Goal: Task Accomplishment & Management: Use online tool/utility

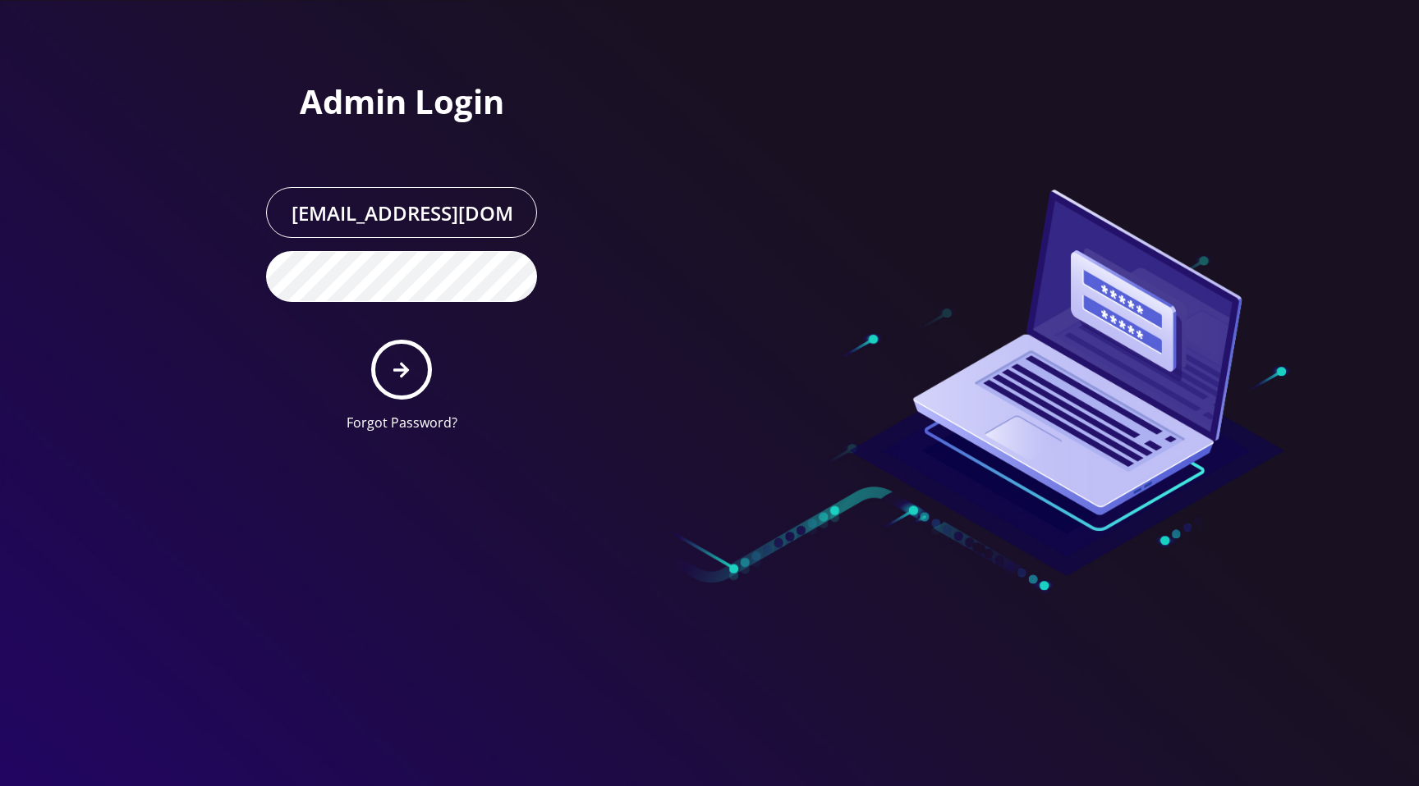
drag, startPoint x: 833, startPoint y: 85, endPoint x: 557, endPoint y: 219, distance: 306.6
click at [833, 85] on div at bounding box center [943, 223] width 468 height 446
click at [411, 355] on button "submit" at bounding box center [401, 370] width 60 height 60
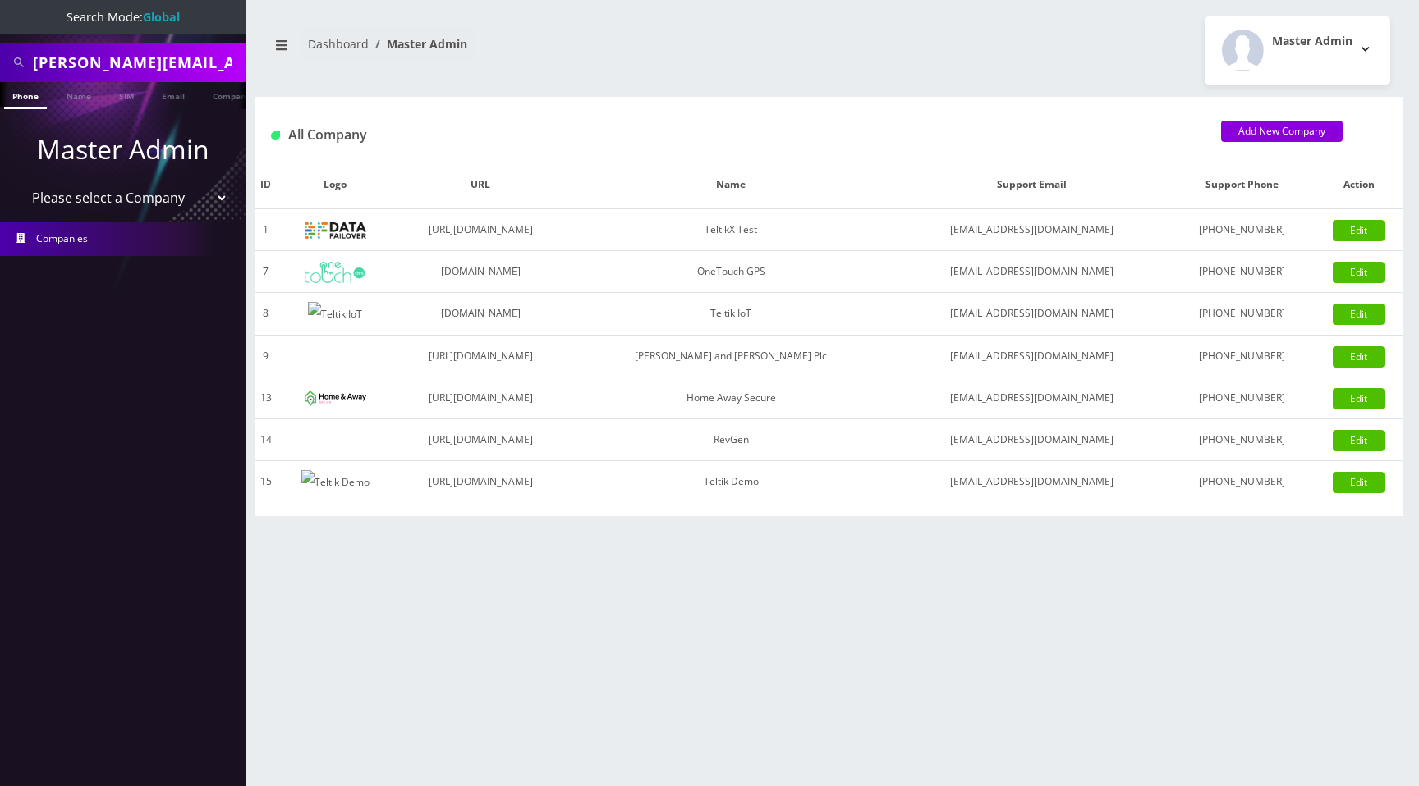
click at [116, 199] on select "Please select a Company TeltikX Test OneTouch GPS Teltik IoT Hale and Serrano P…" at bounding box center [123, 197] width 209 height 31
select select "1"
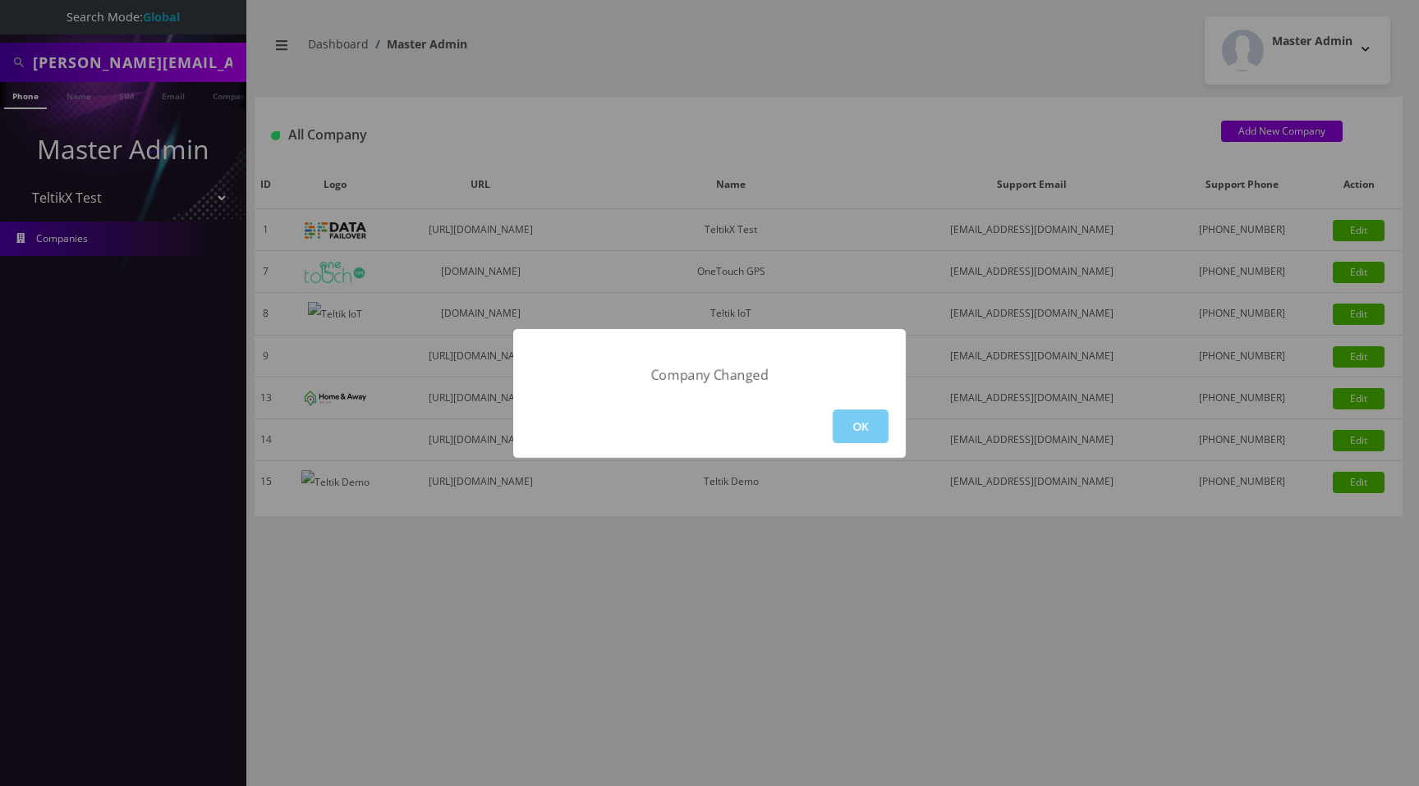
click at [875, 421] on button "OK" at bounding box center [860, 427] width 56 height 34
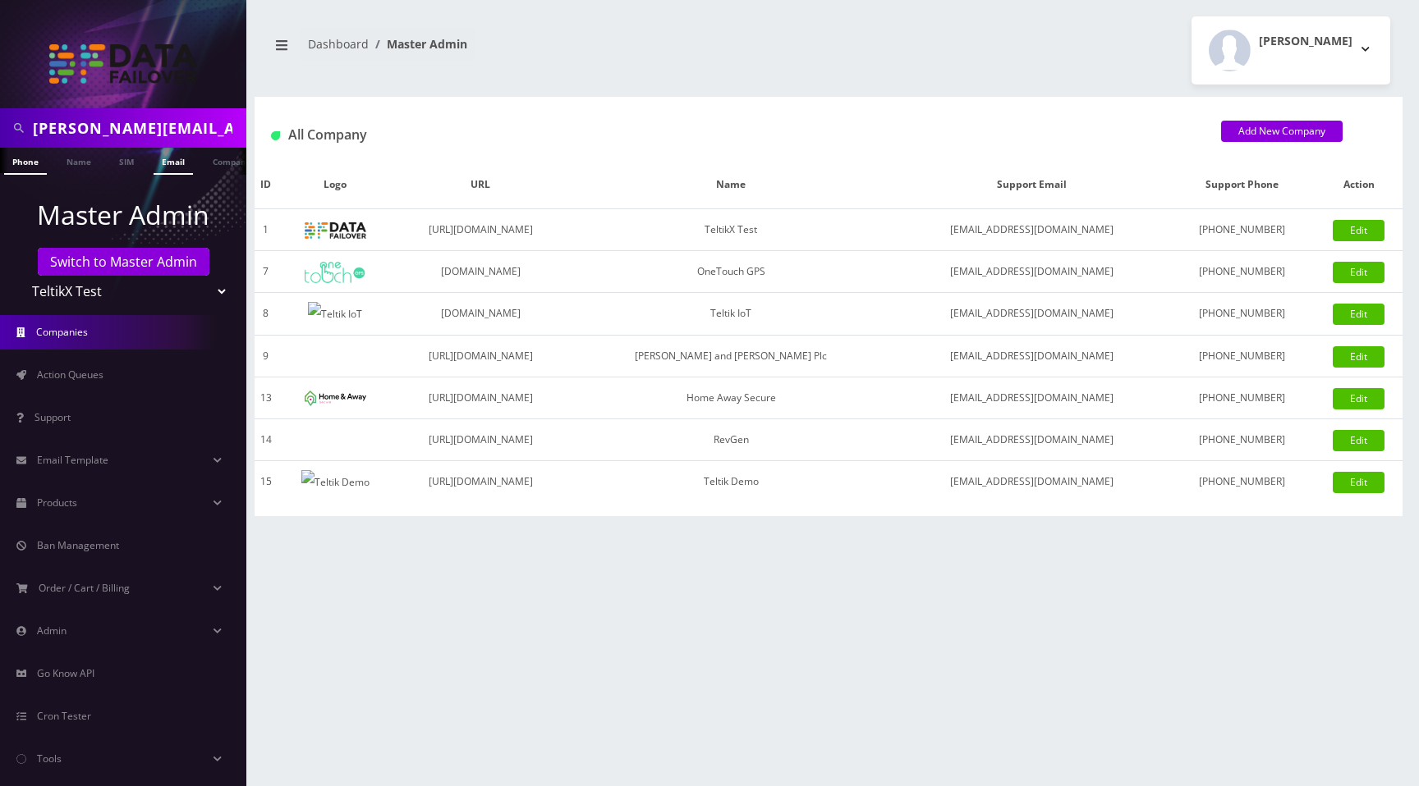
click at [172, 163] on link "Email" at bounding box center [173, 161] width 39 height 27
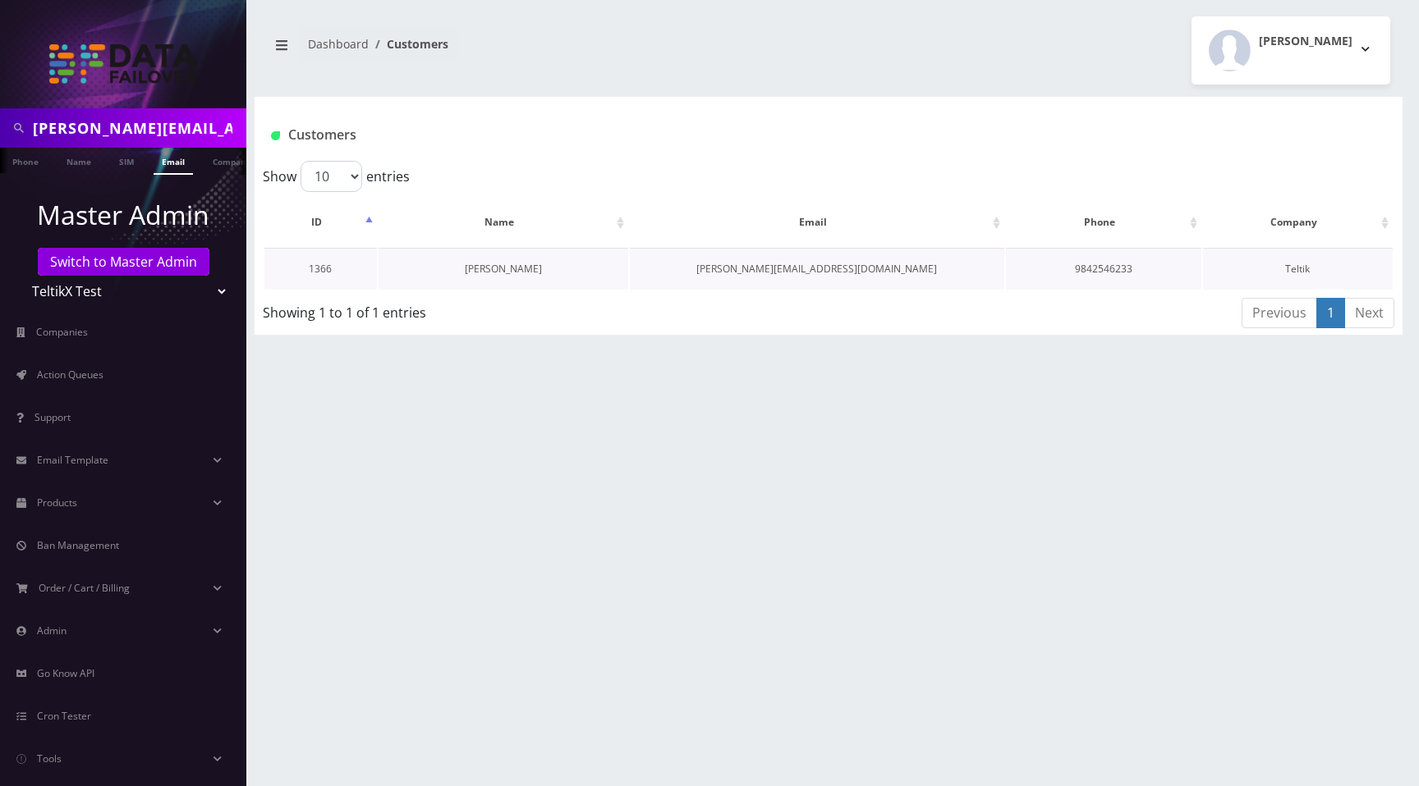
click at [481, 271] on link "[PERSON_NAME]" at bounding box center [503, 269] width 77 height 14
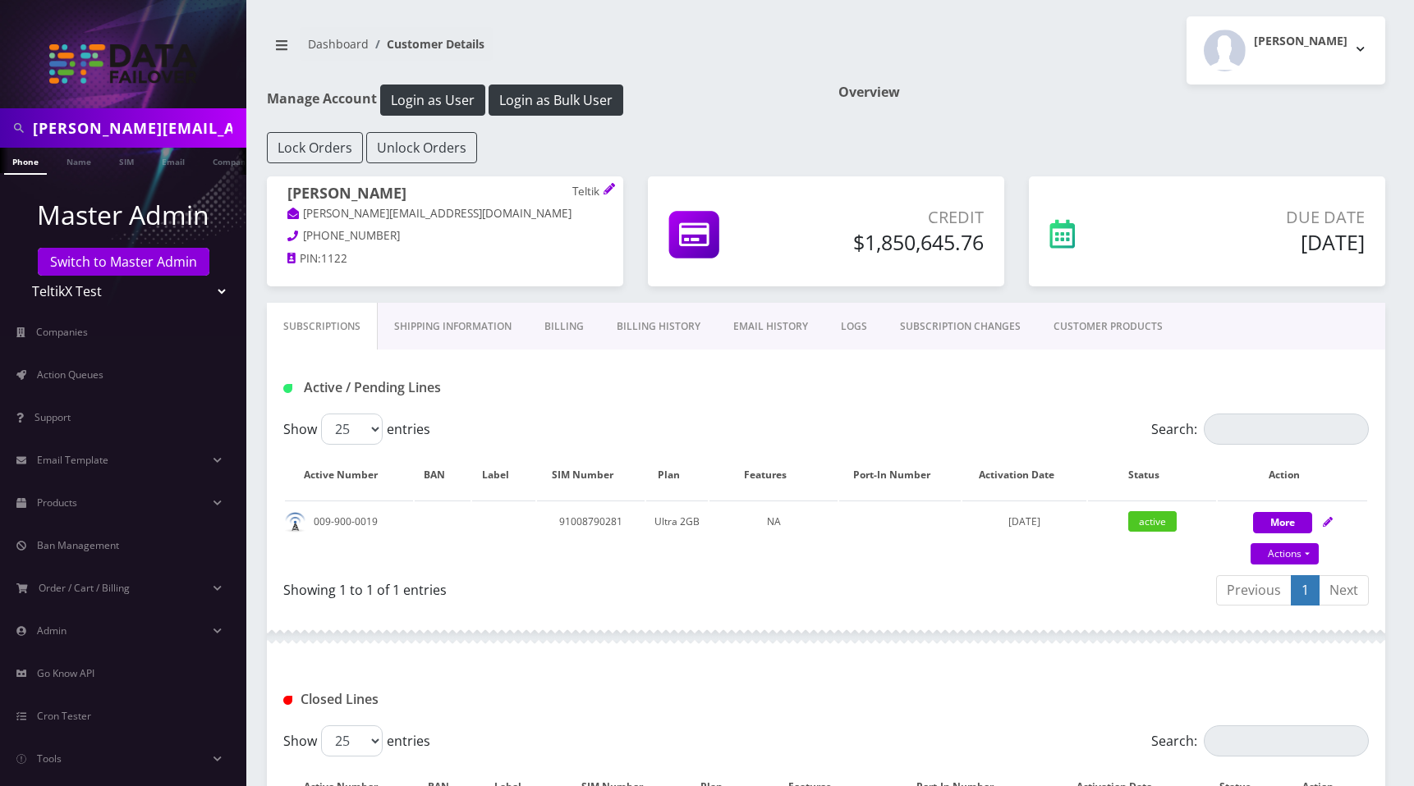
click at [176, 129] on input "prajwal@britewireless.com" at bounding box center [137, 127] width 209 height 31
type input "[PERSON_NAME]"
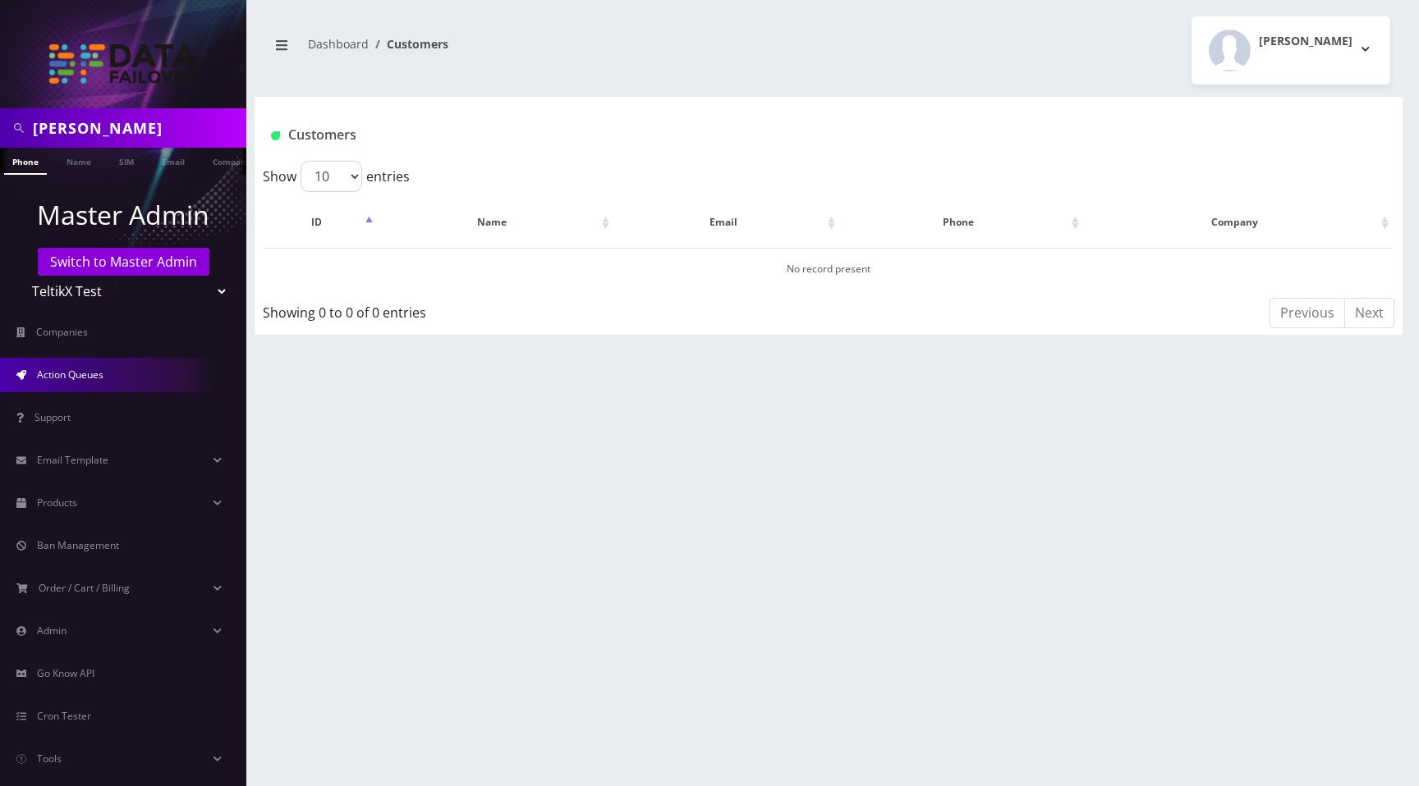
click at [83, 386] on link "Action Queues" at bounding box center [123, 375] width 246 height 34
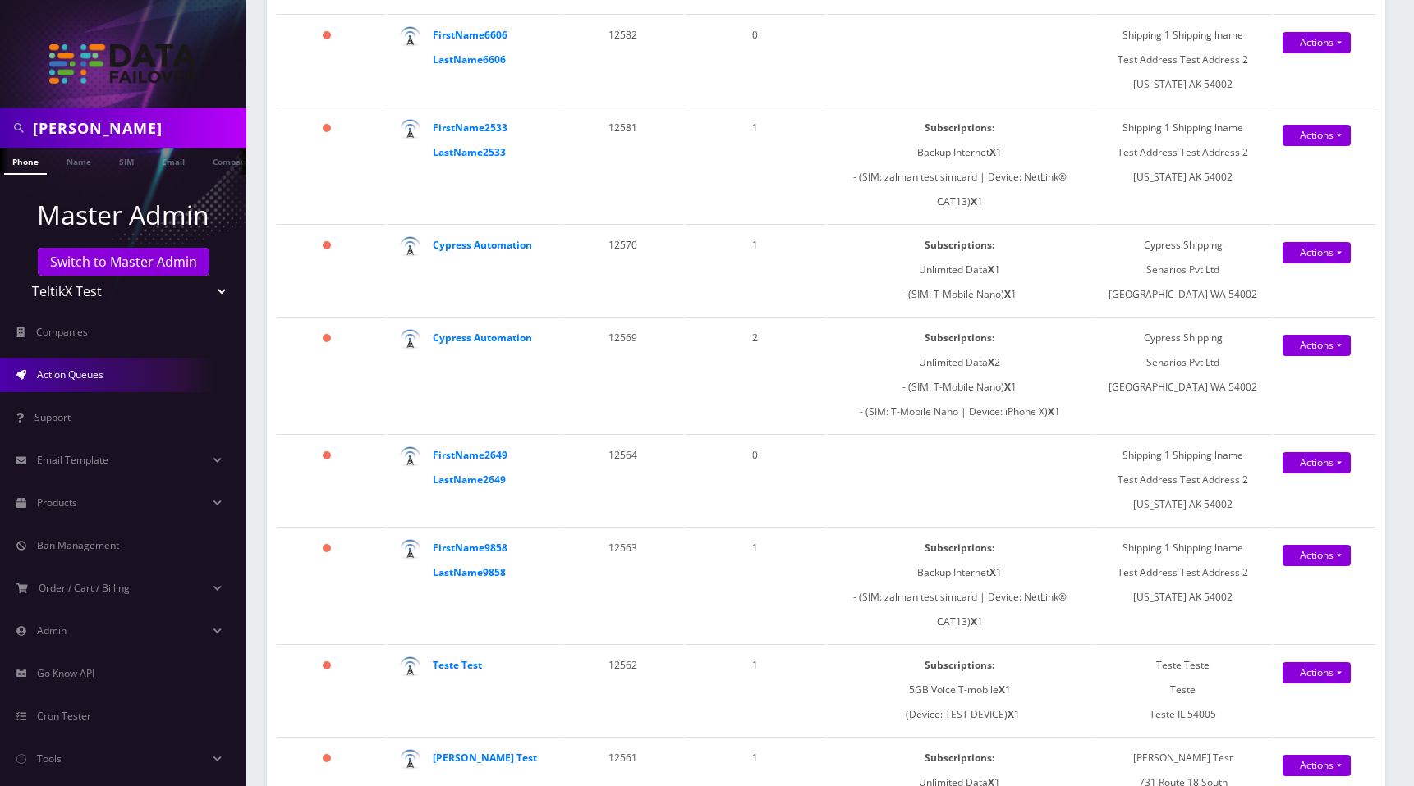
scroll to position [2160, 0]
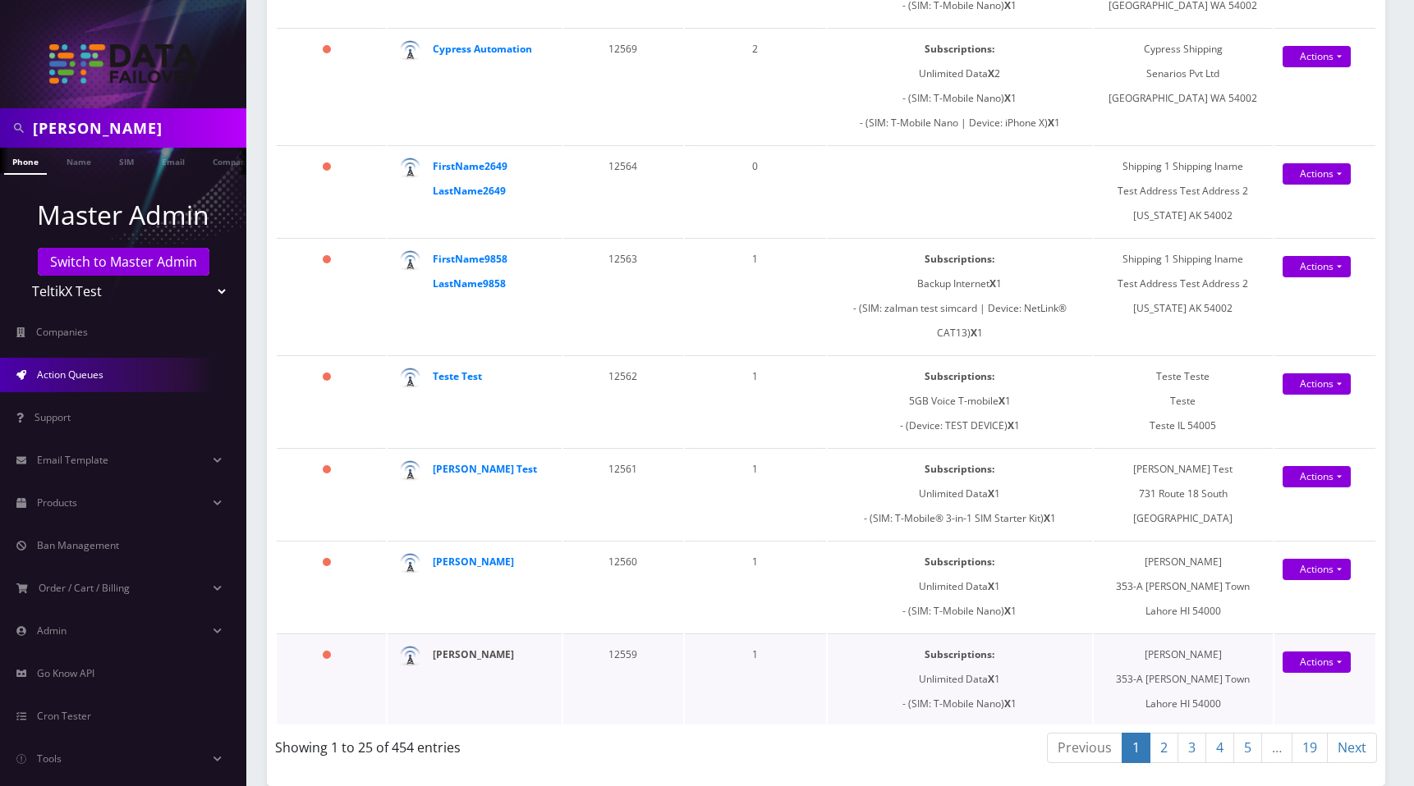
click at [464, 657] on strong "Sana Ullah" at bounding box center [473, 655] width 81 height 14
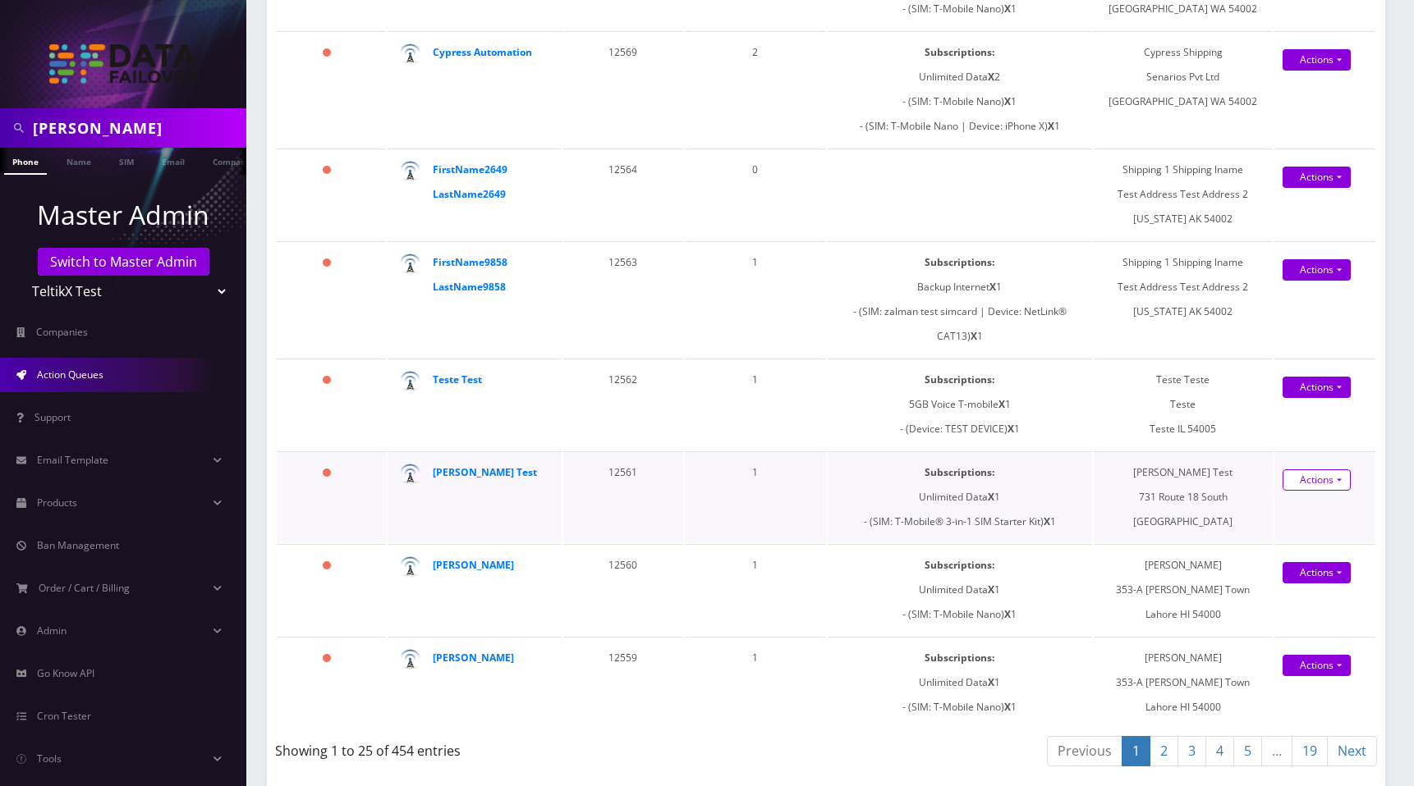
click at [446, 470] on strong "Shlomo Test" at bounding box center [485, 472] width 104 height 14
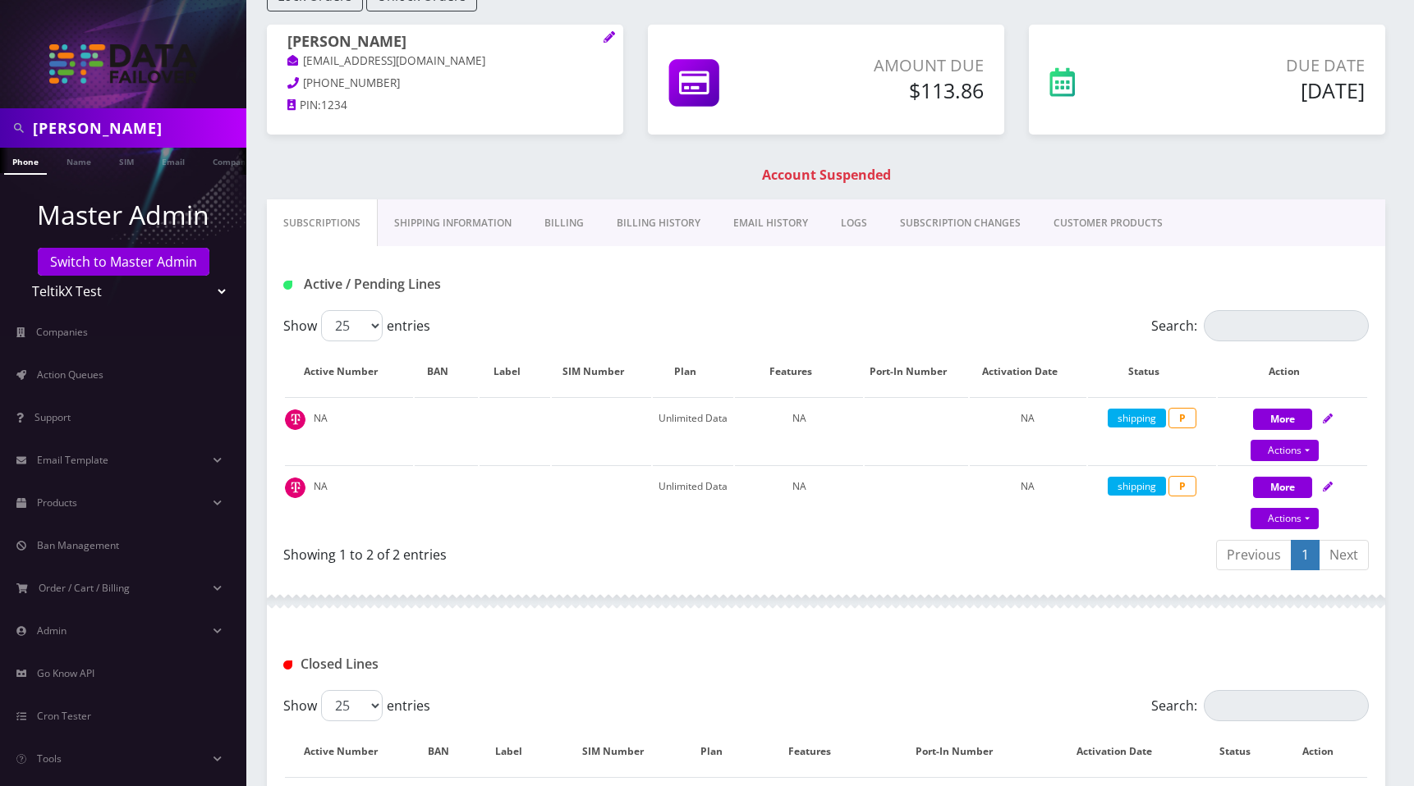
scroll to position [162, 0]
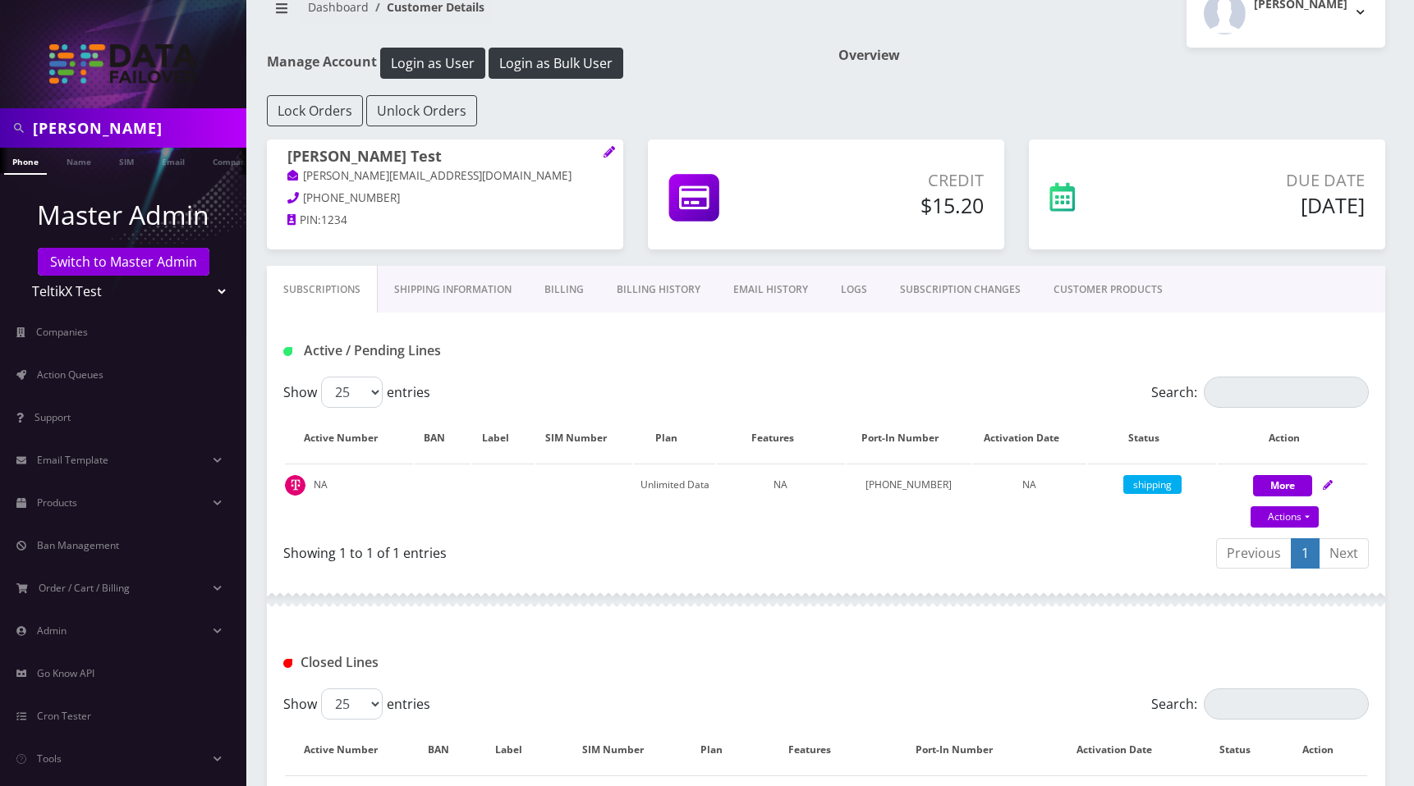
scroll to position [40, 0]
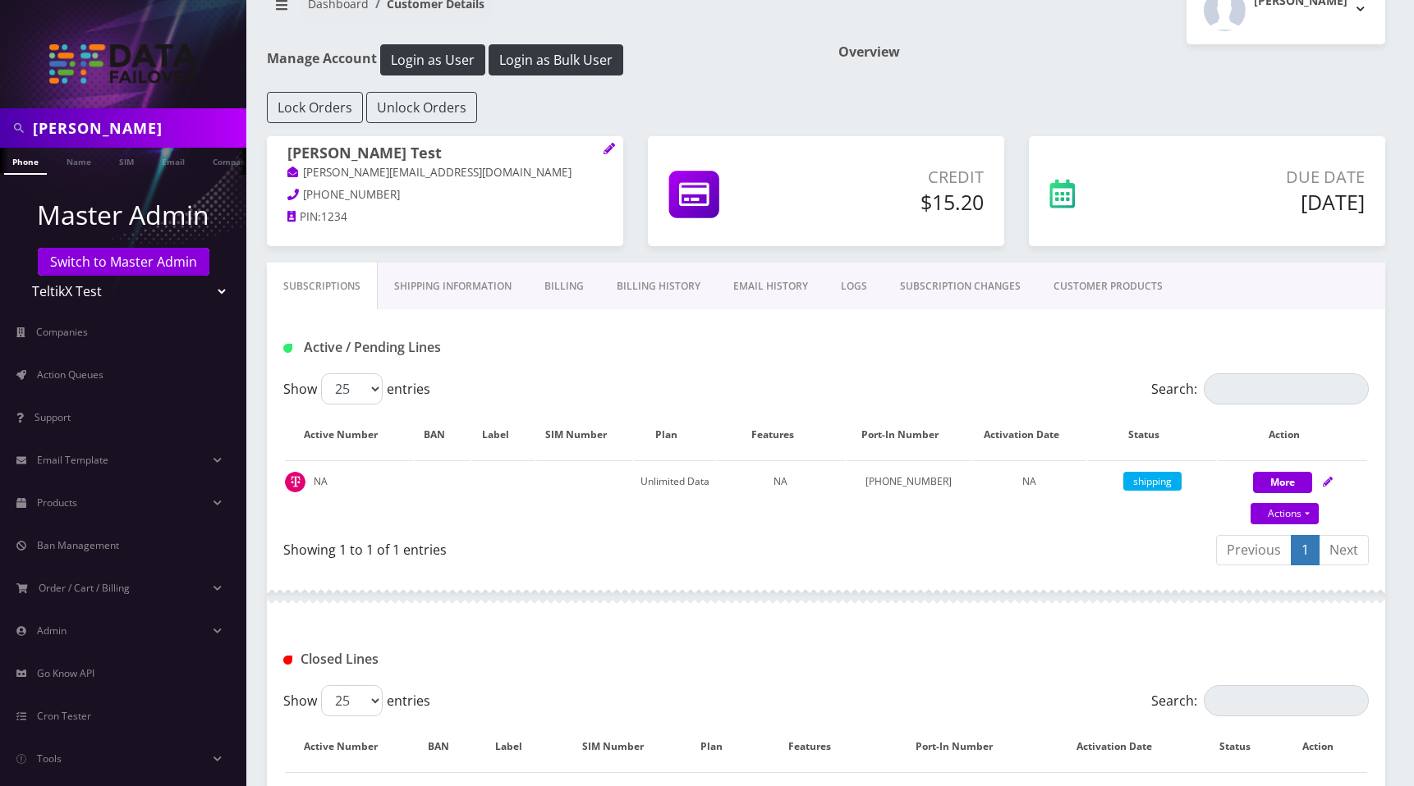
click at [113, 128] on input "[PERSON_NAME]" at bounding box center [137, 127] width 209 height 31
click at [78, 375] on span "Action Queues" at bounding box center [70, 375] width 66 height 14
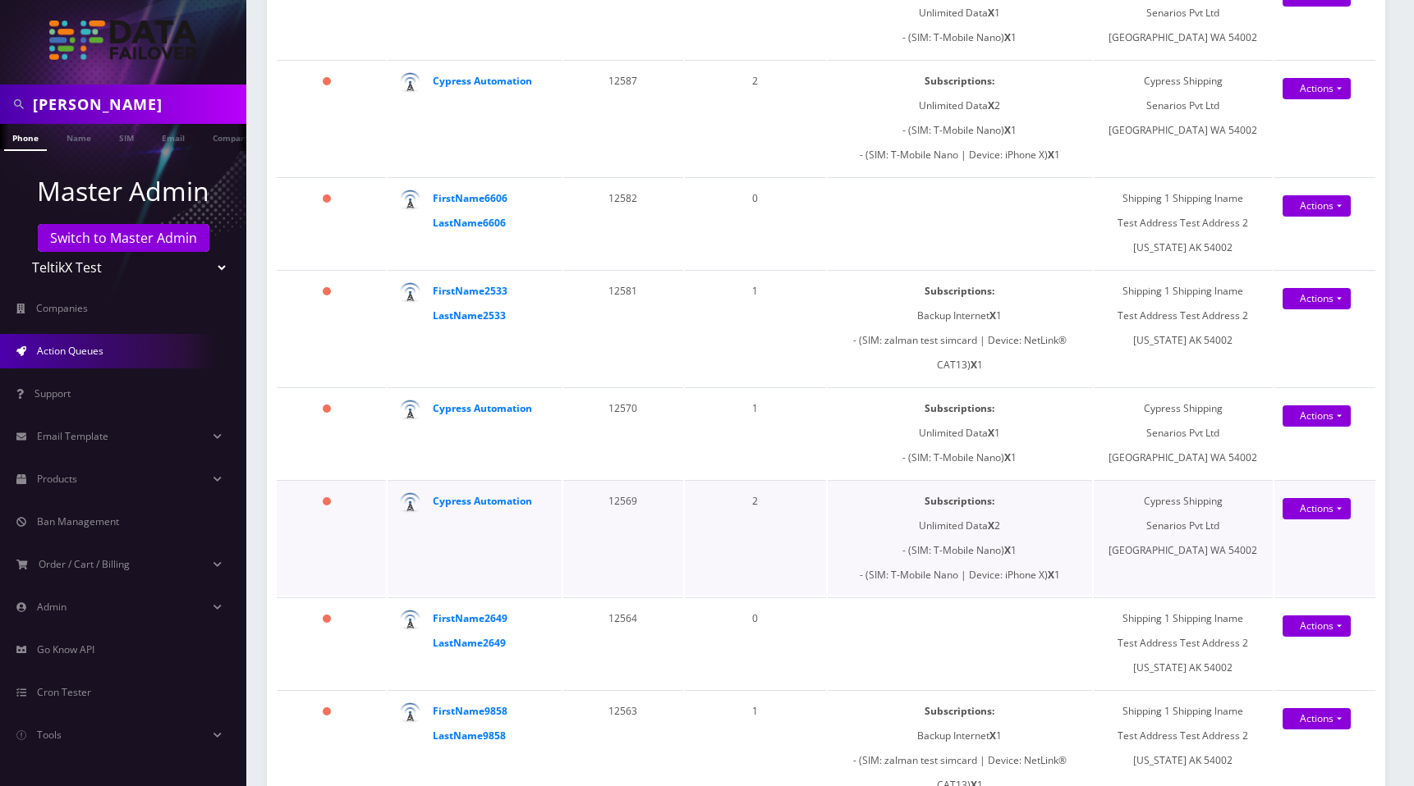
scroll to position [2160, 0]
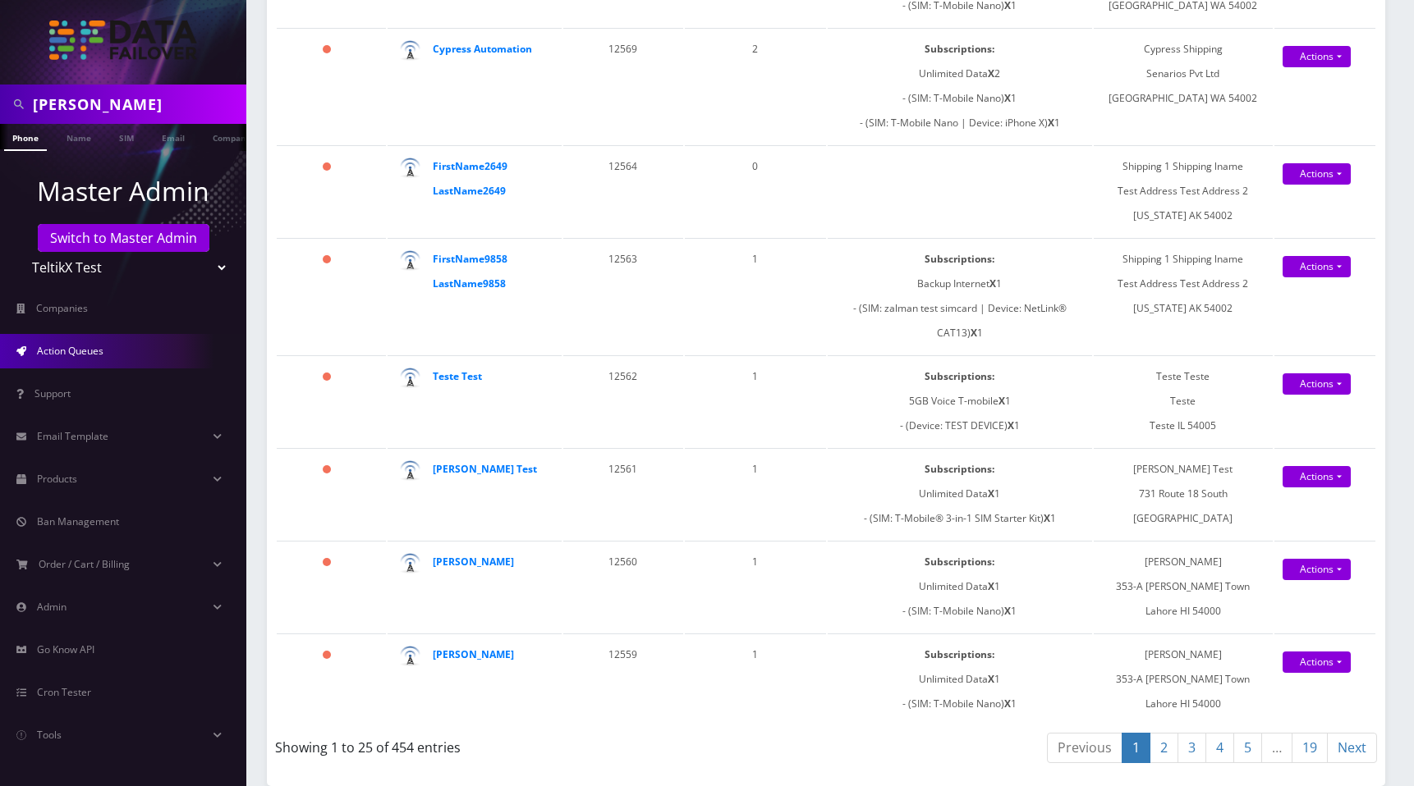
click at [1162, 752] on link "2" at bounding box center [1163, 748] width 29 height 30
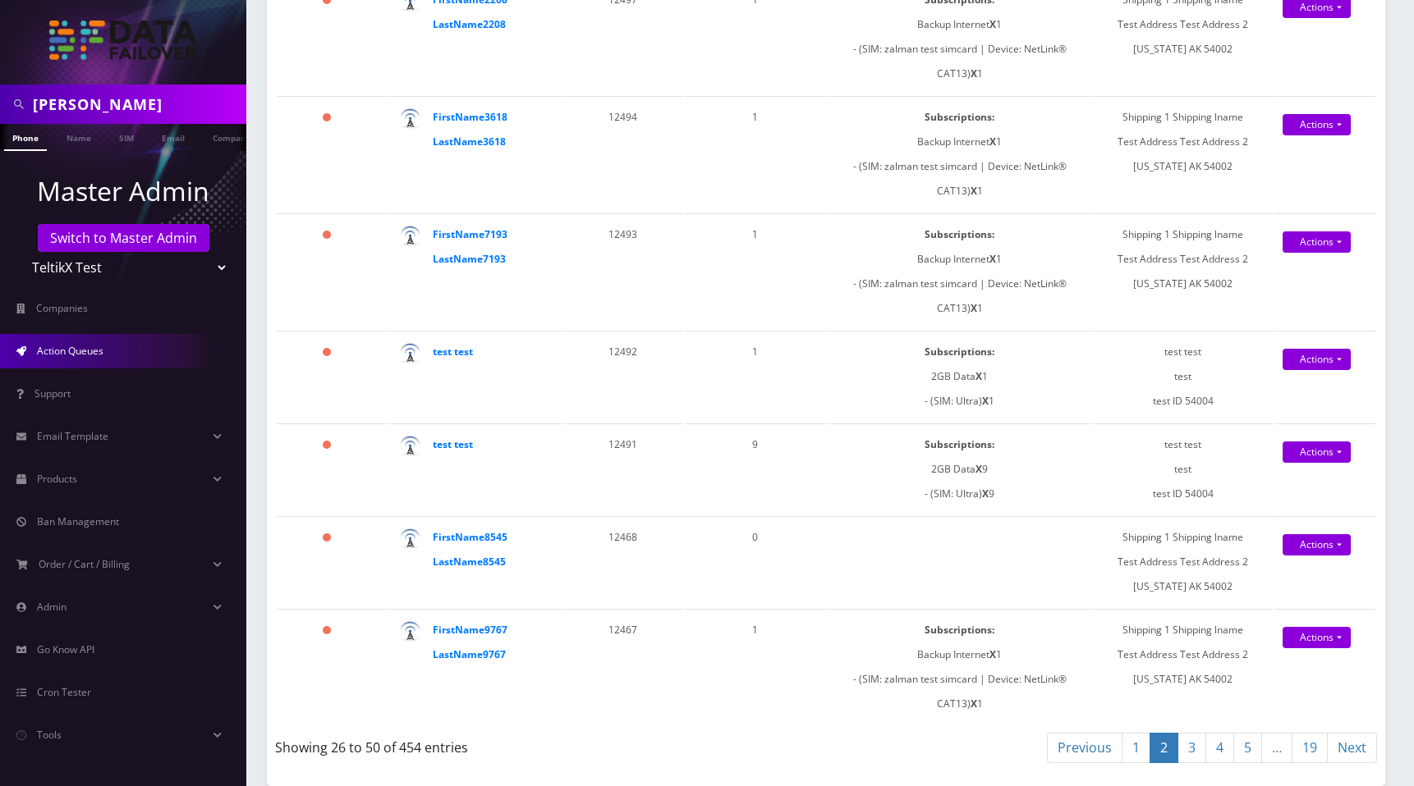
click at [1199, 750] on link "3" at bounding box center [1191, 748] width 29 height 30
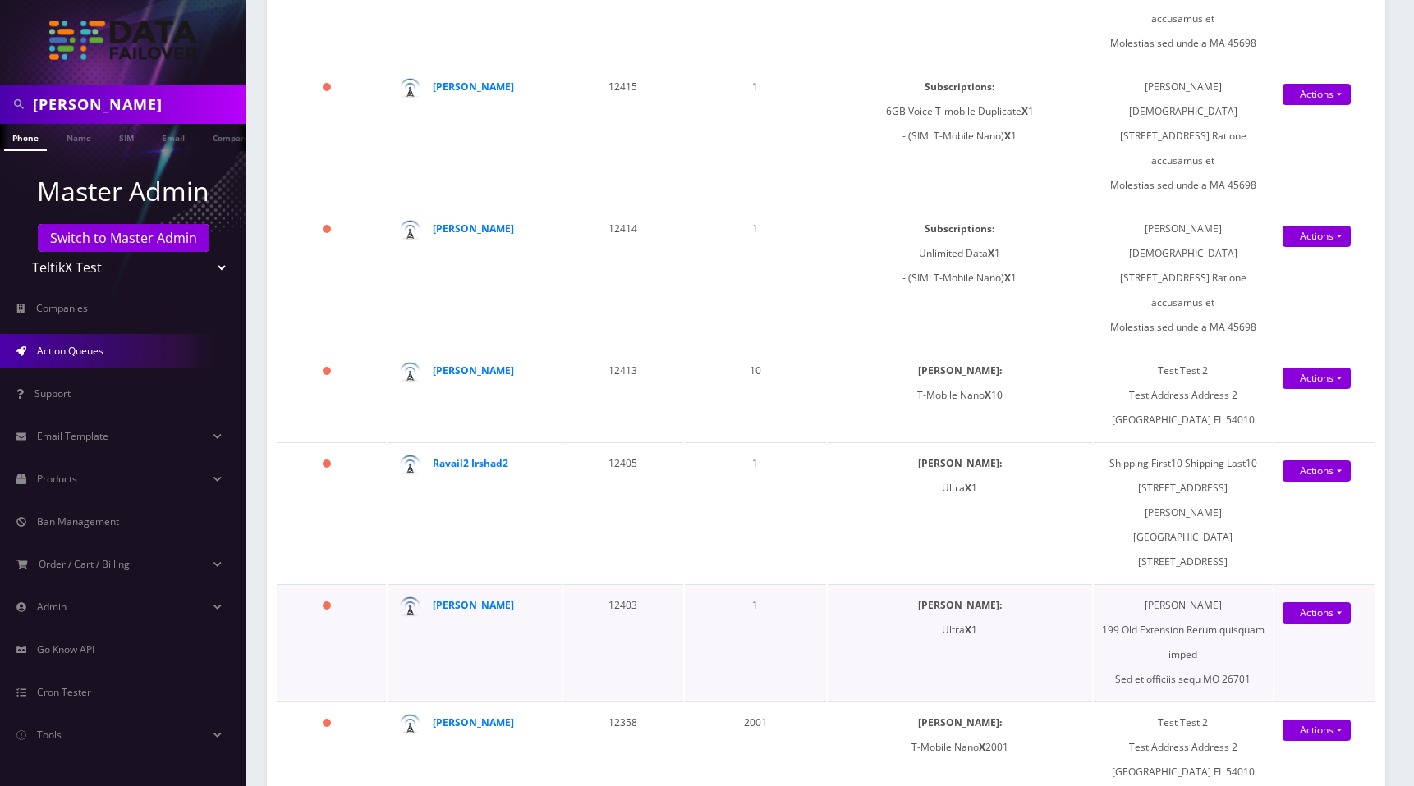
scroll to position [2209, 0]
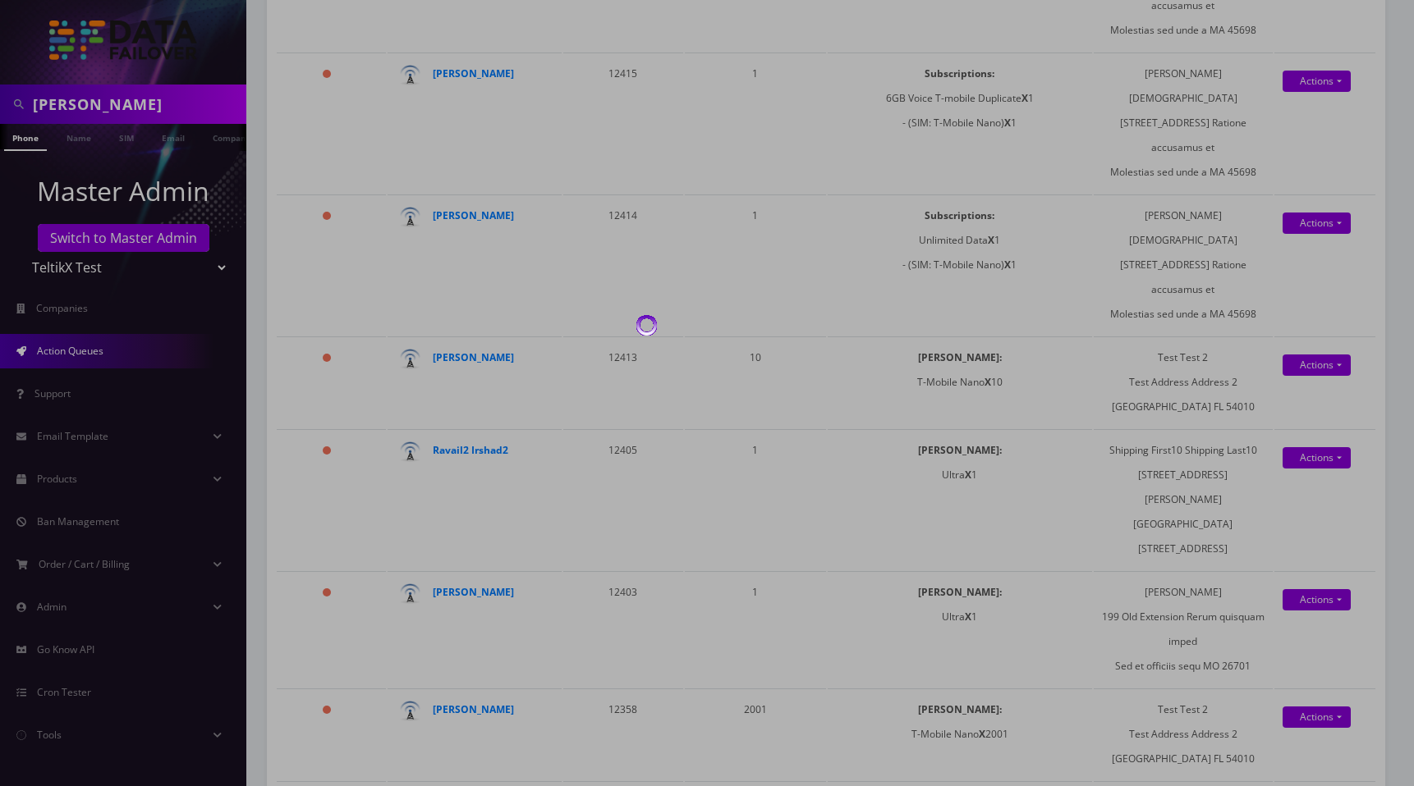
scroll to position [1914, 0]
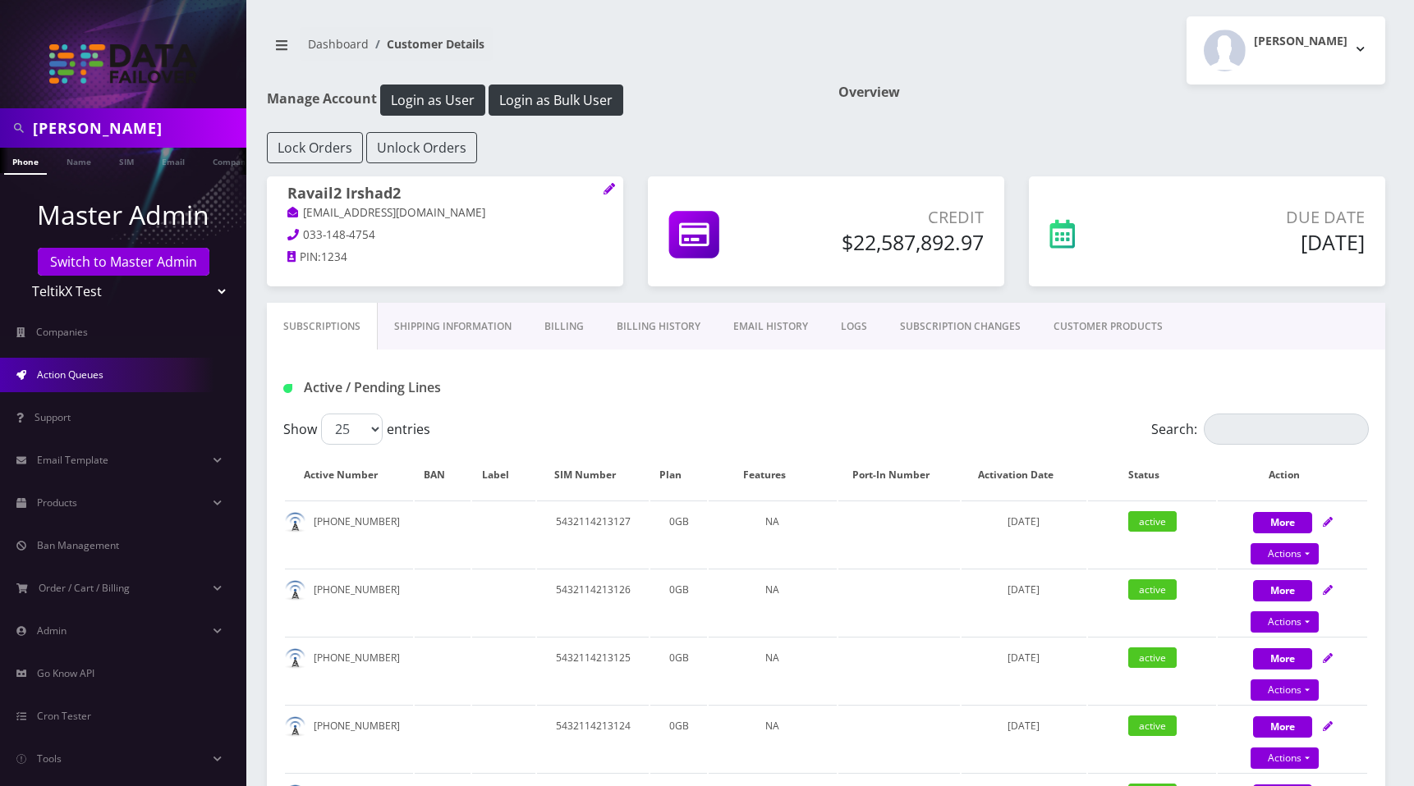
click at [85, 368] on span "Action Queues" at bounding box center [70, 375] width 66 height 14
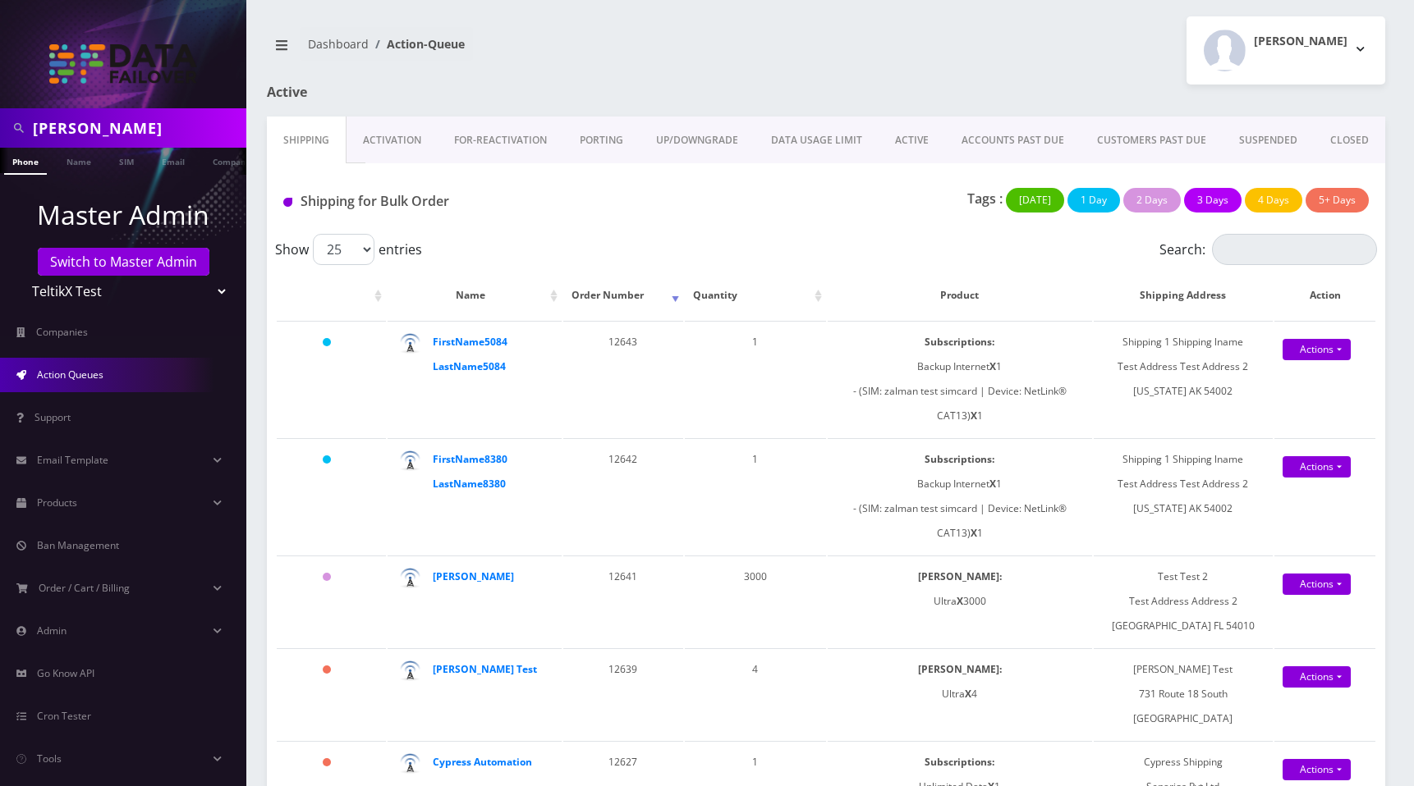
click at [906, 137] on link "ACTIVE" at bounding box center [911, 141] width 66 height 48
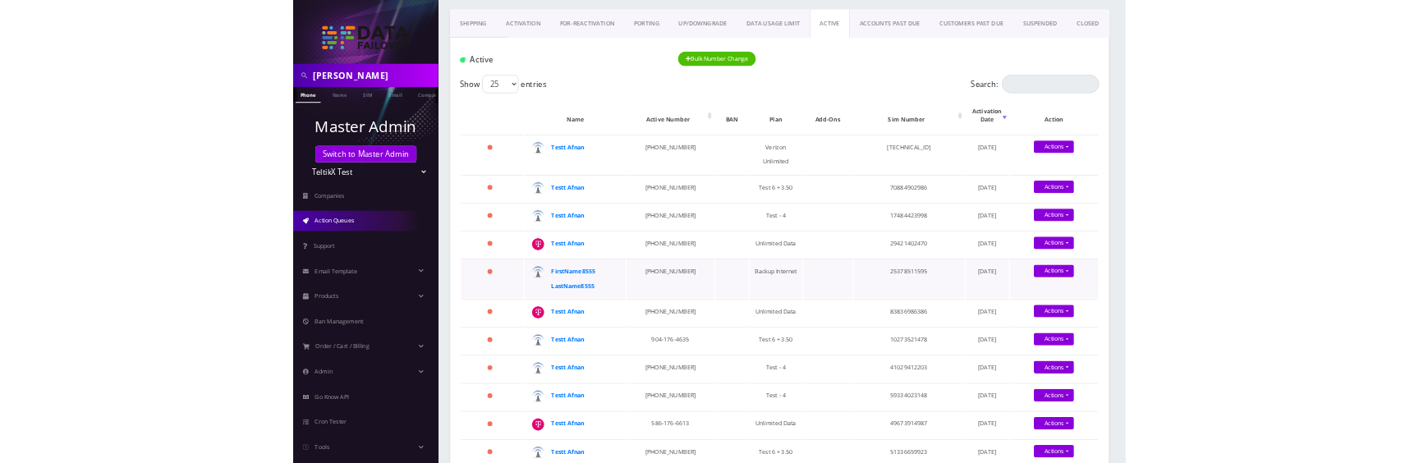
scroll to position [123, 0]
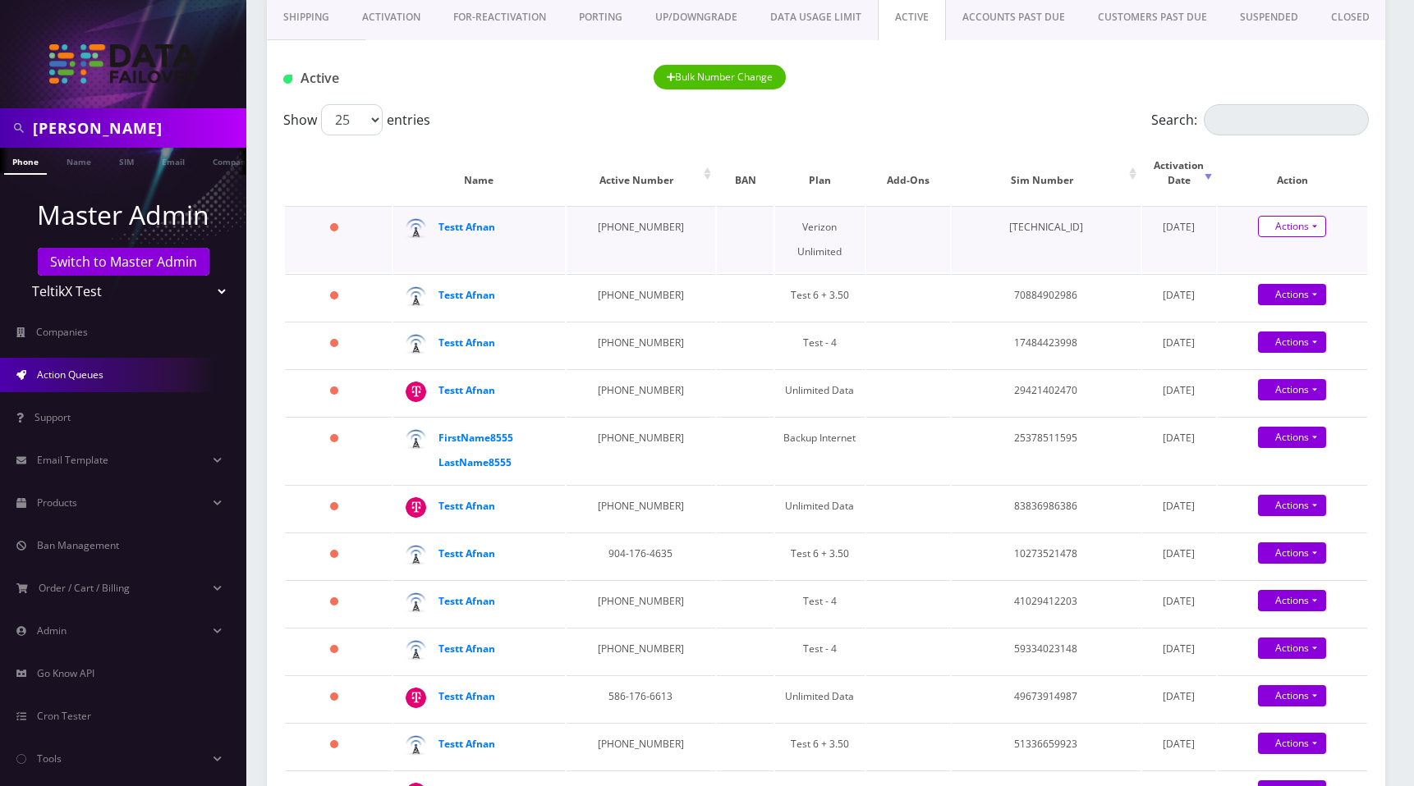
click at [1313, 216] on link "Actions" at bounding box center [1292, 226] width 68 height 21
click at [1292, 298] on link "Swap Sim" at bounding box center [1305, 307] width 149 height 25
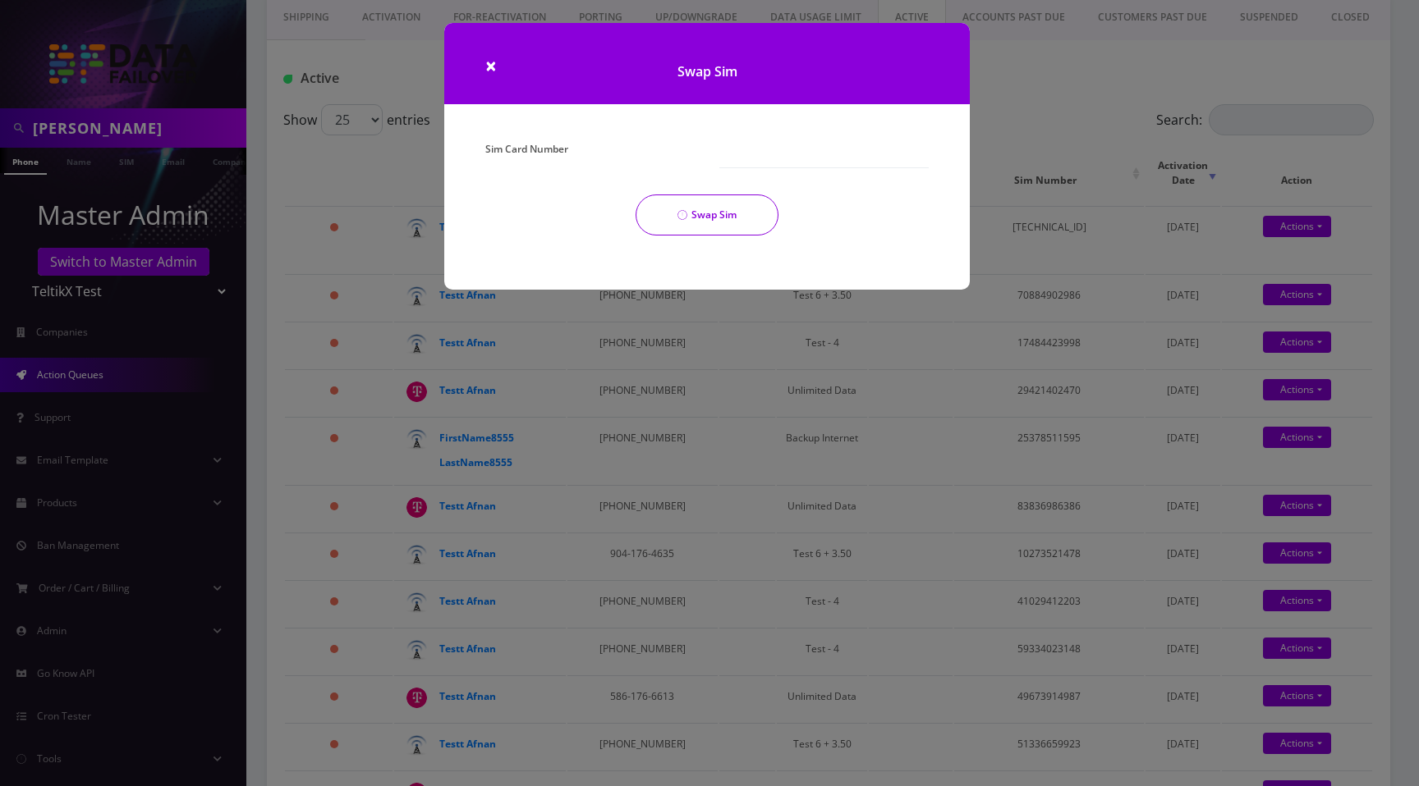
click at [713, 157] on div at bounding box center [824, 152] width 234 height 31
click at [730, 155] on input "Sim Card Number" at bounding box center [823, 152] width 209 height 31
click at [728, 207] on button "Swap Sim" at bounding box center [706, 215] width 143 height 41
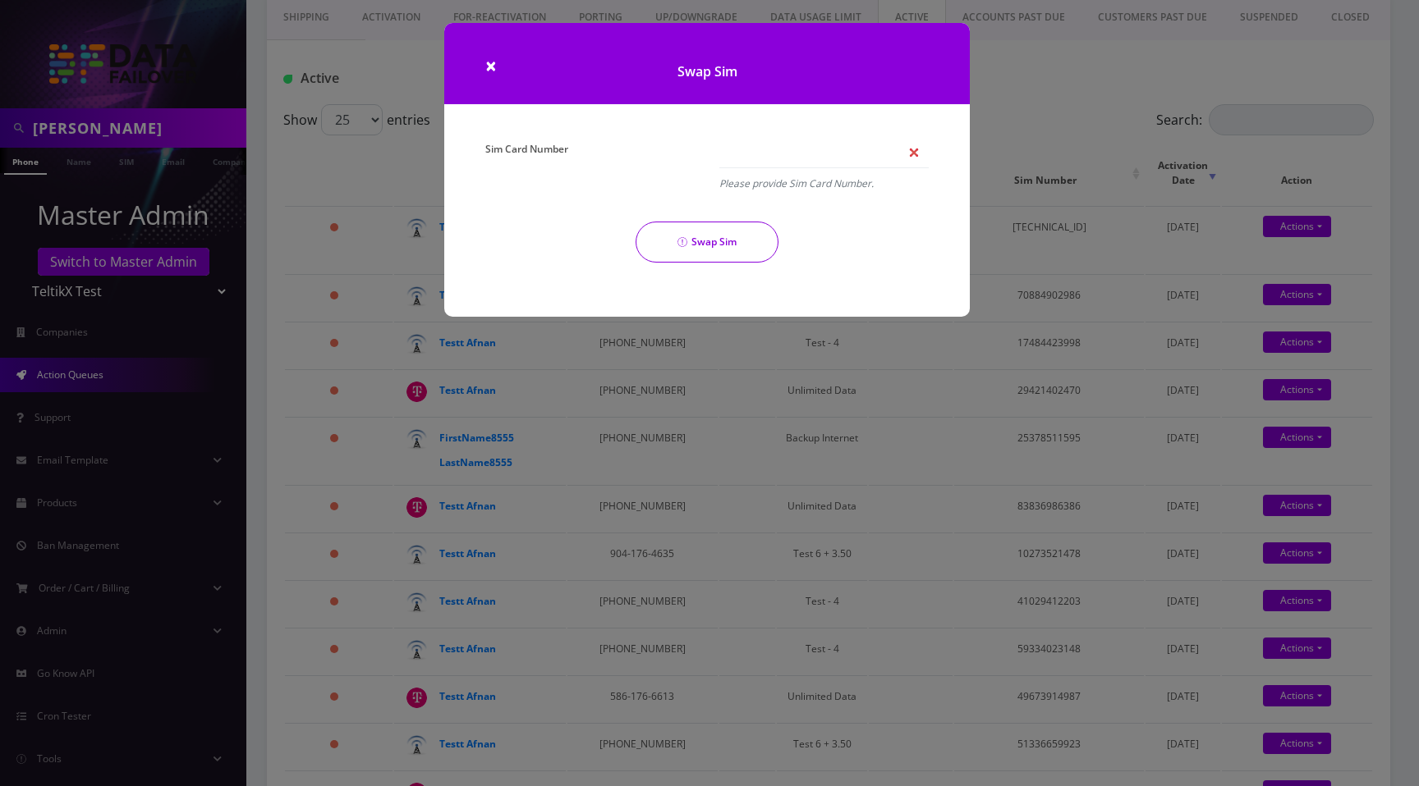
click at [764, 181] on em "Please provide Sim Card Number." at bounding box center [823, 184] width 209 height 24
click at [742, 154] on input "Sim Card Number" at bounding box center [823, 152] width 209 height 31
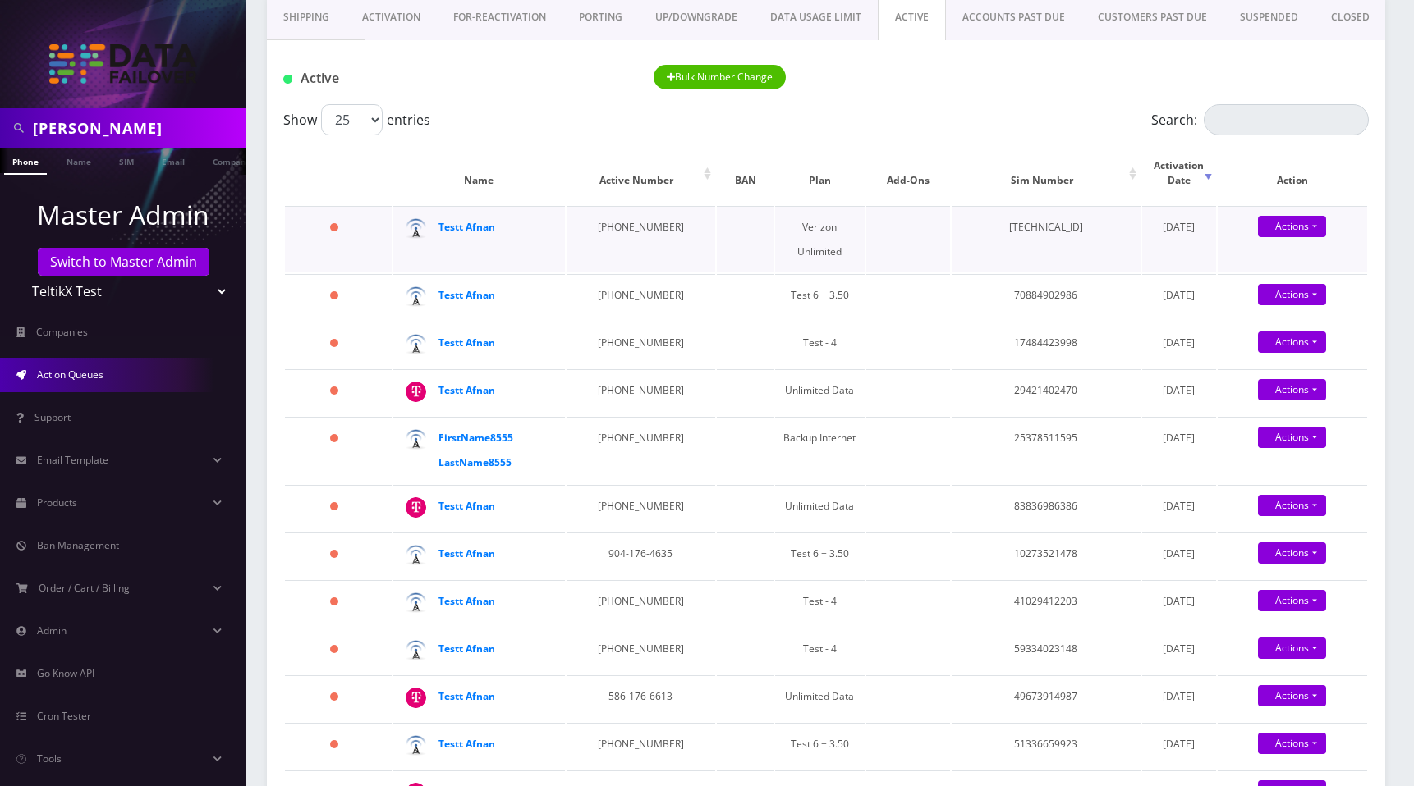
click at [1049, 206] on td "[TECHNICAL_ID]" at bounding box center [1046, 239] width 189 height 66
click at [1050, 206] on td "[TECHNICAL_ID]" at bounding box center [1046, 239] width 189 height 66
copy td "[TECHNICAL_ID]"
click at [1307, 216] on link "Actions" at bounding box center [1292, 226] width 68 height 21
click at [1282, 295] on link "Swap Sim" at bounding box center [1305, 307] width 149 height 25
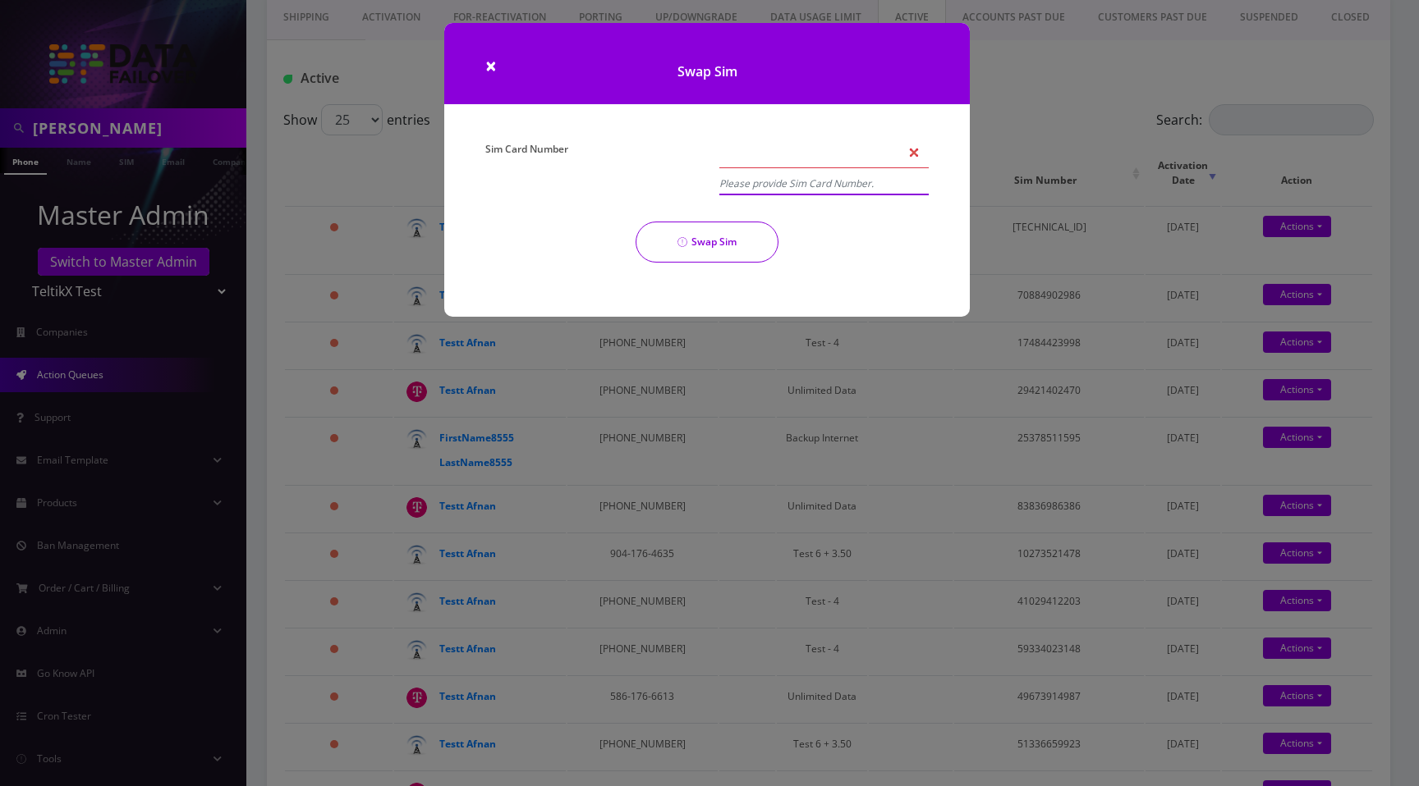
click at [754, 159] on input "Sim Card Number" at bounding box center [823, 152] width 209 height 31
paste input "89148000010413093098"
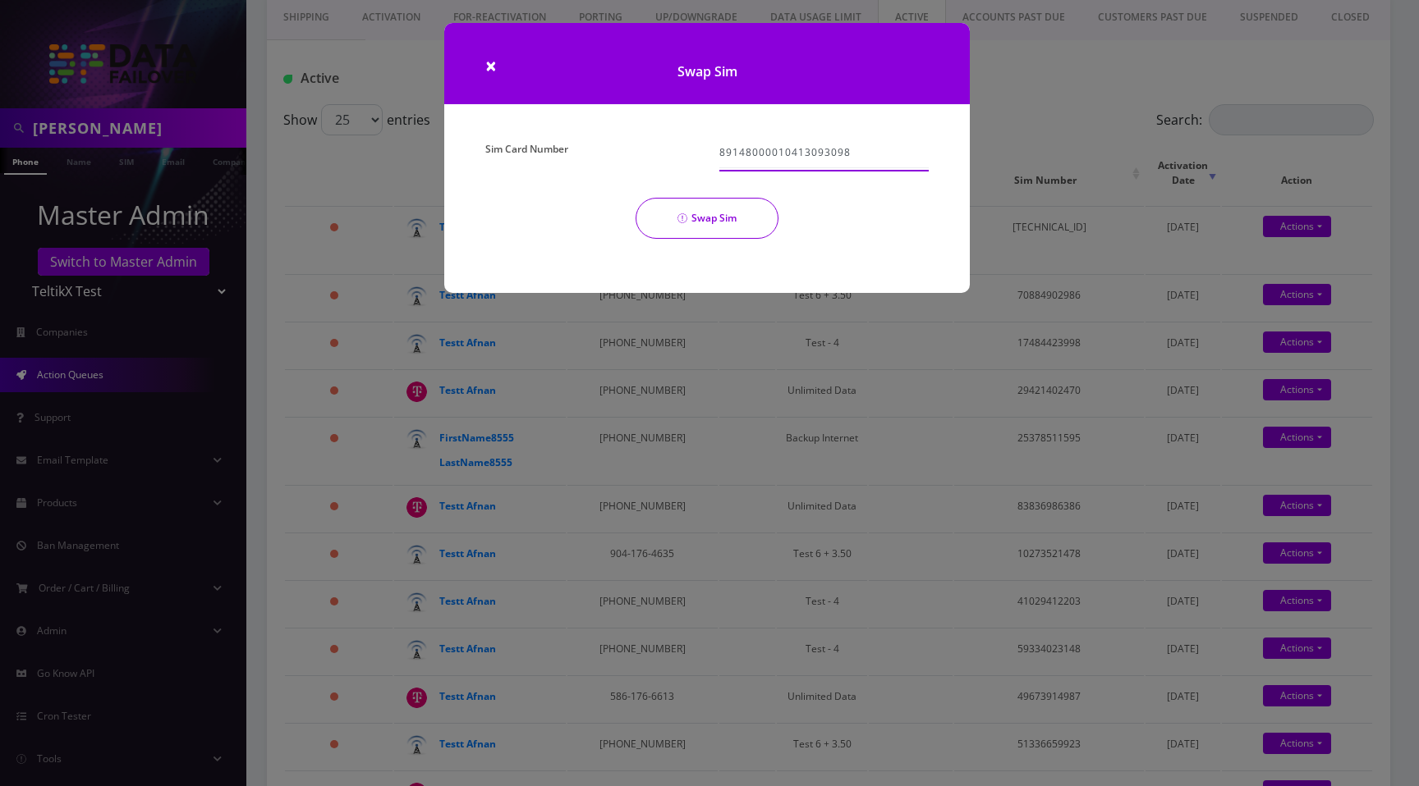
type input "89148000010413093098"
click at [727, 221] on button "Swap Sim" at bounding box center [706, 218] width 143 height 41
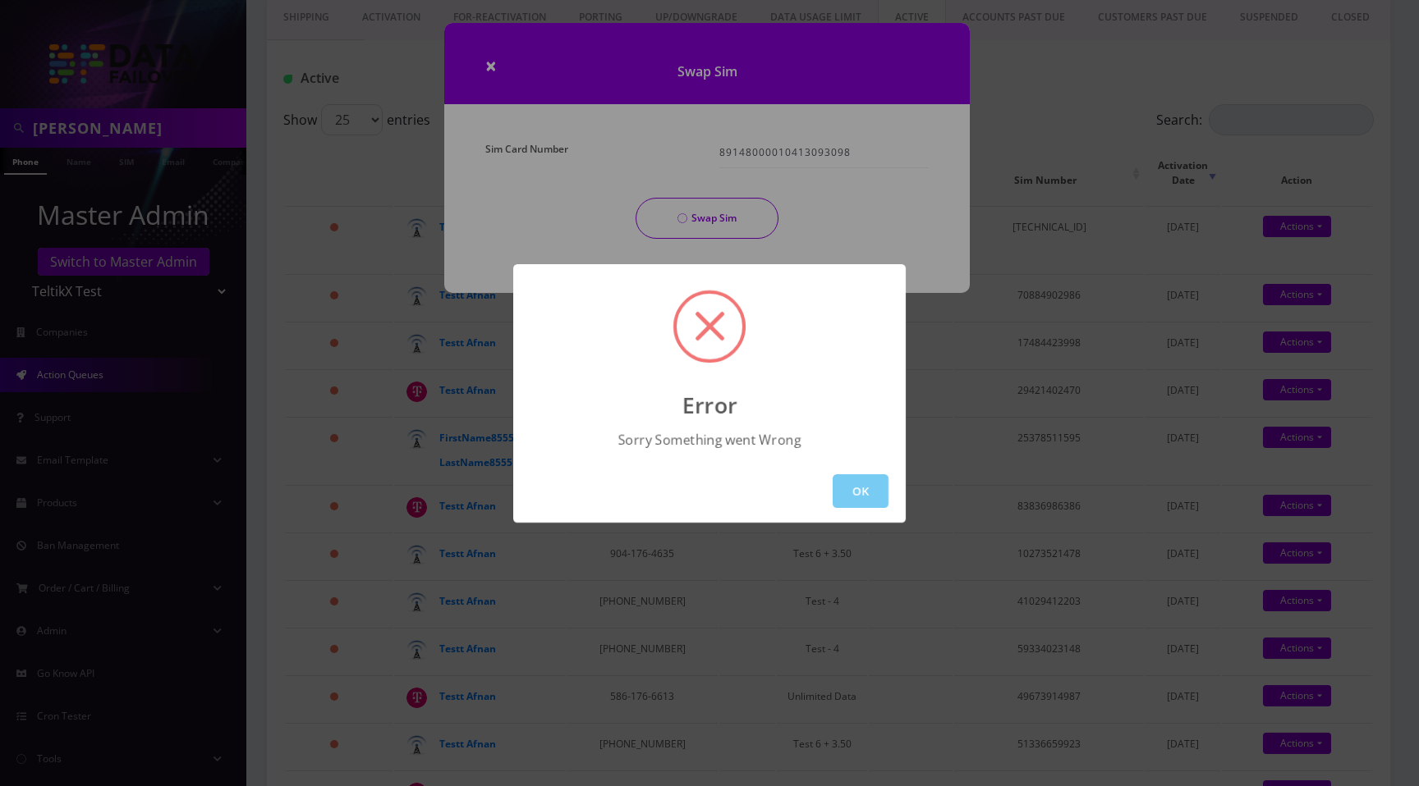
click at [849, 496] on button "OK" at bounding box center [860, 492] width 56 height 34
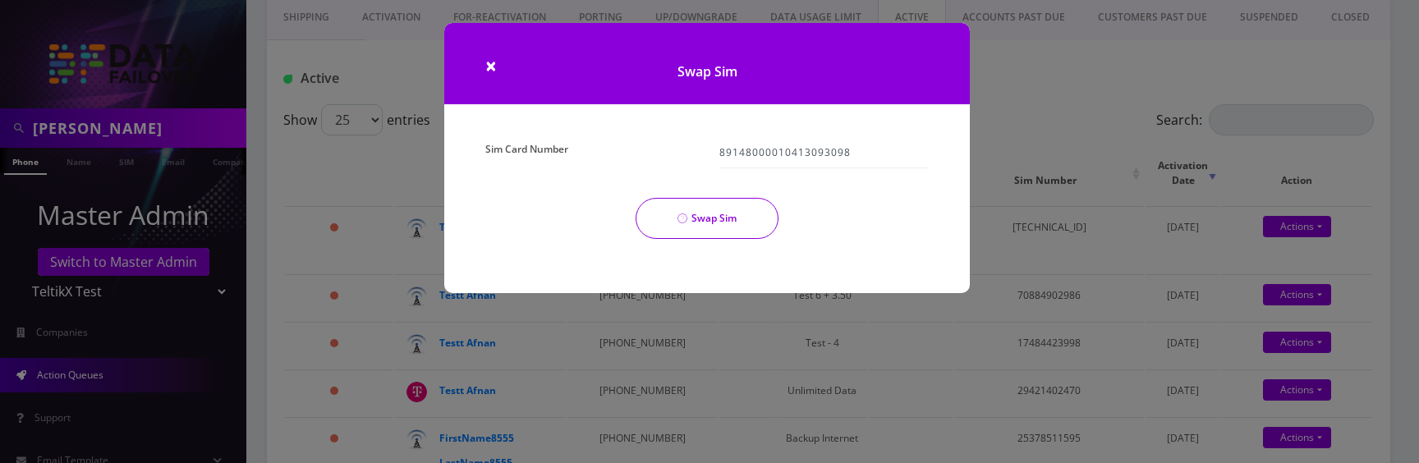
click at [714, 211] on button "Swap Sim" at bounding box center [706, 218] width 143 height 41
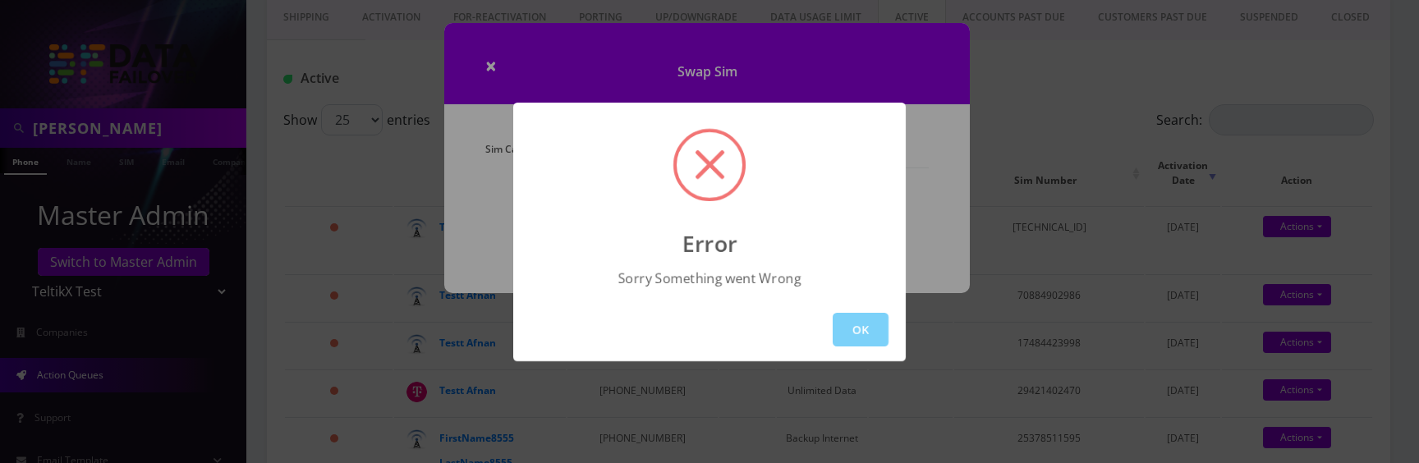
click at [869, 337] on button "OK" at bounding box center [860, 330] width 56 height 34
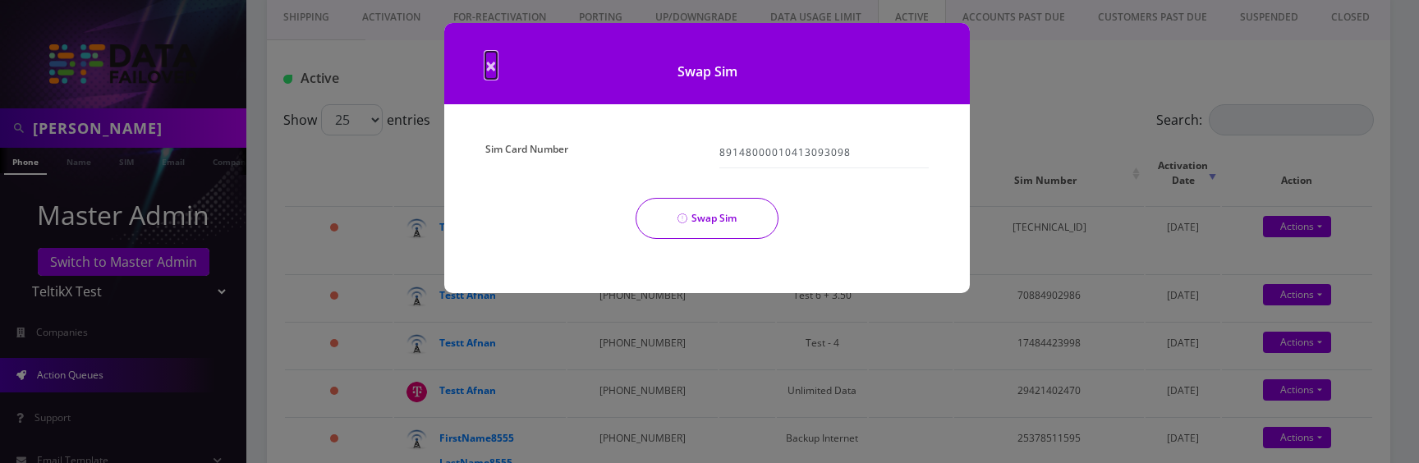
click at [495, 67] on span "×" at bounding box center [490, 65] width 11 height 27
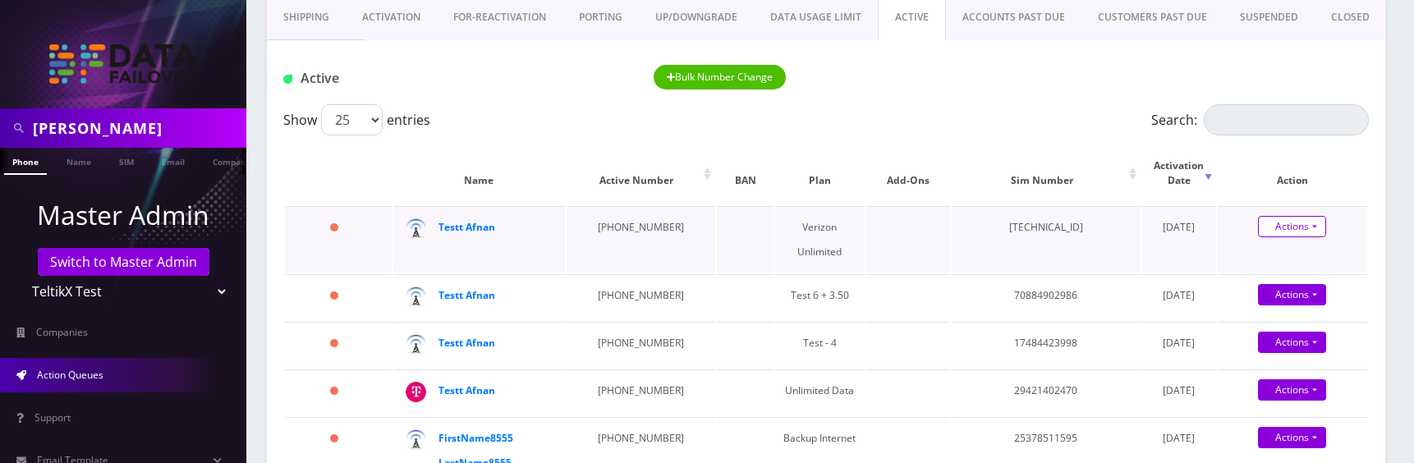
click at [1309, 216] on link "Actions" at bounding box center [1292, 226] width 68 height 21
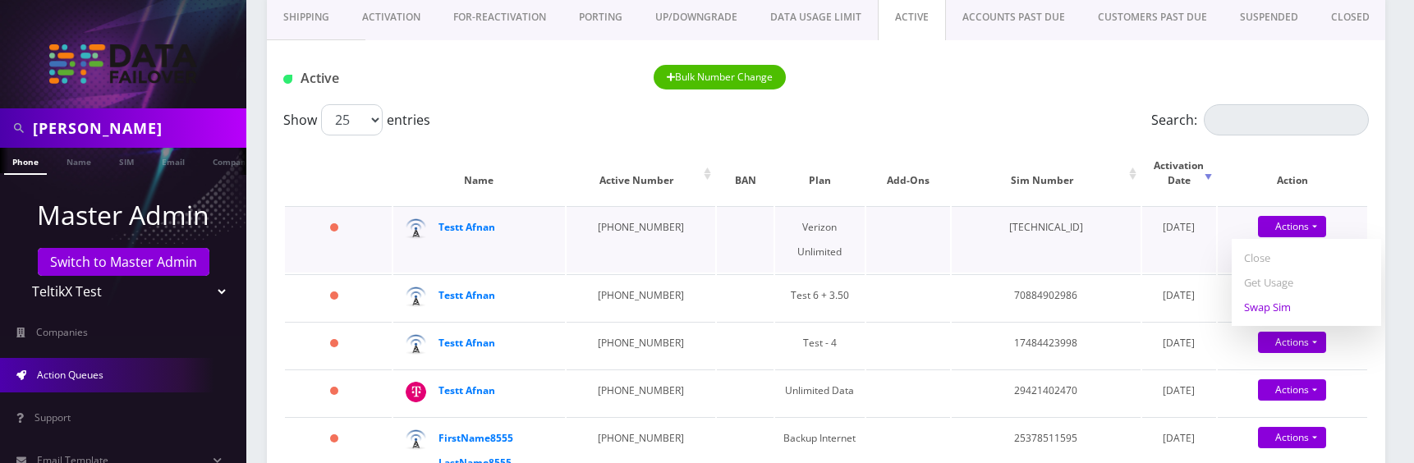
click at [1263, 296] on link "Swap Sim" at bounding box center [1305, 307] width 149 height 25
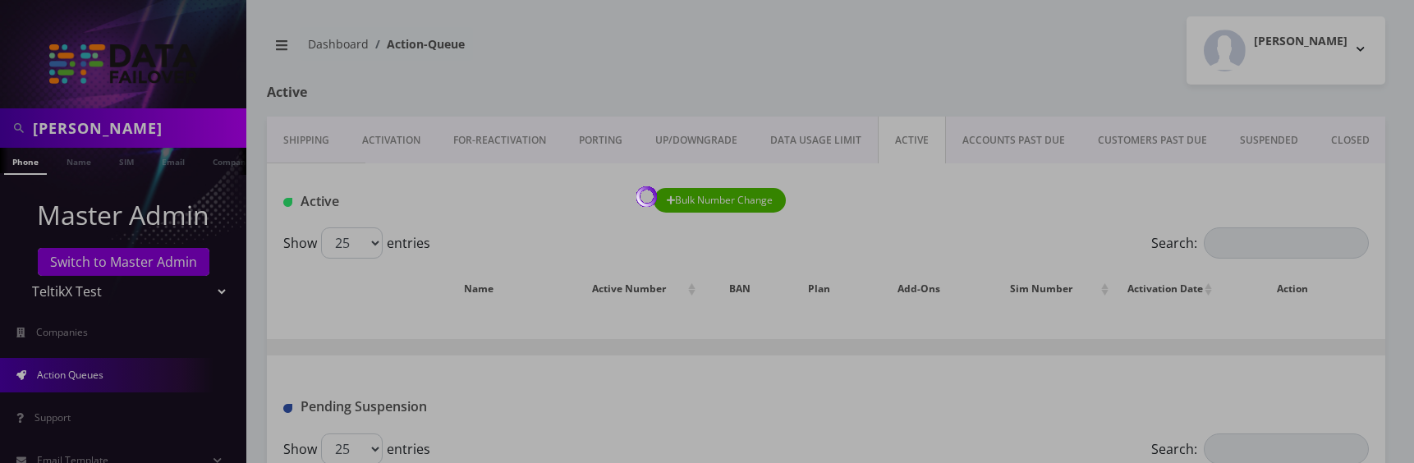
scroll to position [106, 0]
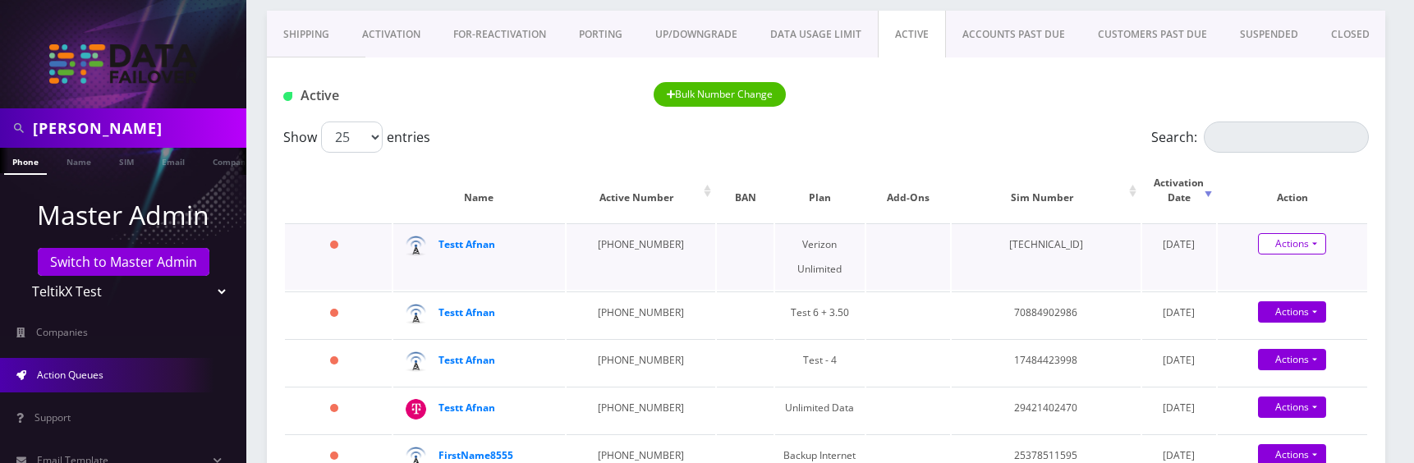
click at [1288, 236] on link "Actions" at bounding box center [1292, 243] width 68 height 21
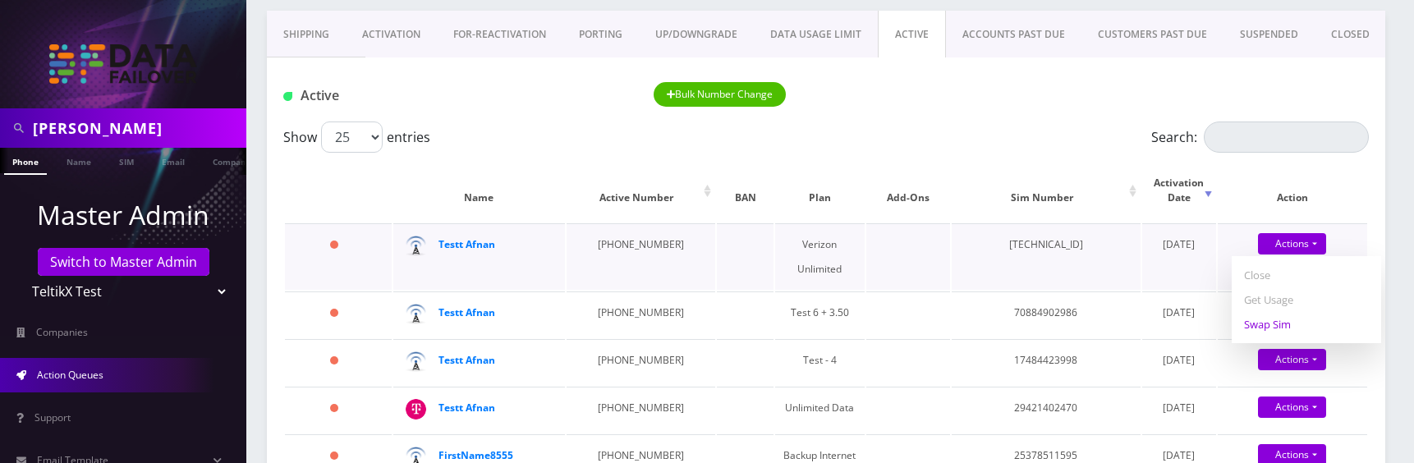
click at [1264, 312] on link "Swap Sim" at bounding box center [1305, 324] width 149 height 25
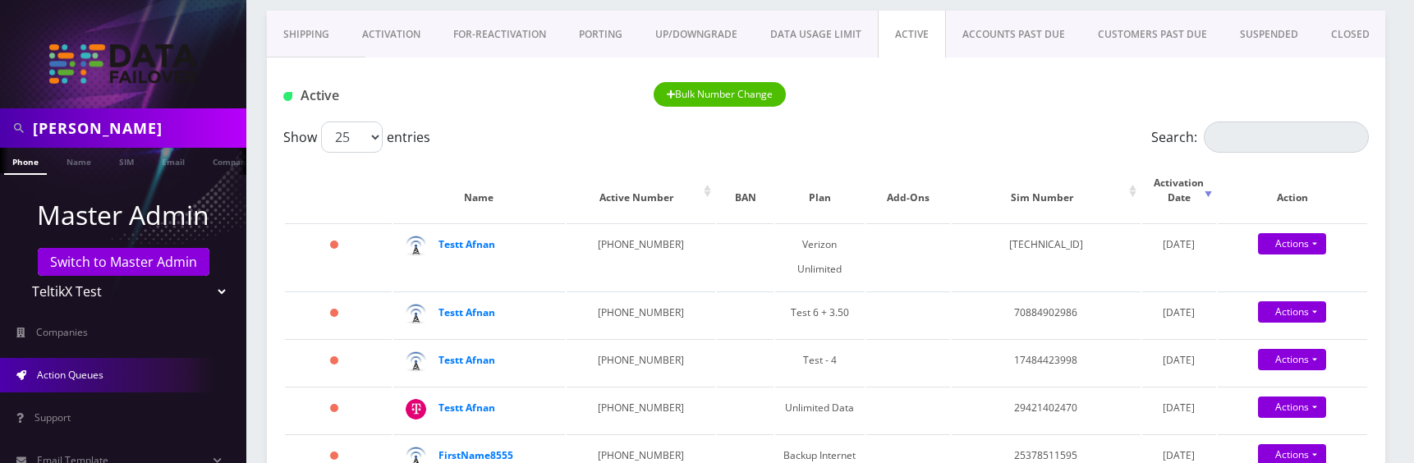
scroll to position [0, 0]
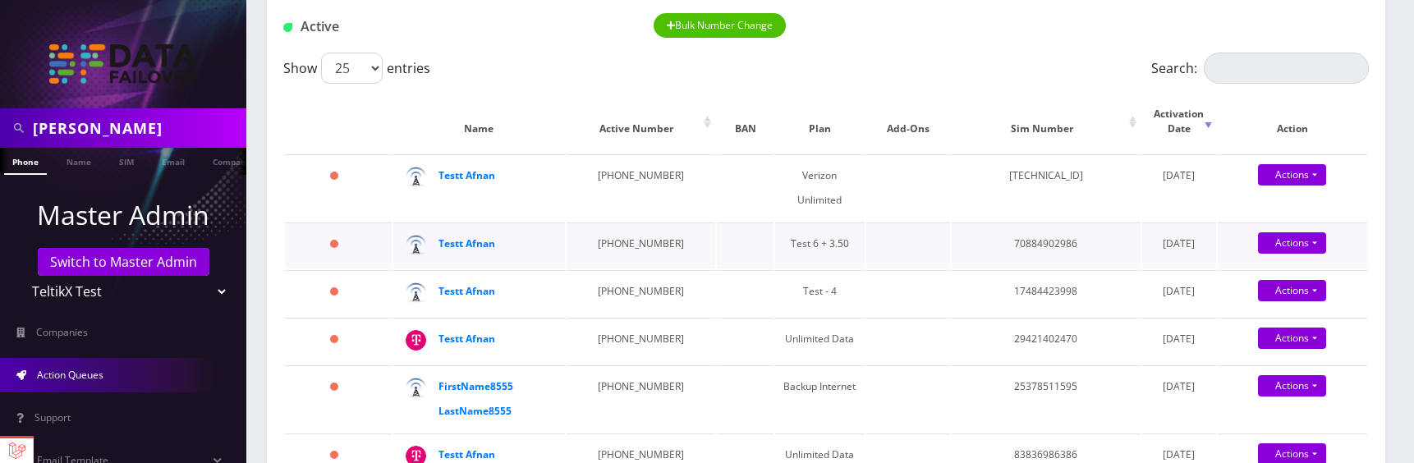
scroll to position [173, 0]
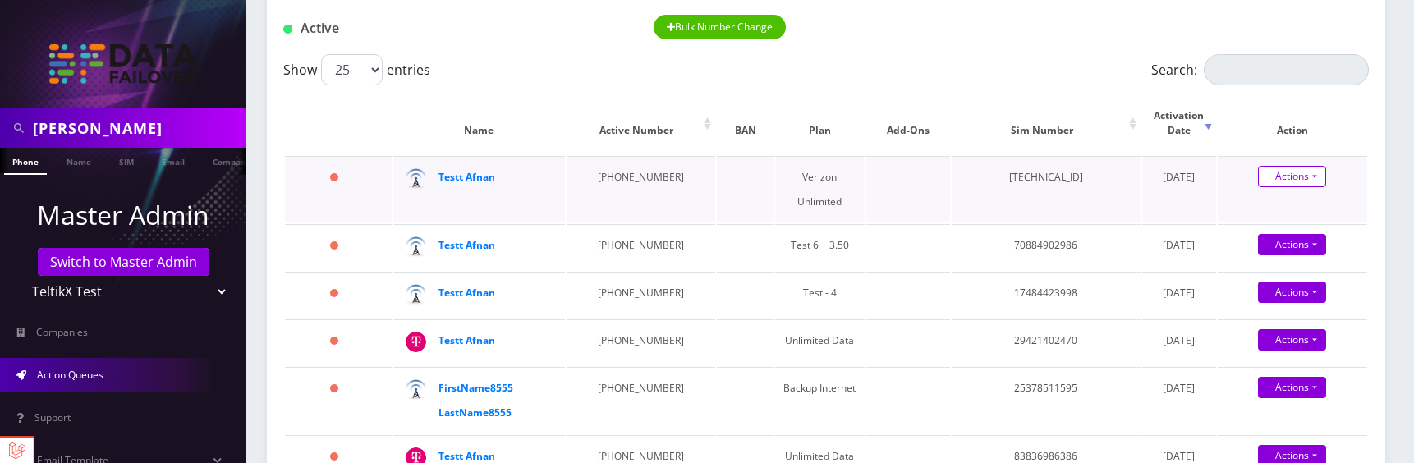
click at [1308, 166] on link "Actions" at bounding box center [1292, 176] width 68 height 21
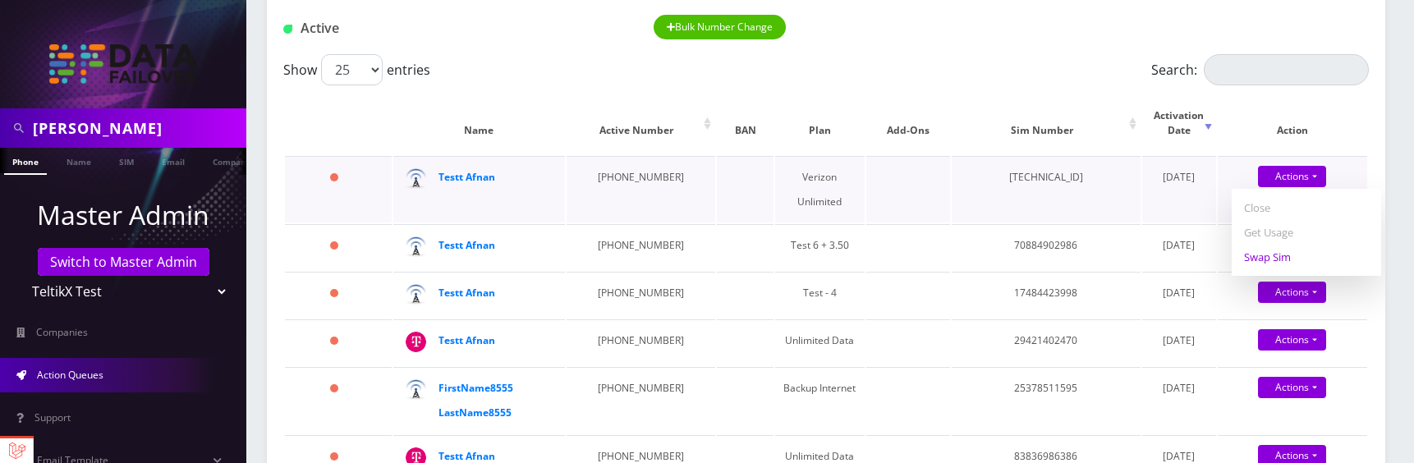
click at [1270, 245] on link "Swap Sim" at bounding box center [1305, 257] width 149 height 25
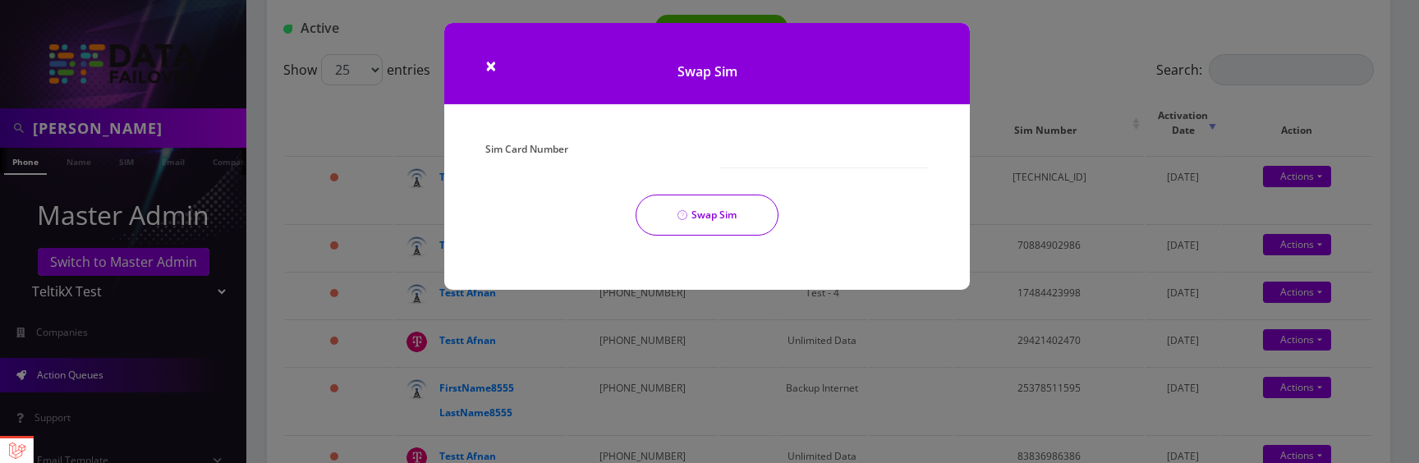
click at [1043, 165] on div "× Swap Sim Sim Card Number Swap Sim" at bounding box center [709, 231] width 1419 height 463
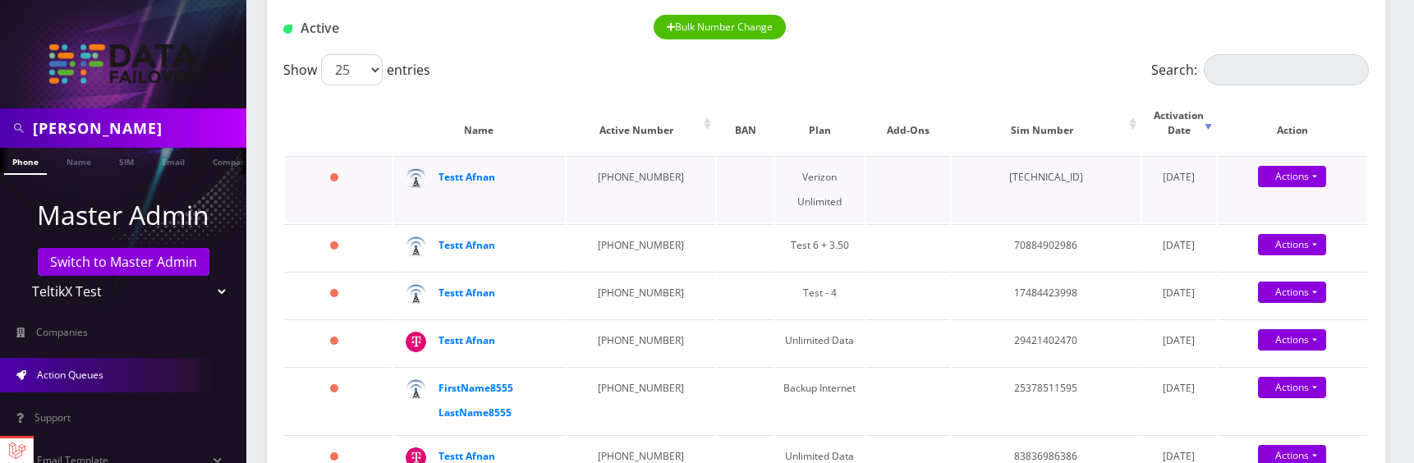
click at [1042, 165] on td "[TECHNICAL_ID]" at bounding box center [1046, 189] width 189 height 66
copy td "[TECHNICAL_ID]"
click at [1284, 166] on link "Actions" at bounding box center [1292, 176] width 68 height 21
click at [1286, 250] on link "Swap Sim" at bounding box center [1305, 257] width 149 height 25
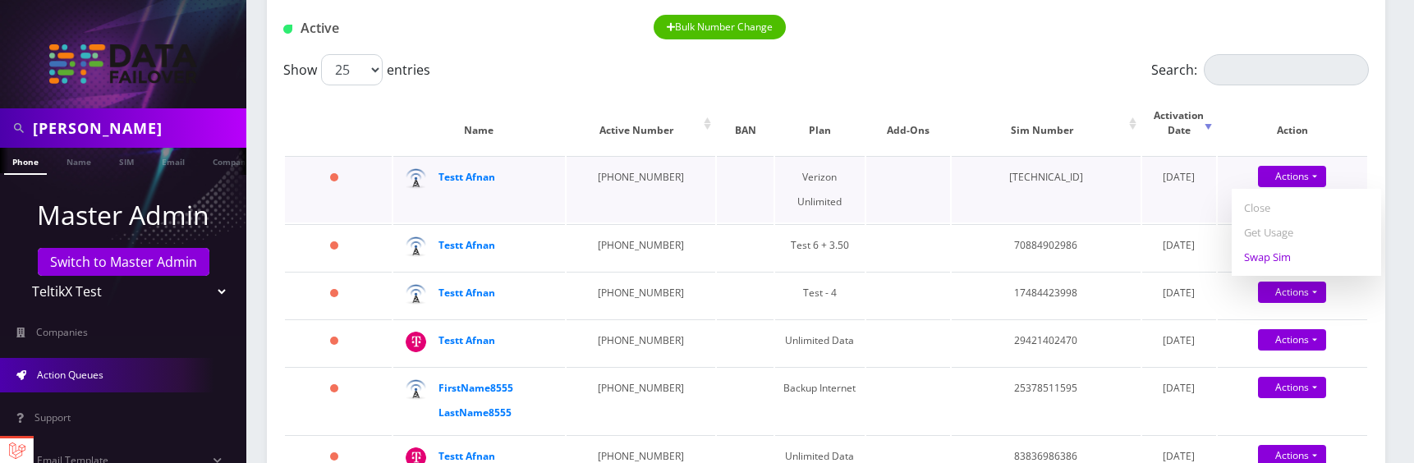
scroll to position [172, 0]
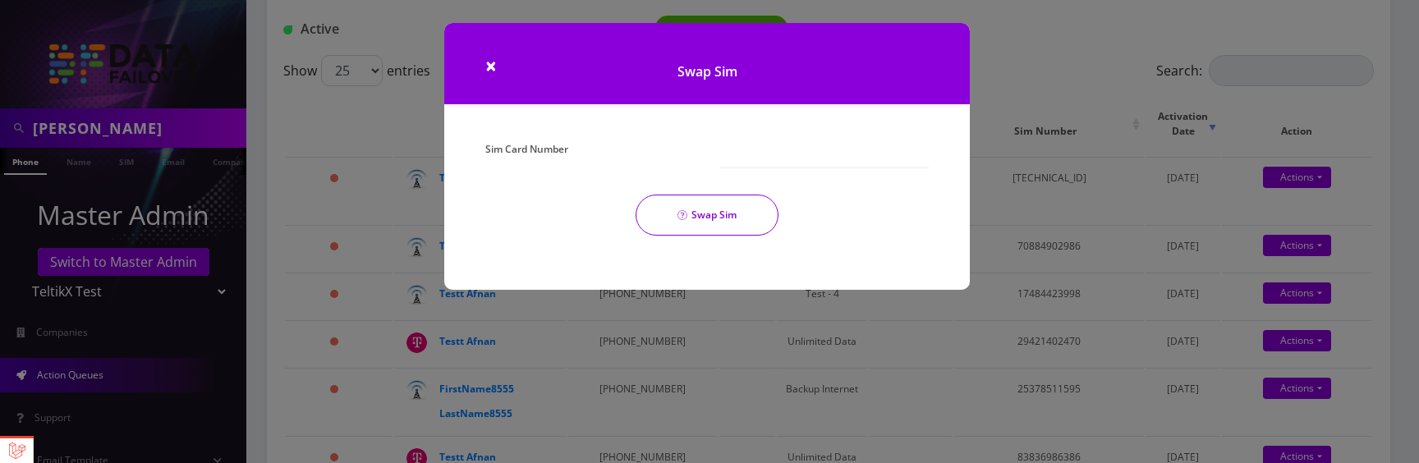
click at [716, 152] on div at bounding box center [824, 152] width 234 height 31
click at [731, 161] on input "Sim Card Number" at bounding box center [823, 152] width 209 height 31
paste input "89148000010413093098"
type input "89148000010413093098"
click at [718, 220] on button "Swap Sim" at bounding box center [706, 215] width 143 height 41
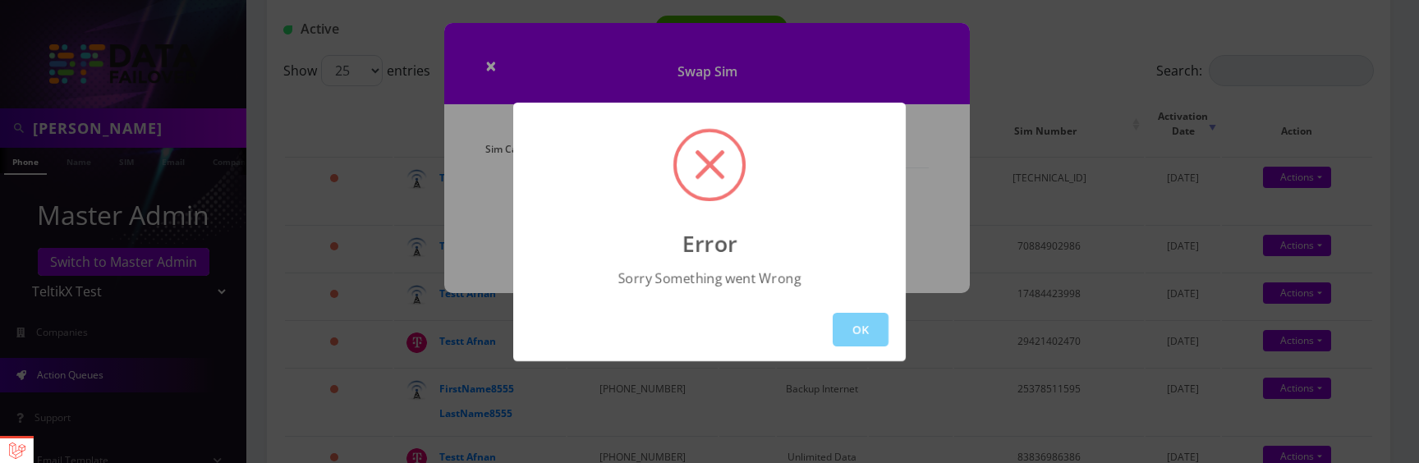
click at [864, 337] on button "OK" at bounding box center [860, 330] width 56 height 34
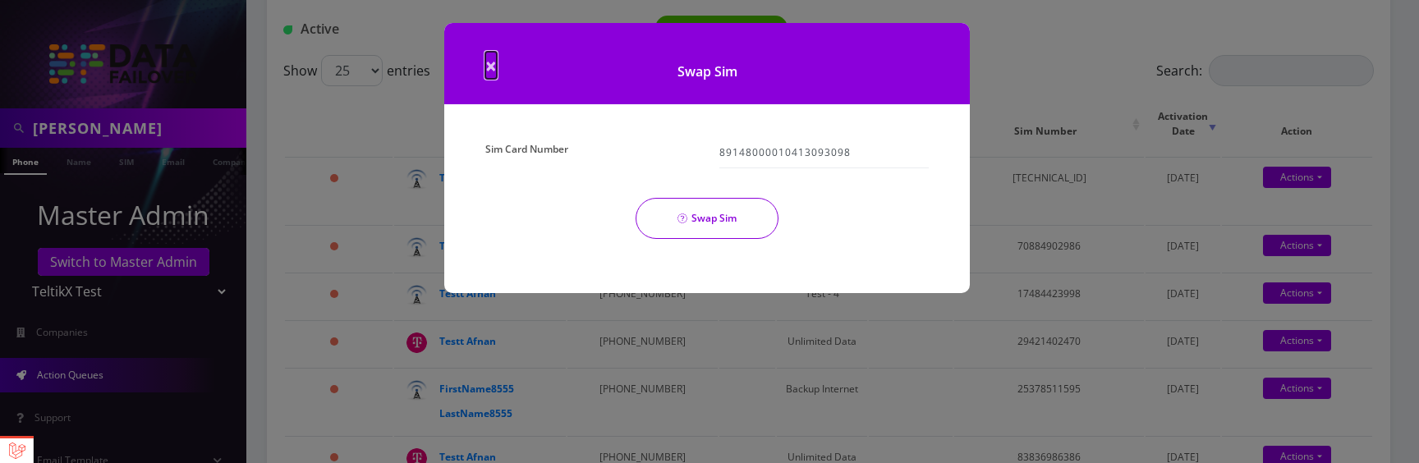
click at [491, 76] on span "×" at bounding box center [490, 65] width 11 height 27
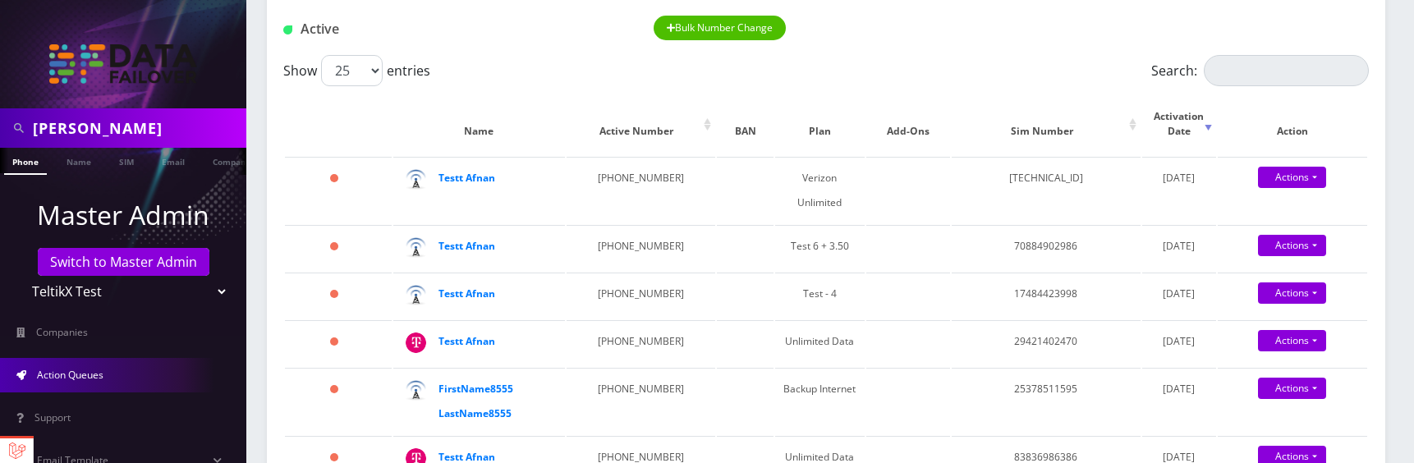
click at [1013, 25] on div "Active Bulk Number Change" at bounding box center [826, 29] width 1110 height 27
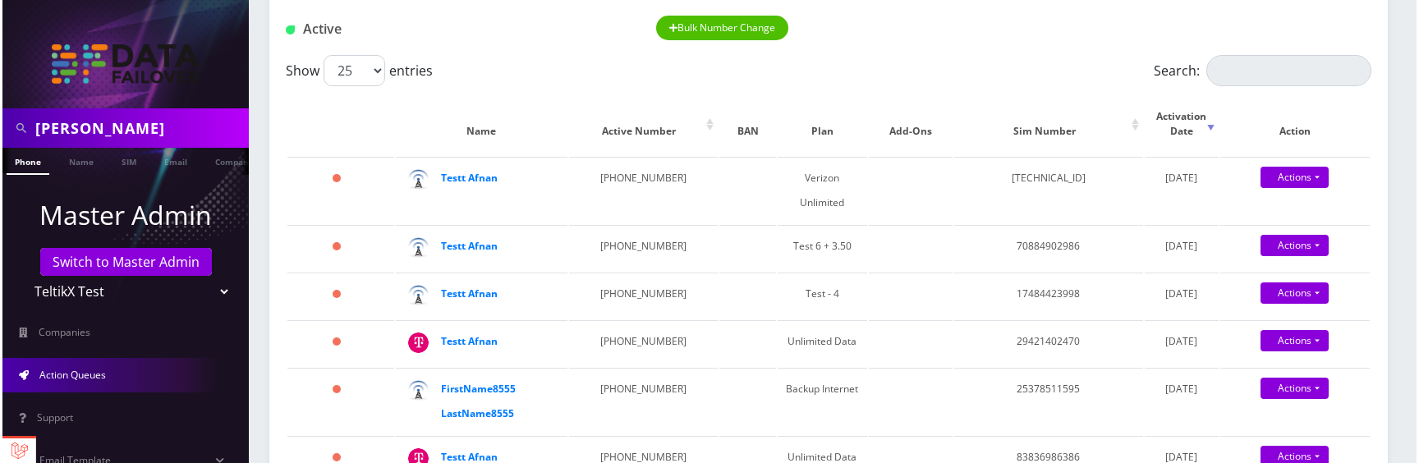
scroll to position [172, 0]
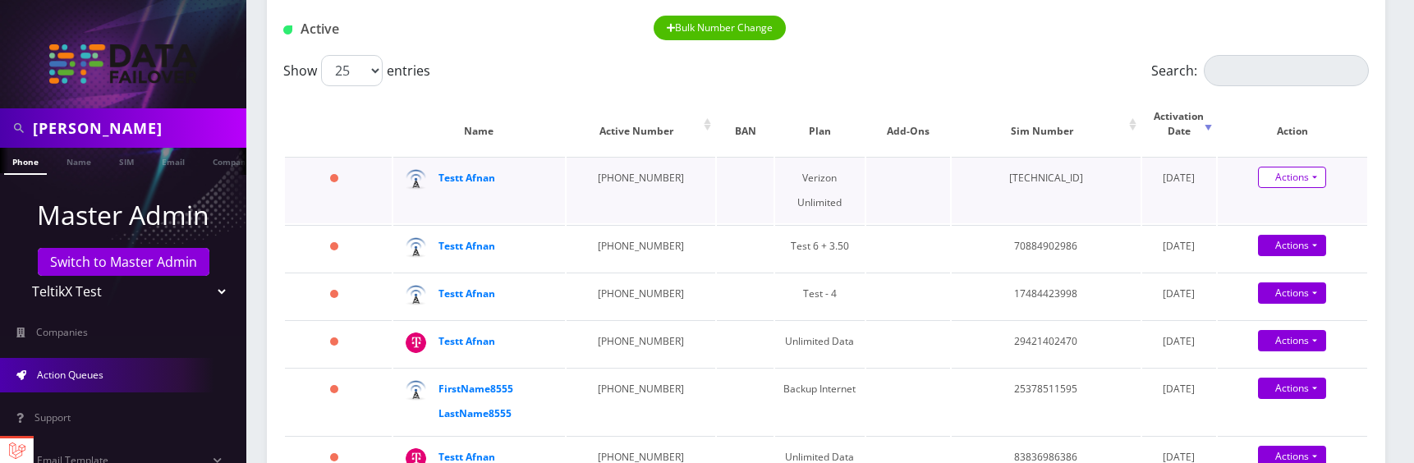
click at [1292, 167] on link "Actions" at bounding box center [1292, 177] width 68 height 21
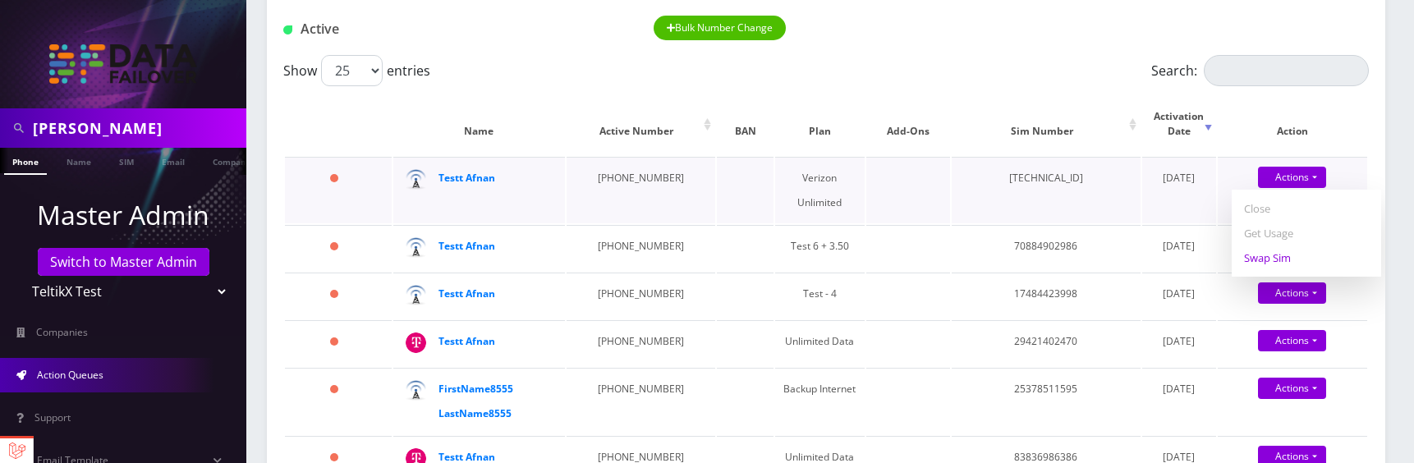
click at [1278, 245] on link "Swap Sim" at bounding box center [1305, 257] width 149 height 25
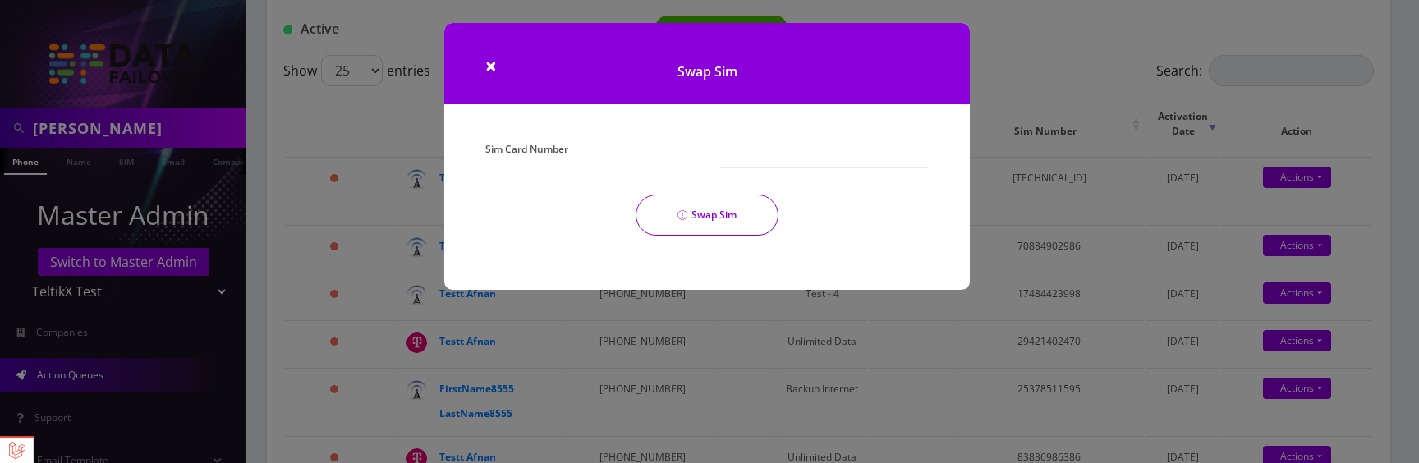
click at [677, 213] on icon "submit" at bounding box center [682, 215] width 10 height 10
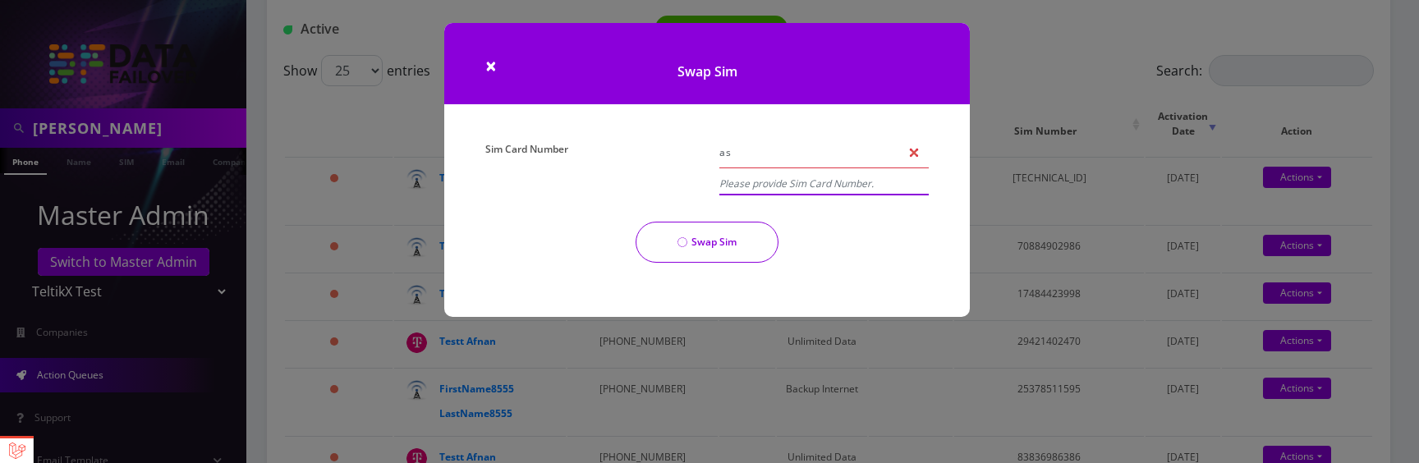
type input "asd"
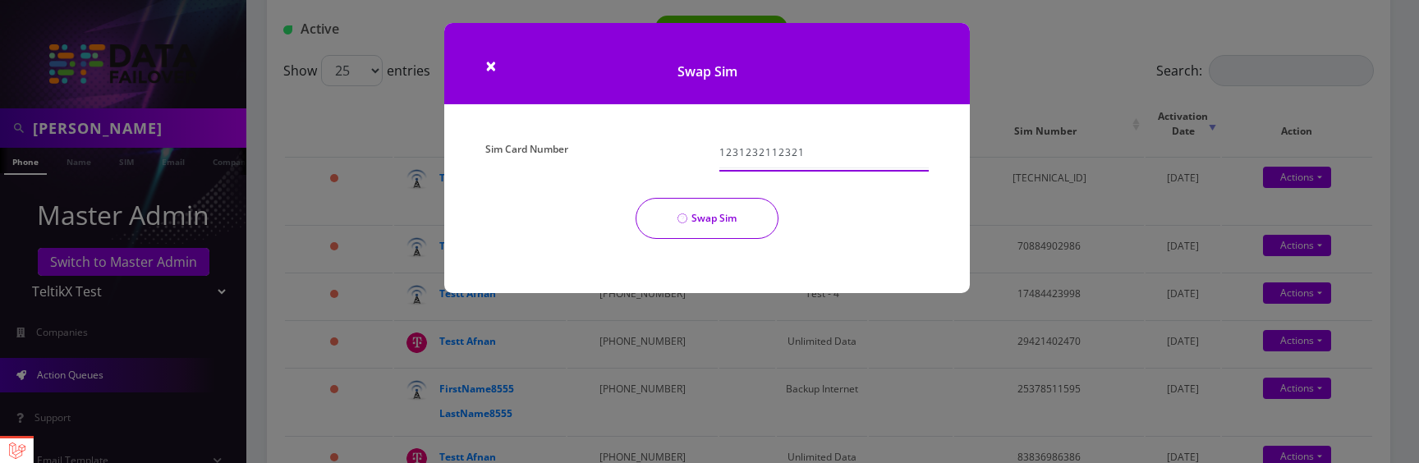
type input "1231232112321"
click at [726, 227] on button "Swap Sim" at bounding box center [706, 218] width 143 height 41
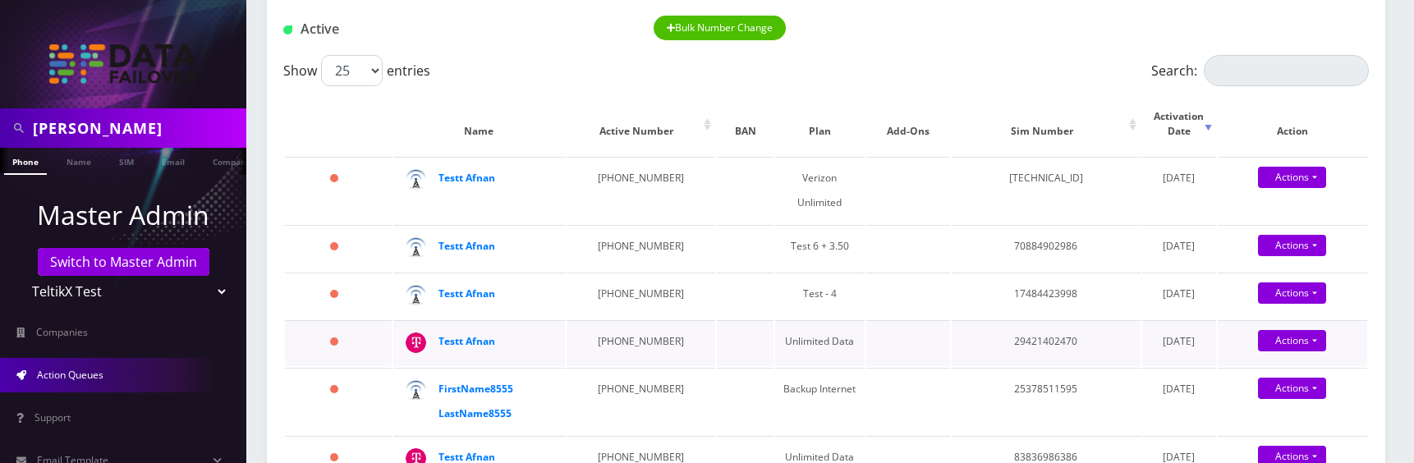
scroll to position [154, 0]
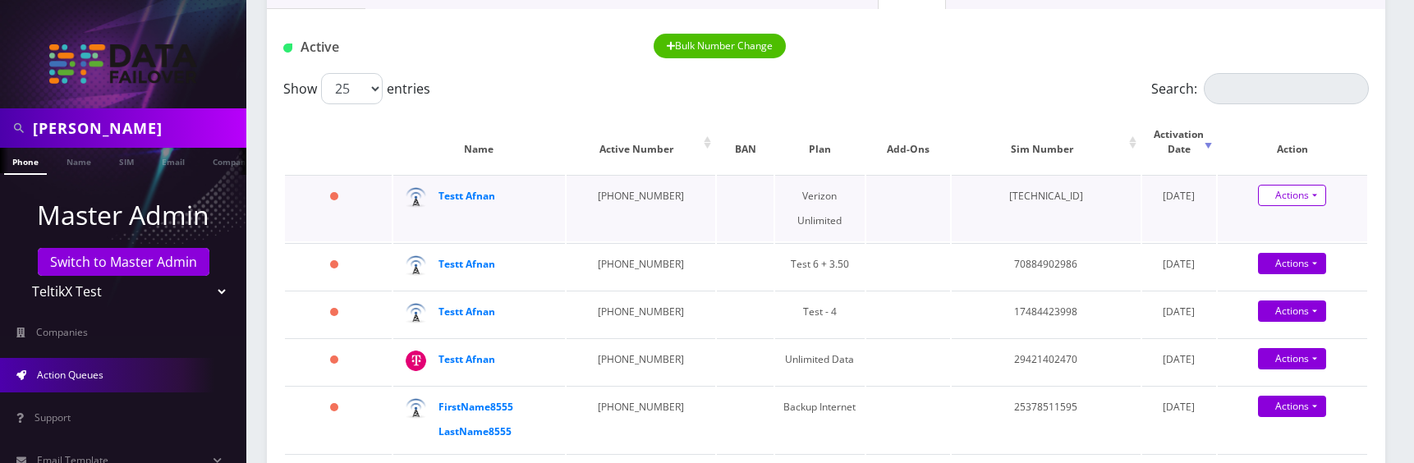
click at [1310, 185] on link "Actions" at bounding box center [1292, 195] width 68 height 21
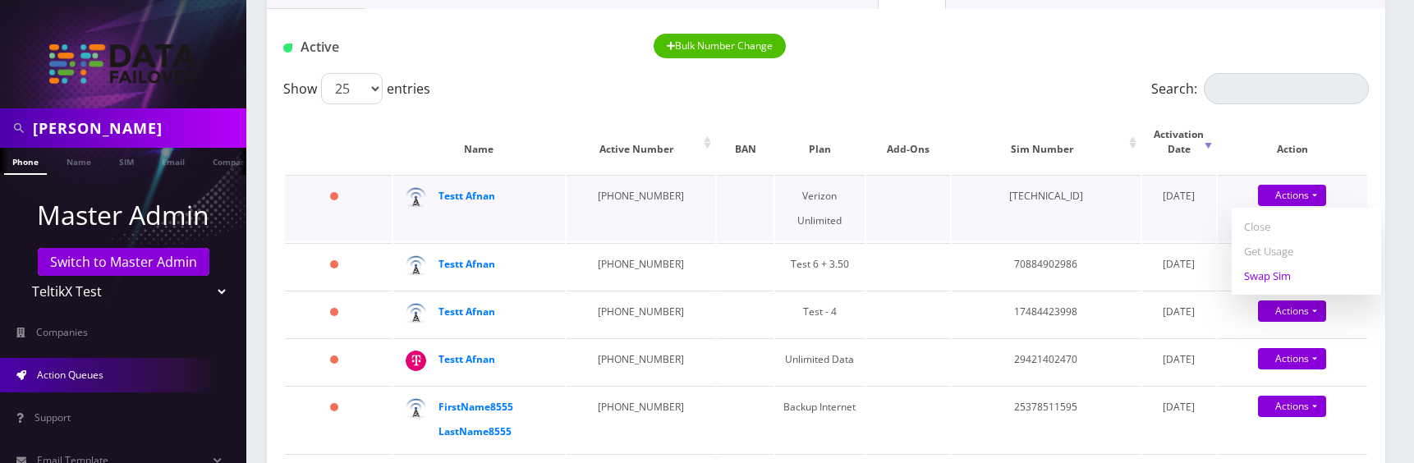
click at [1273, 264] on link "Swap Sim" at bounding box center [1305, 276] width 149 height 25
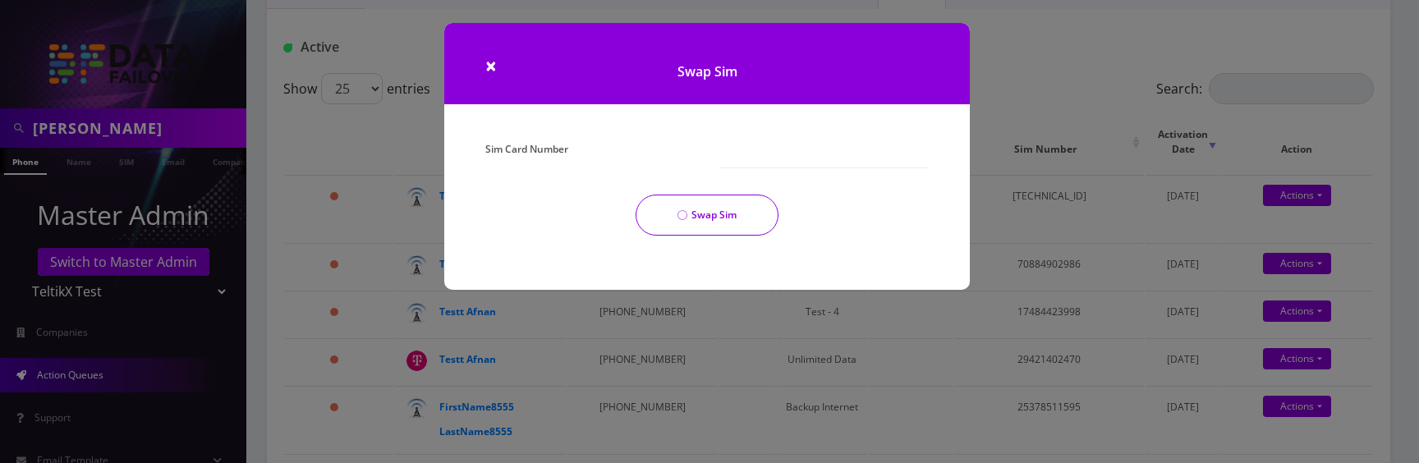
click at [701, 158] on div "Sim Card Number" at bounding box center [590, 152] width 234 height 31
click at [715, 156] on div at bounding box center [824, 152] width 234 height 31
click at [750, 158] on input "Sim Card Number" at bounding box center [823, 152] width 209 height 31
type input "1312312312312312"
click at [714, 219] on button "Swap Sim" at bounding box center [706, 215] width 143 height 41
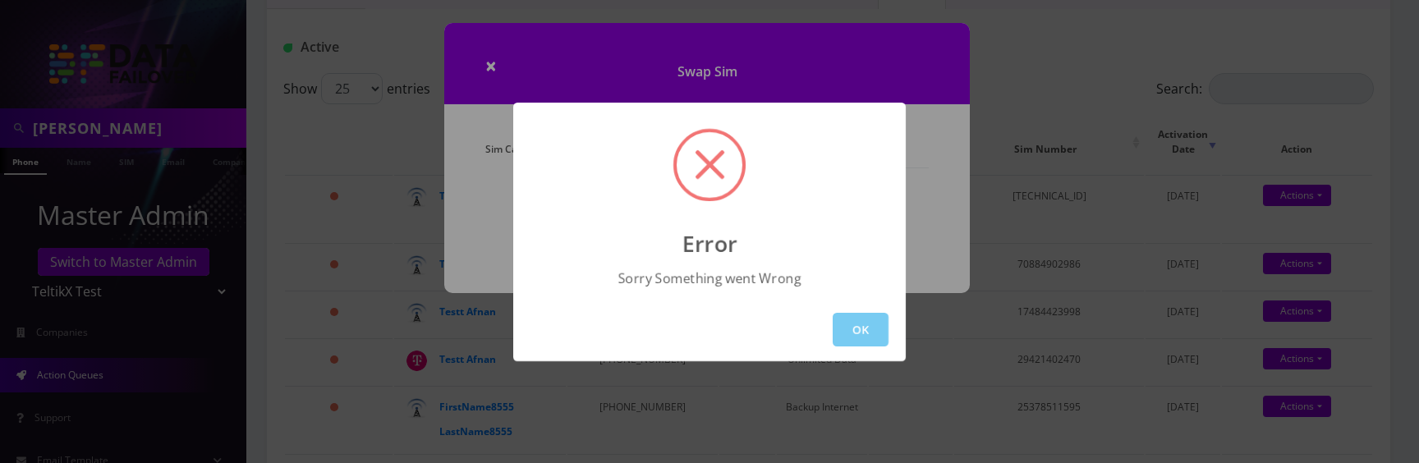
drag, startPoint x: 889, startPoint y: 327, endPoint x: 874, endPoint y: 327, distance: 15.6
click at [889, 326] on div "OK" at bounding box center [709, 329] width 392 height 63
click at [867, 327] on button "OK" at bounding box center [860, 330] width 56 height 34
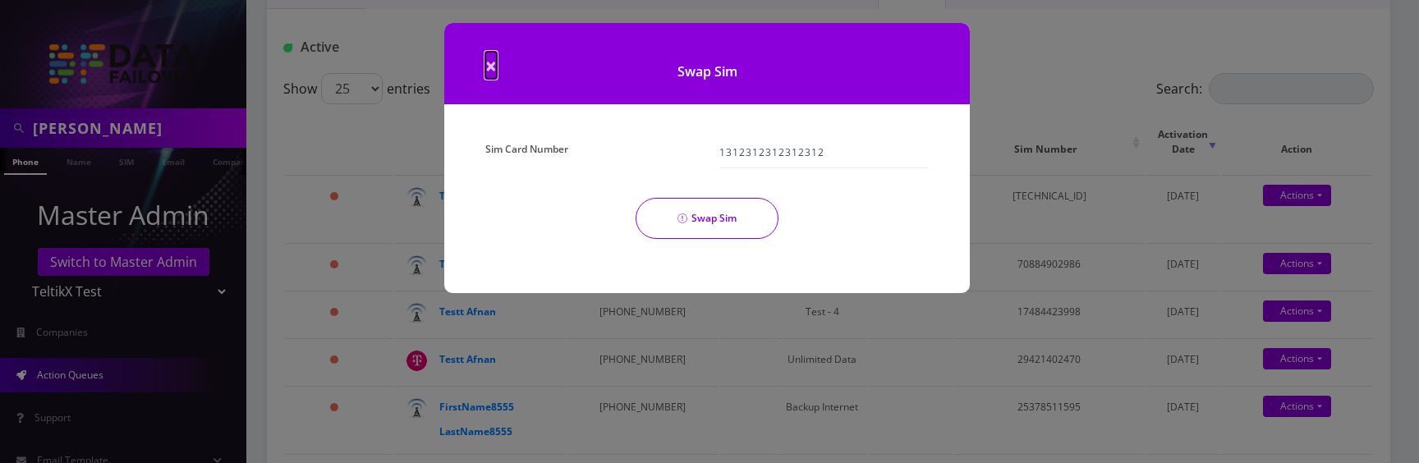
click at [493, 69] on span "×" at bounding box center [490, 65] width 11 height 27
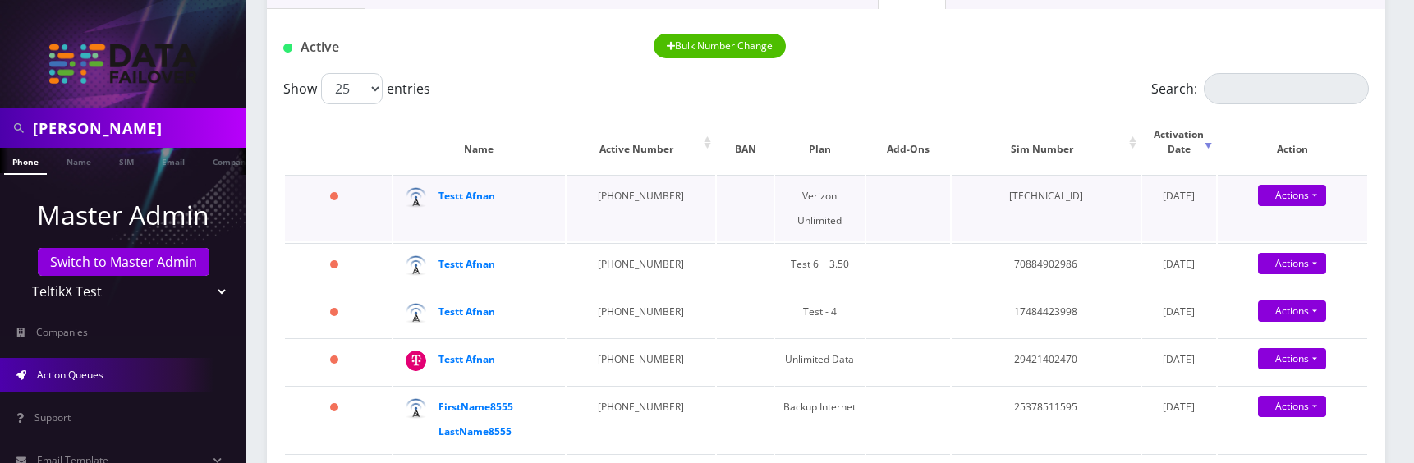
click at [1024, 182] on td "[TECHNICAL_ID]" at bounding box center [1046, 208] width 189 height 66
copy td "[TECHNICAL_ID]"
drag, startPoint x: 623, startPoint y: 180, endPoint x: 658, endPoint y: 180, distance: 35.3
click at [659, 180] on td "[PHONE_NUMBER]" at bounding box center [640, 208] width 149 height 66
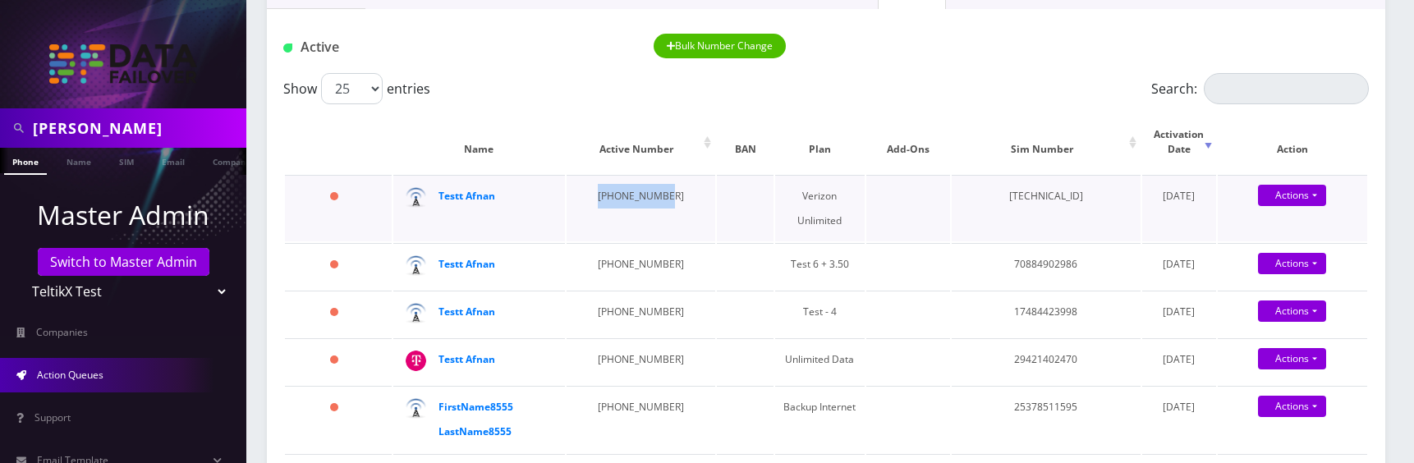
copy td "[PHONE_NUMBER]"
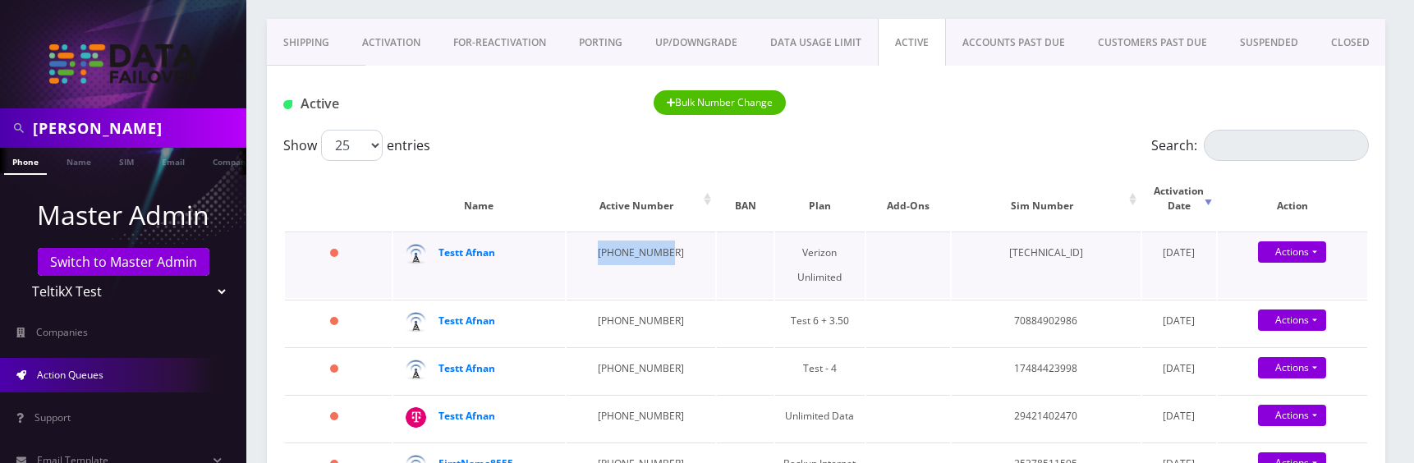
scroll to position [96, 0]
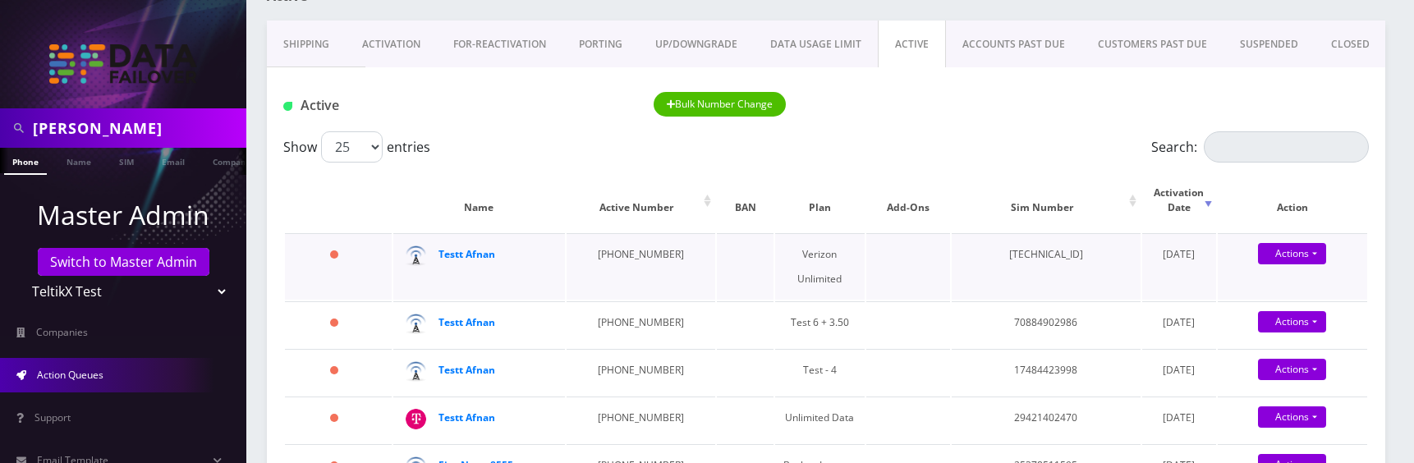
click at [1033, 241] on td "[TECHNICAL_ID]" at bounding box center [1046, 266] width 189 height 66
copy td "[TECHNICAL_ID]"
click at [1301, 243] on link "Actions" at bounding box center [1292, 253] width 68 height 21
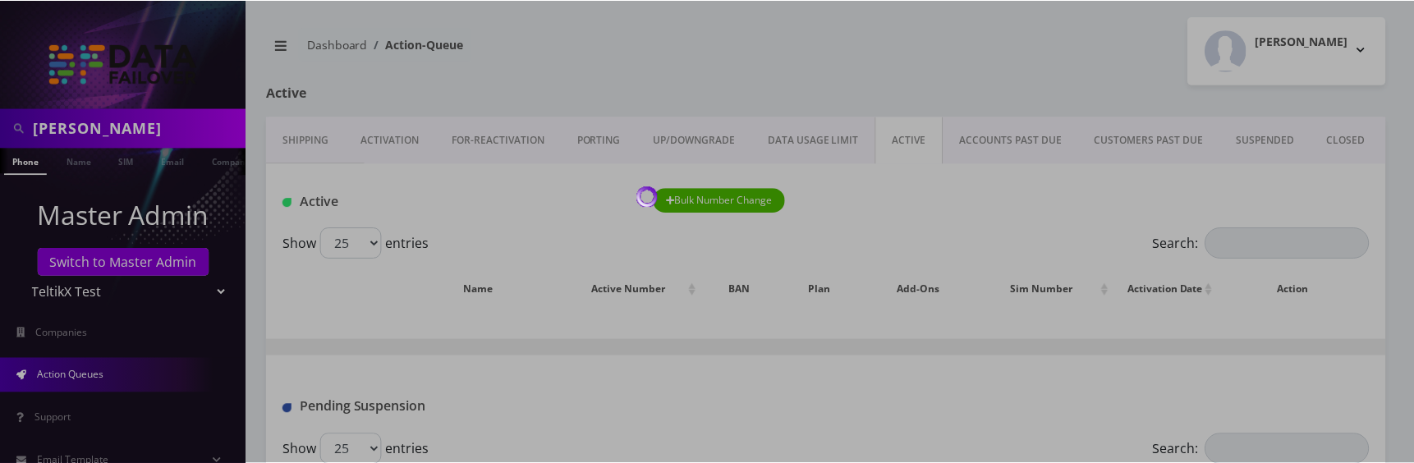
scroll to position [97, 0]
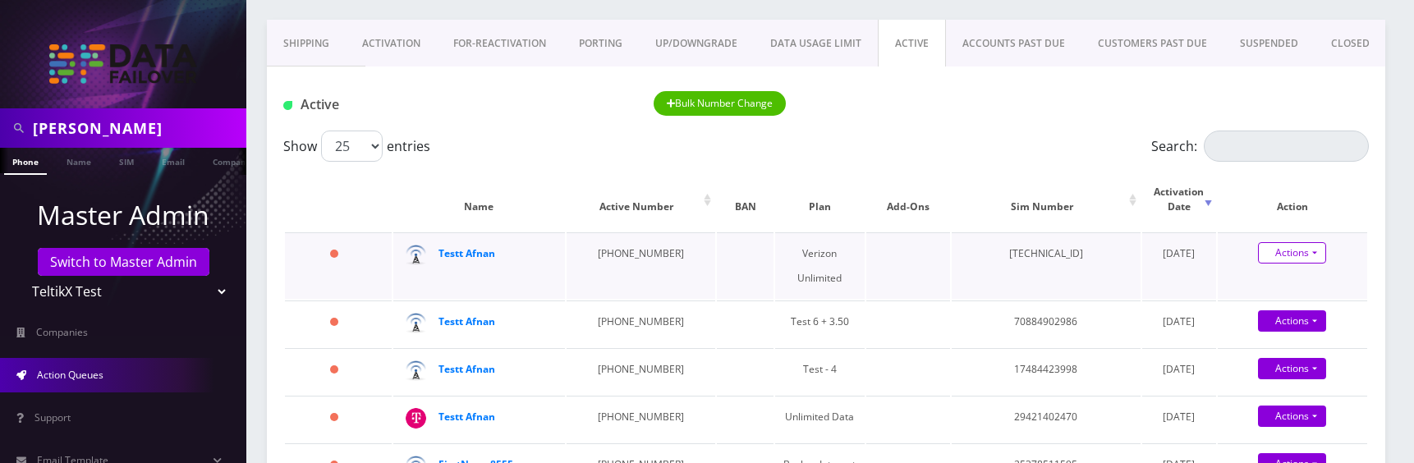
click at [1295, 243] on link "Actions" at bounding box center [1292, 252] width 68 height 21
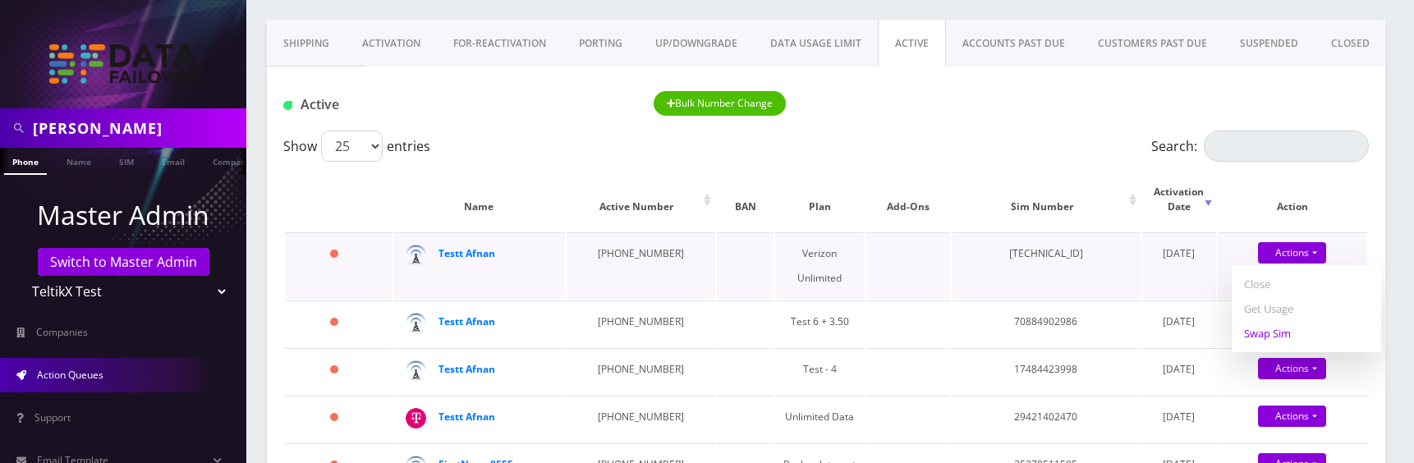
click at [1272, 324] on link "Swap Sim" at bounding box center [1305, 333] width 149 height 25
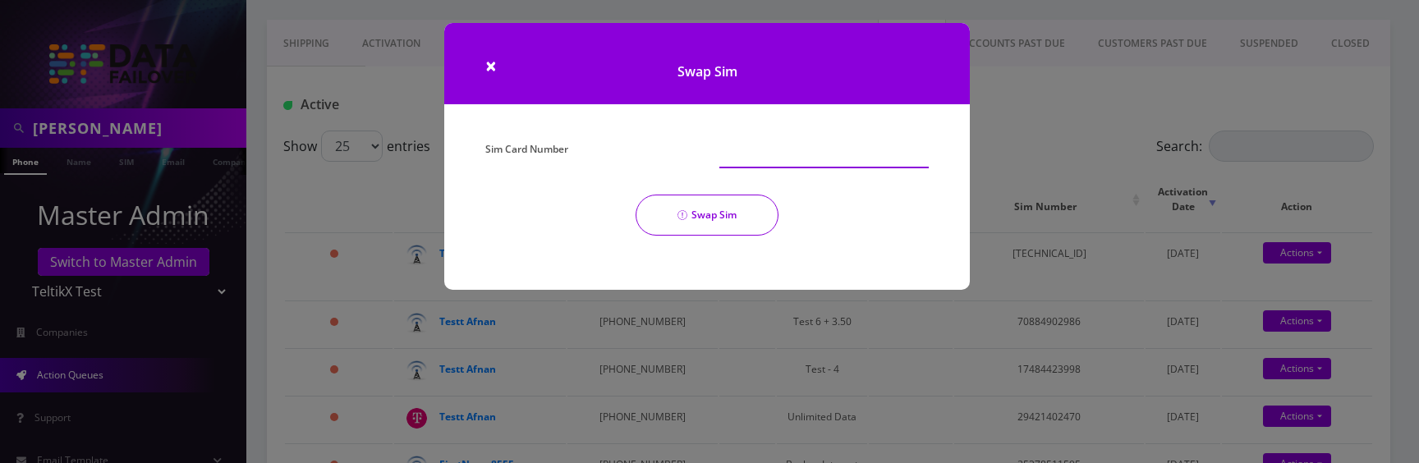
click at [749, 147] on input "Sim Card Number" at bounding box center [823, 152] width 209 height 31
paste input "[TECHNICAL_ID]"
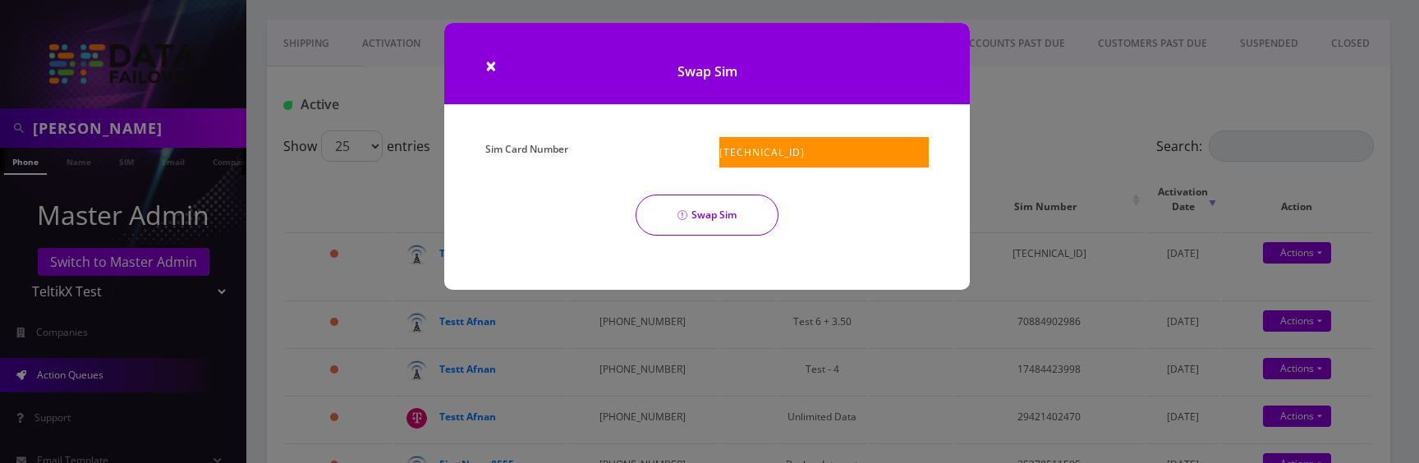
click at [701, 226] on button "Swap Sim" at bounding box center [706, 215] width 143 height 41
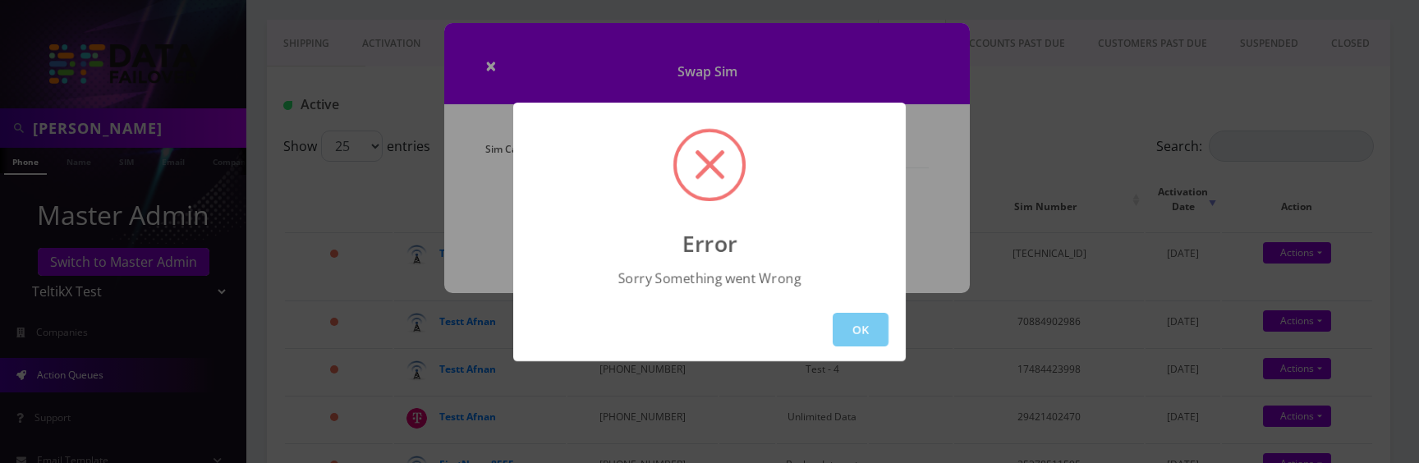
click at [869, 331] on button "OK" at bounding box center [860, 330] width 56 height 34
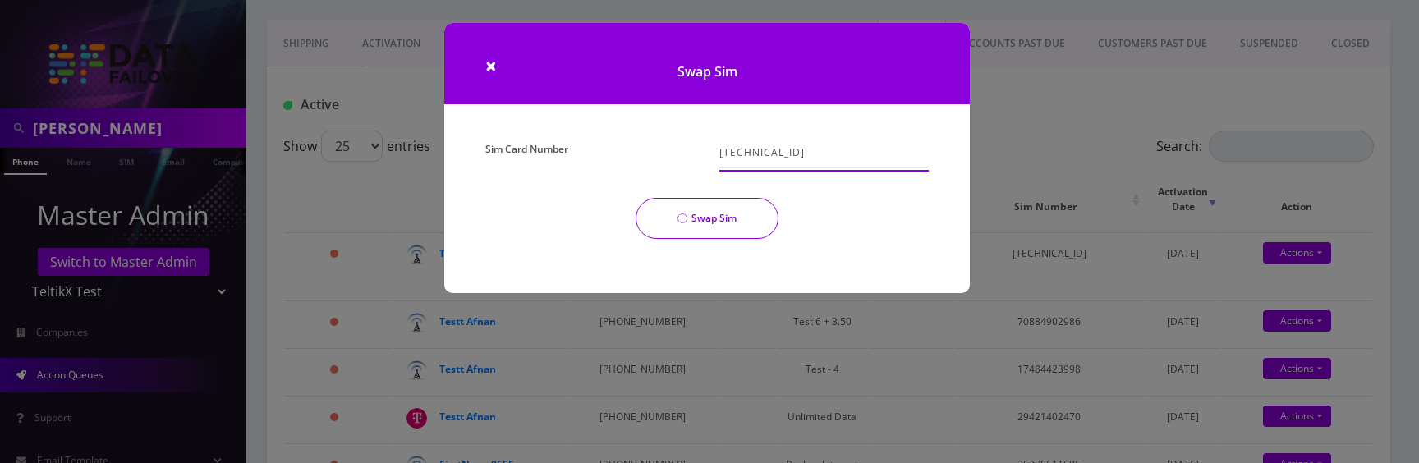
click at [870, 156] on input "[TECHNICAL_ID]" at bounding box center [823, 152] width 209 height 31
type input "89148000010413093098"
click at [747, 213] on button "Swap Sim" at bounding box center [706, 218] width 143 height 41
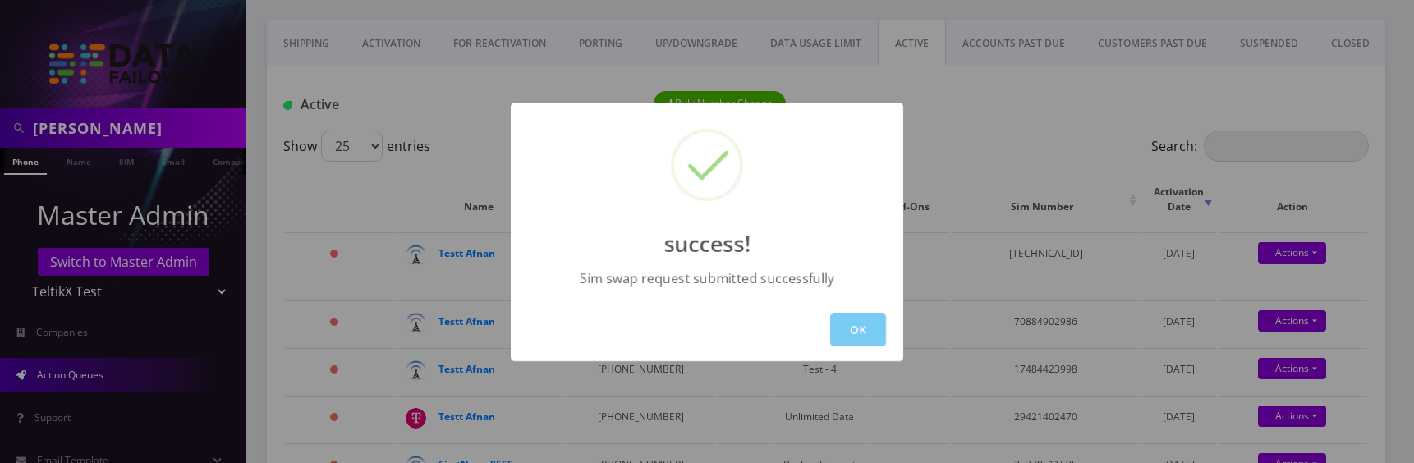
click at [866, 337] on button "OK" at bounding box center [858, 330] width 56 height 34
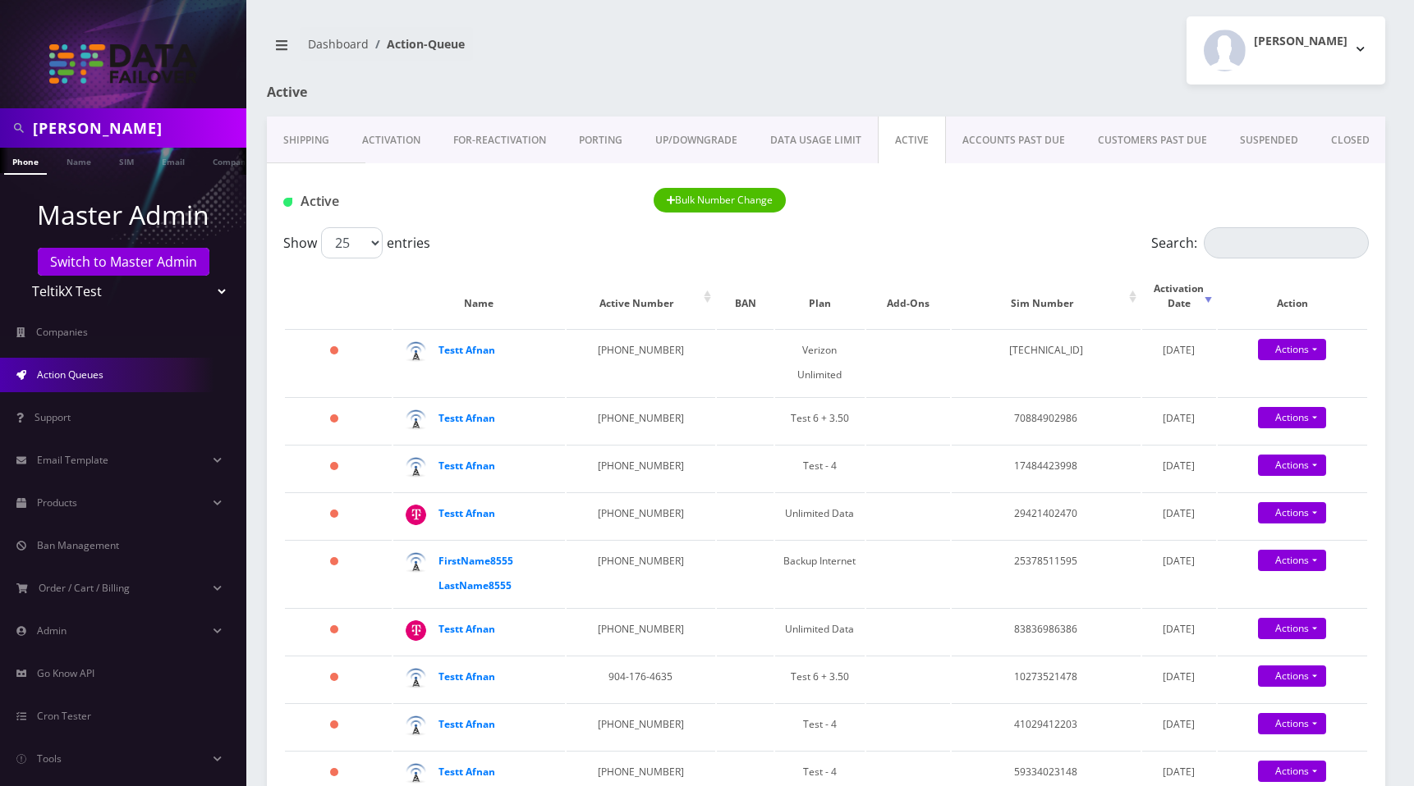
click at [881, 204] on div "Bulk Number Change" at bounding box center [779, 201] width 277 height 27
click at [902, 94] on div at bounding box center [1016, 101] width 762 height 32
click at [968, 30] on div "[PERSON_NAME] Logout" at bounding box center [1111, 50] width 571 height 68
click at [994, 21] on div "[PERSON_NAME] Logout" at bounding box center [1111, 50] width 571 height 68
click at [837, 67] on div "[PERSON_NAME] Logout" at bounding box center [1111, 50] width 571 height 68
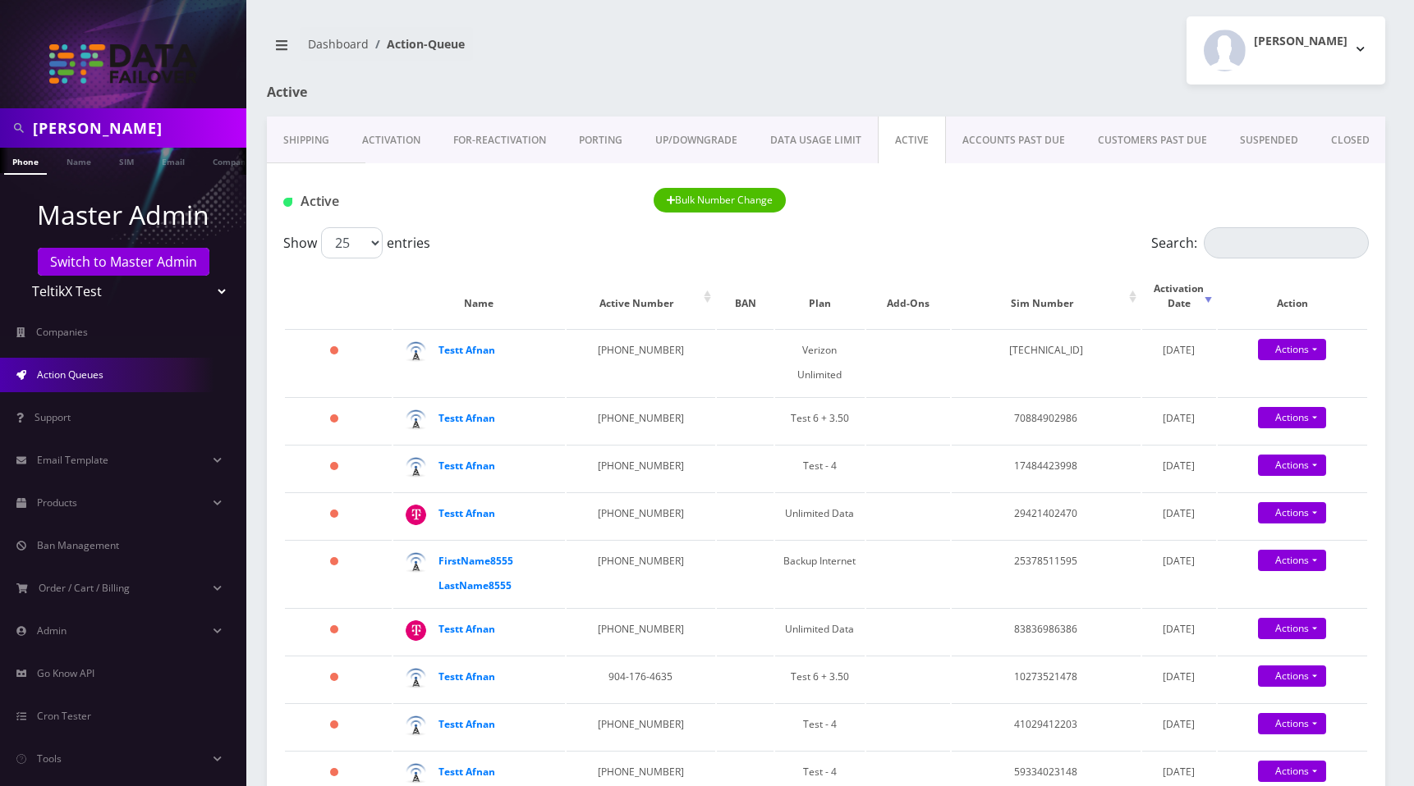
click at [943, 69] on div "[PERSON_NAME] Logout" at bounding box center [1111, 50] width 571 height 68
click at [1295, 339] on link "Actions" at bounding box center [1292, 349] width 68 height 21
click at [1282, 394] on link "Get Usage" at bounding box center [1305, 405] width 149 height 25
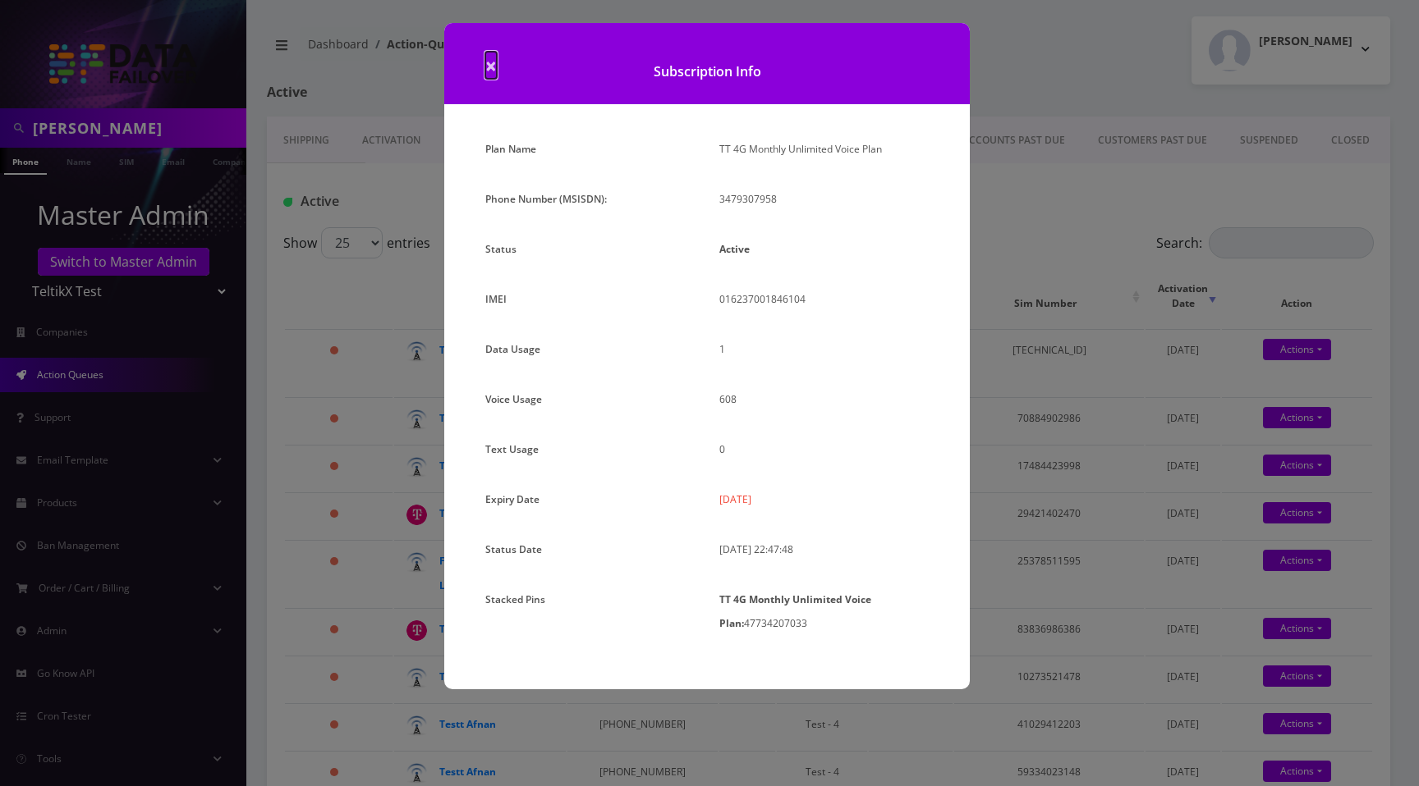
click at [494, 66] on span "×" at bounding box center [490, 65] width 11 height 27
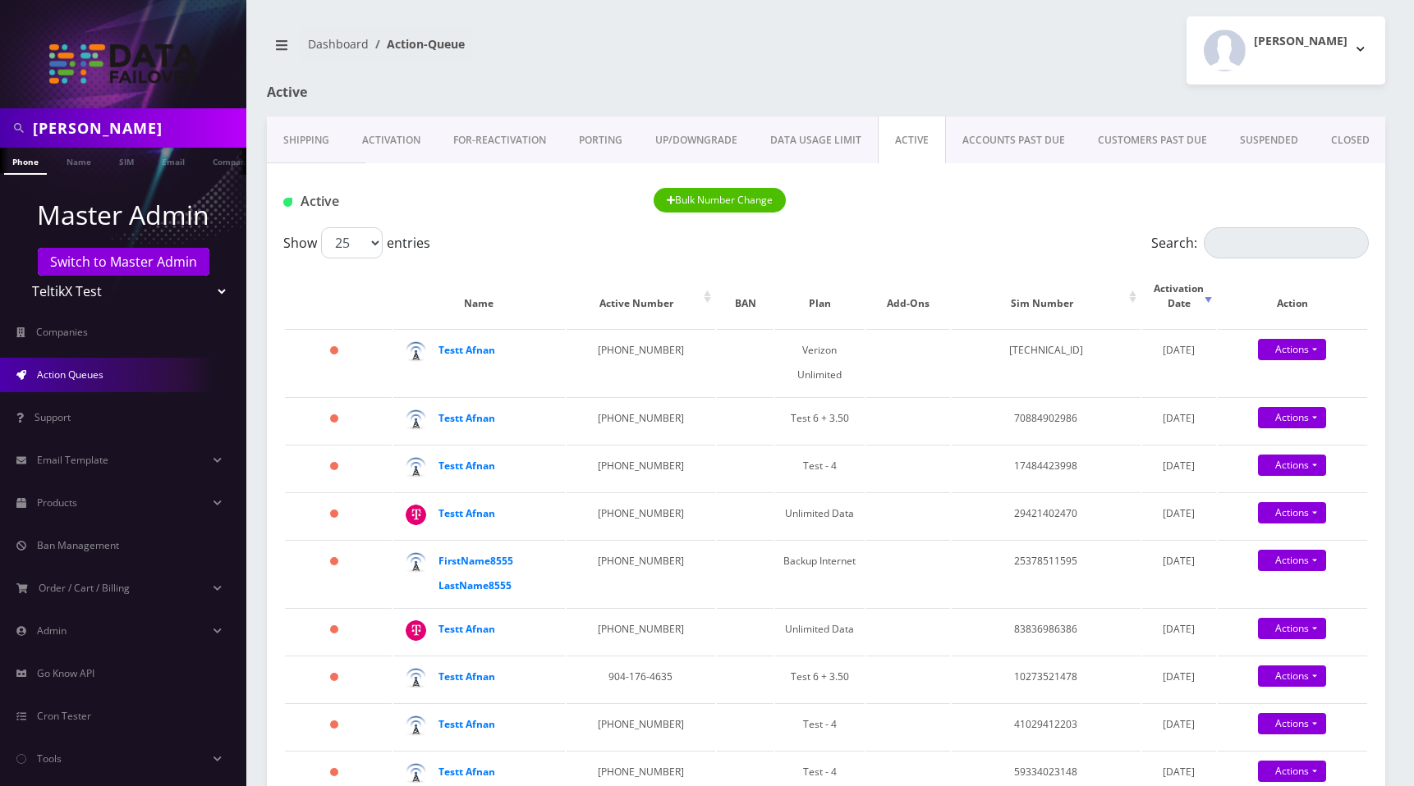
click at [1103, 211] on div "Active Bulk Number Change" at bounding box center [826, 201] width 1110 height 27
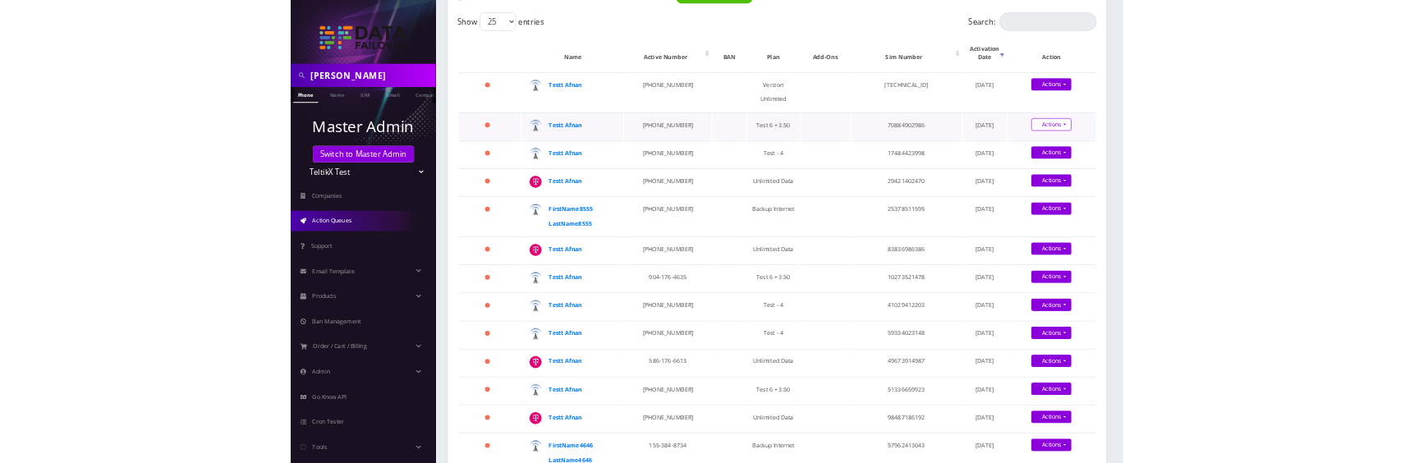
scroll to position [207, 0]
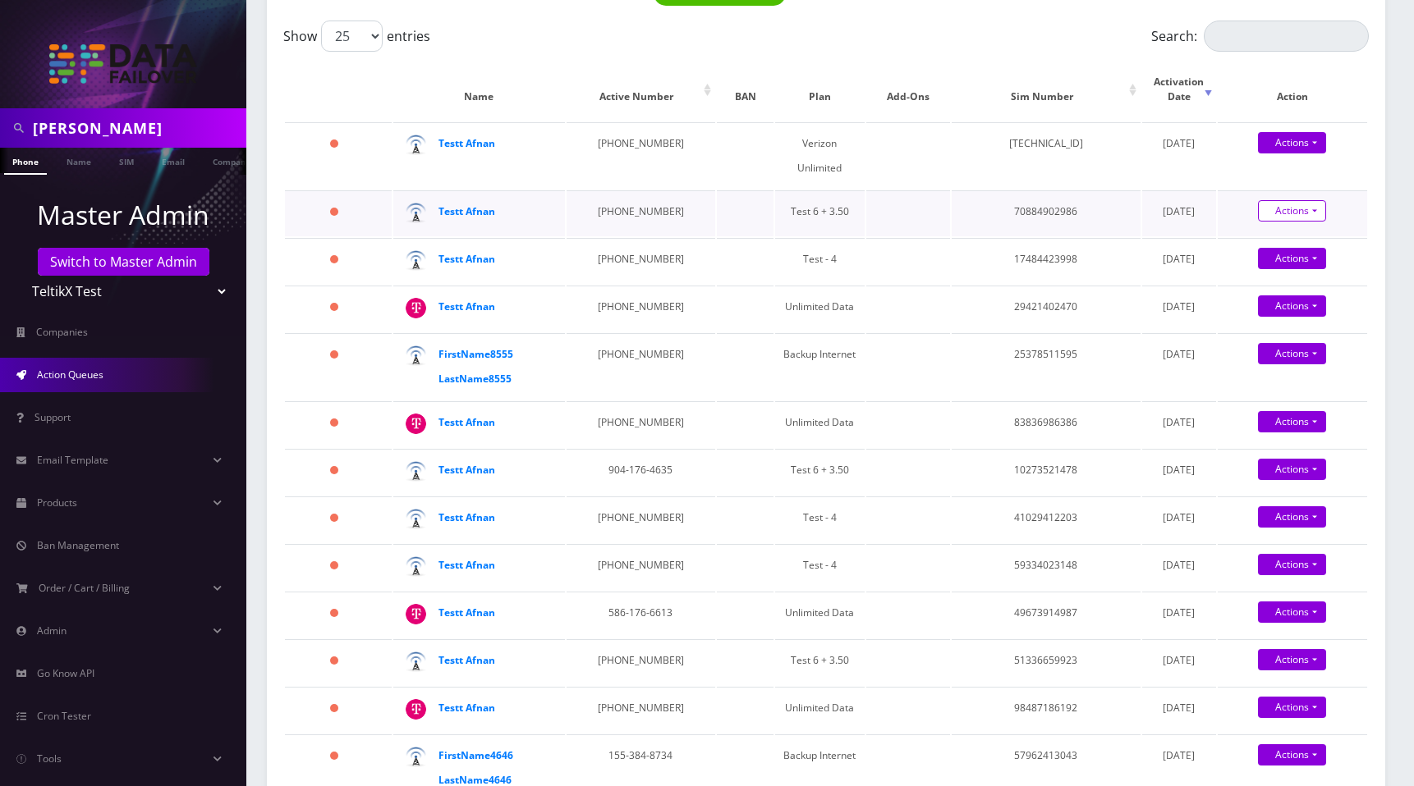
click at [1285, 200] on link "Actions" at bounding box center [1292, 210] width 68 height 21
click at [1029, 201] on td "70884902986" at bounding box center [1046, 213] width 189 height 46
copy td "70884902986"
click at [1273, 200] on link "Actions" at bounding box center [1292, 210] width 68 height 21
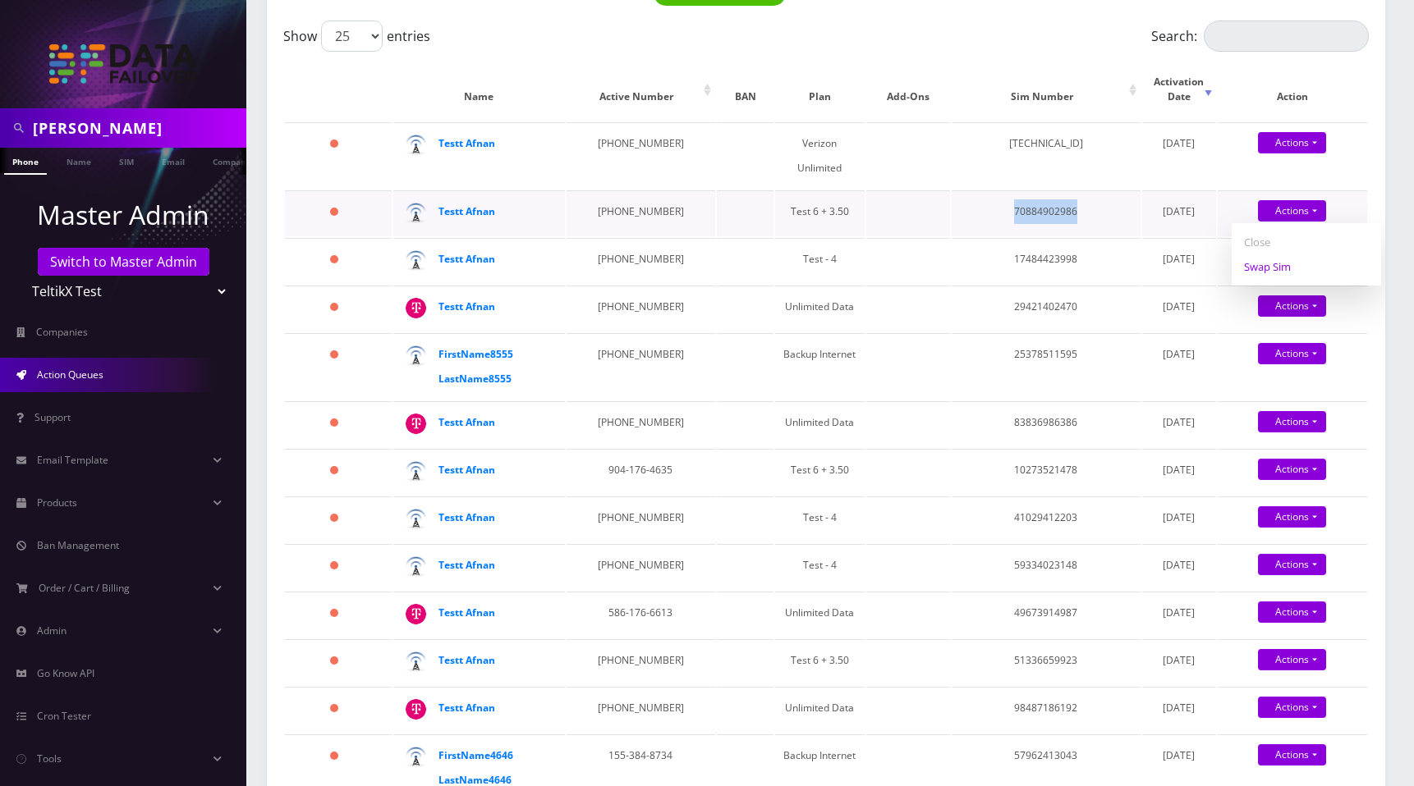
click at [1271, 259] on link "Swap Sim" at bounding box center [1305, 267] width 149 height 25
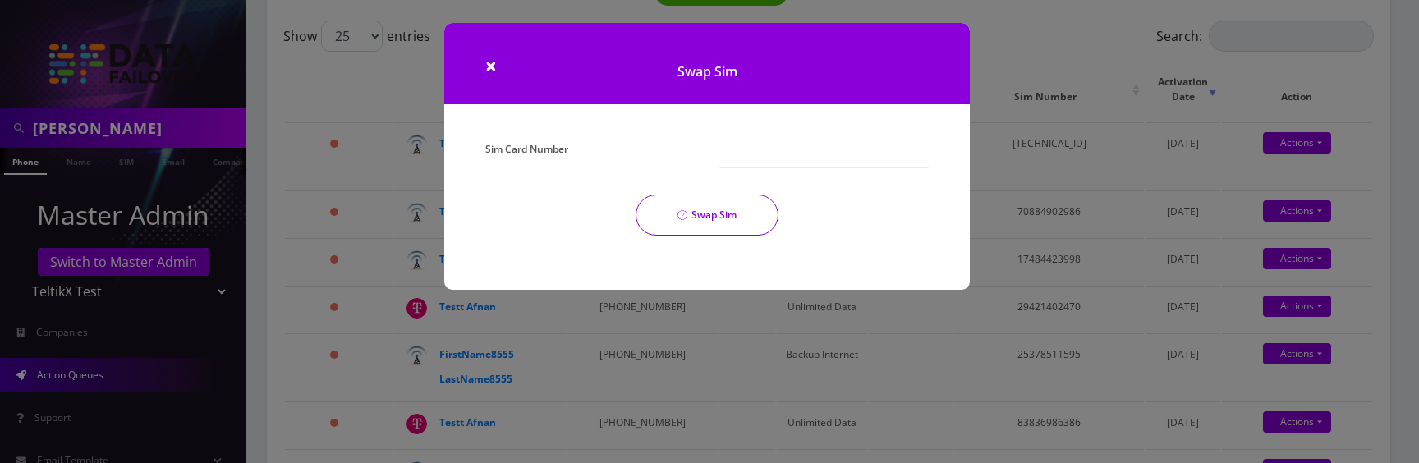
click at [714, 147] on div at bounding box center [824, 152] width 234 height 31
click at [751, 151] on input "Sim Card Number" at bounding box center [823, 152] width 209 height 31
paste input "70884902986"
type input "70884902987"
click at [733, 225] on button "Swap Sim" at bounding box center [706, 215] width 143 height 41
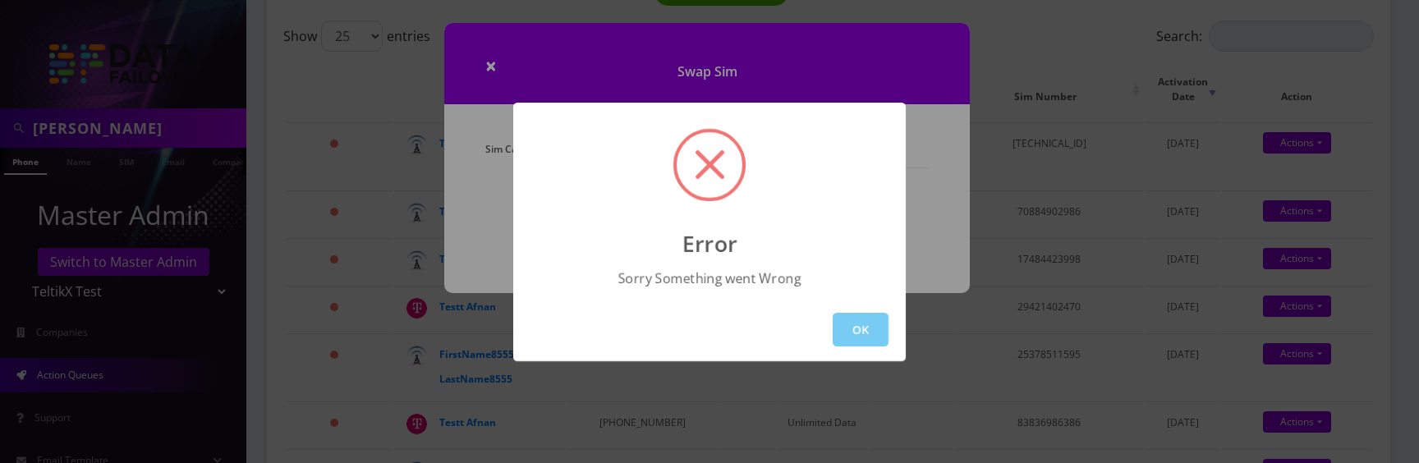
click at [837, 328] on button "OK" at bounding box center [860, 330] width 56 height 34
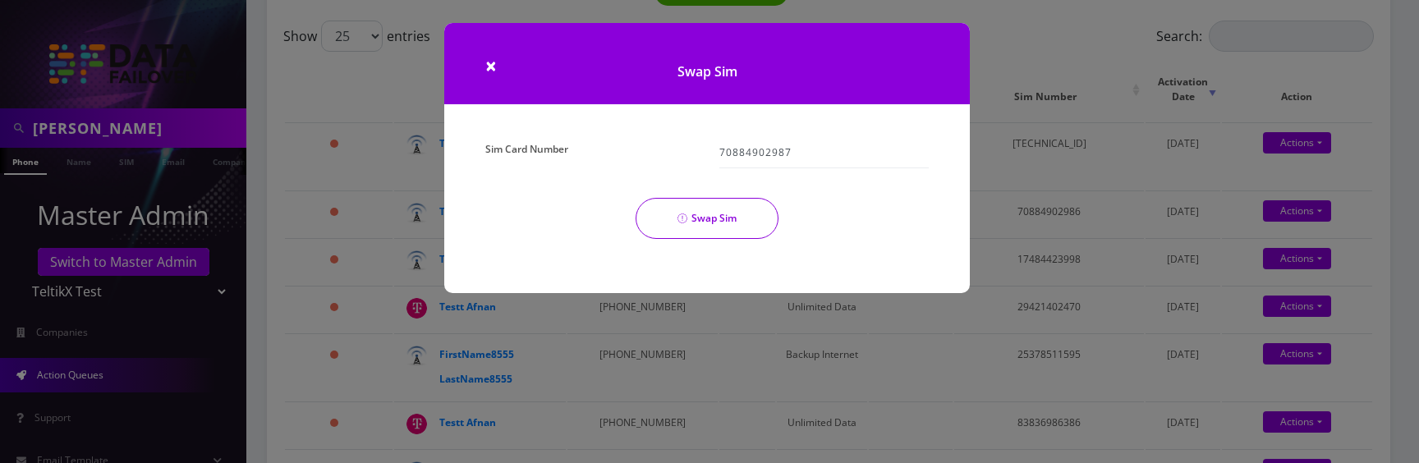
click at [973, 305] on div "× Swap Sim Sim Card Number 70884902987 Swap Sim" at bounding box center [709, 231] width 1419 height 463
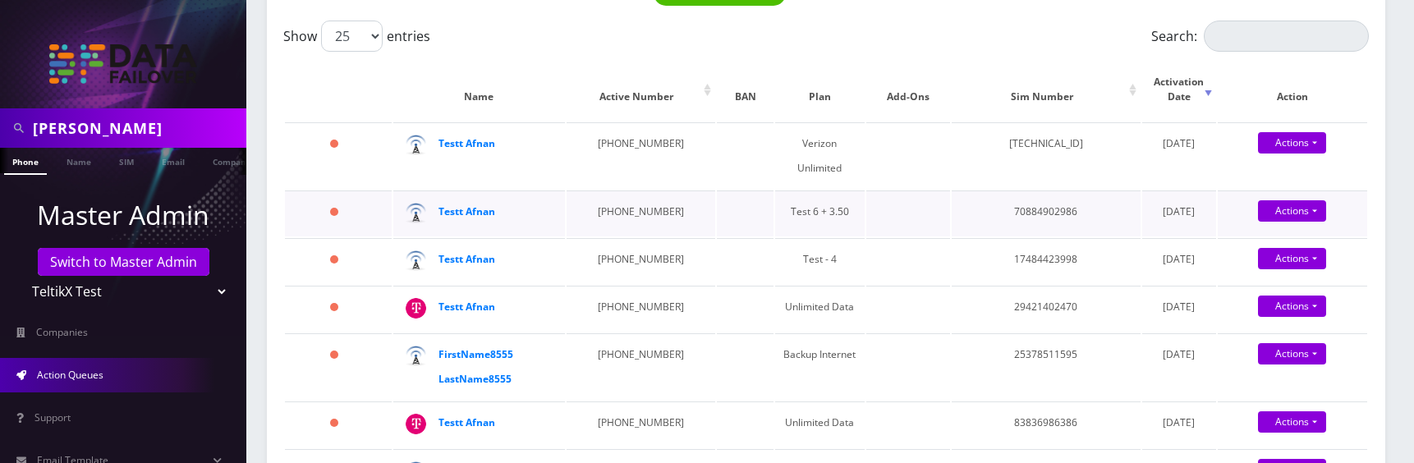
click at [624, 201] on td "[PHONE_NUMBER]" at bounding box center [640, 213] width 149 height 46
click at [624, 200] on td "[PHONE_NUMBER]" at bounding box center [640, 213] width 149 height 46
click at [626, 196] on td "[PHONE_NUMBER]" at bounding box center [640, 213] width 149 height 46
drag, startPoint x: 582, startPoint y: 196, endPoint x: 737, endPoint y: 199, distance: 155.2
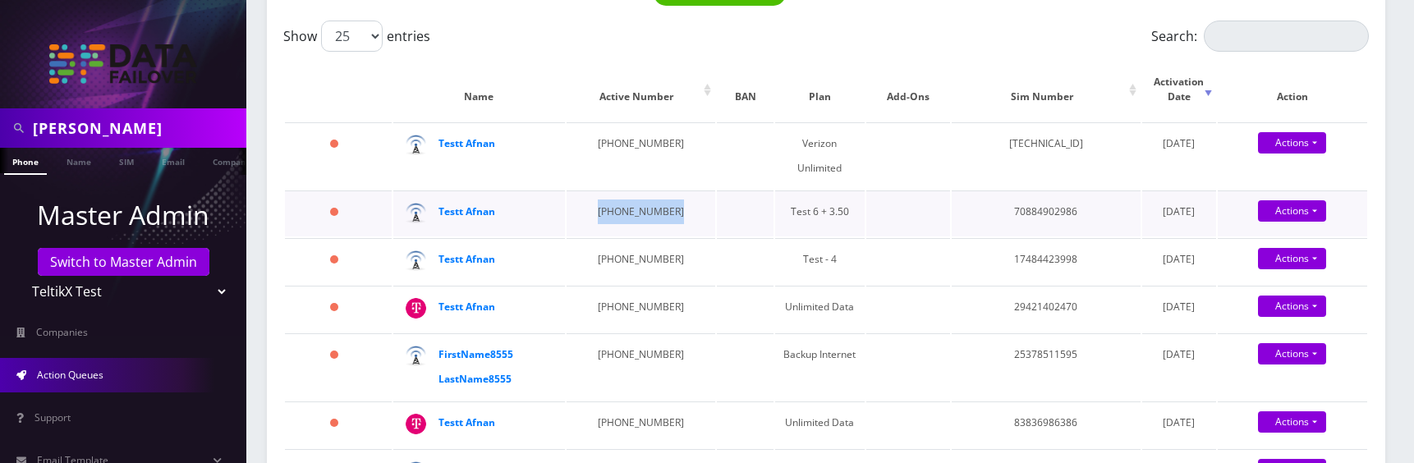
click at [709, 195] on tr "6 days Testt Afnan [PHONE_NUMBER] Test 6 + 3.50 70884902986 [DATE] Actions Susp…" at bounding box center [826, 213] width 1082 height 46
copy td "[PHONE_NUMBER]"
